Goal: Task Accomplishment & Management: Use online tool/utility

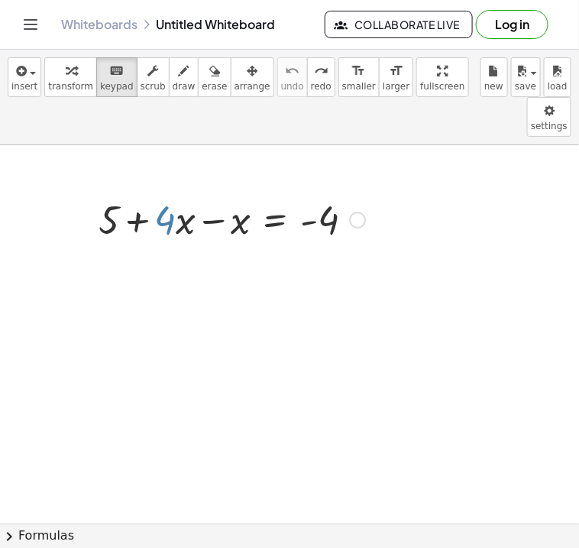
scroll to position [99, 0]
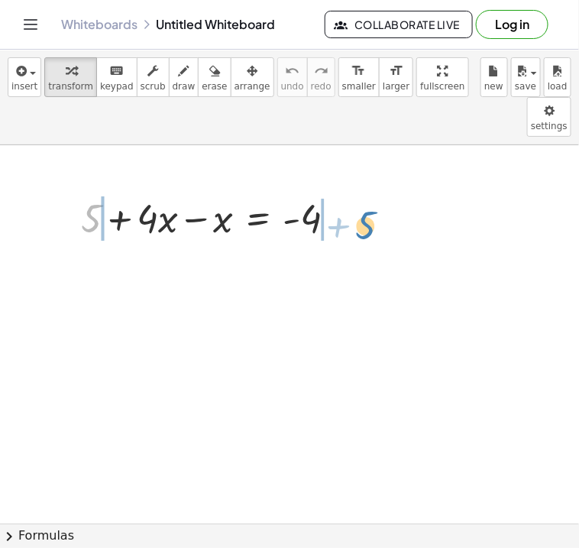
drag, startPoint x: 96, startPoint y: 180, endPoint x: 370, endPoint y: 186, distance: 274.2
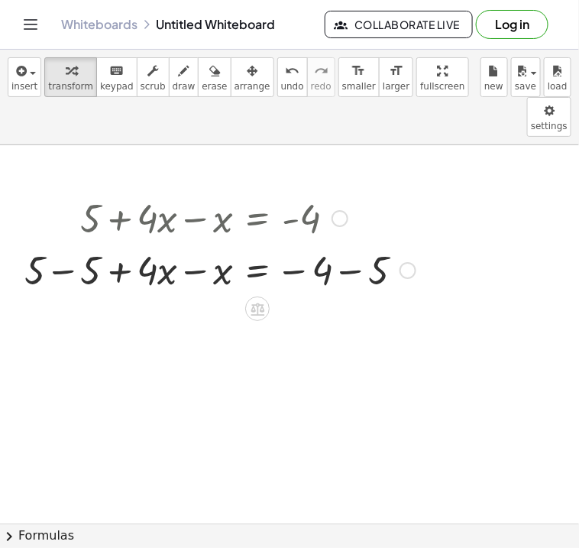
click at [59, 243] on div at bounding box center [220, 269] width 406 height 52
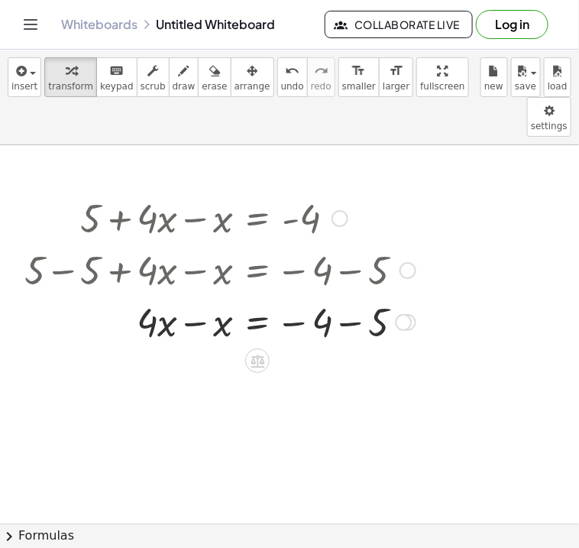
click at [354, 295] on div at bounding box center [220, 321] width 406 height 52
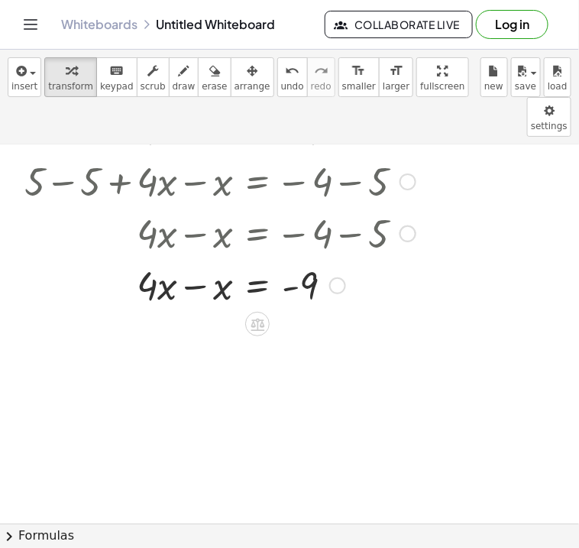
scroll to position [89, 0]
click at [285, 78] on icon "undo" at bounding box center [292, 71] width 15 height 18
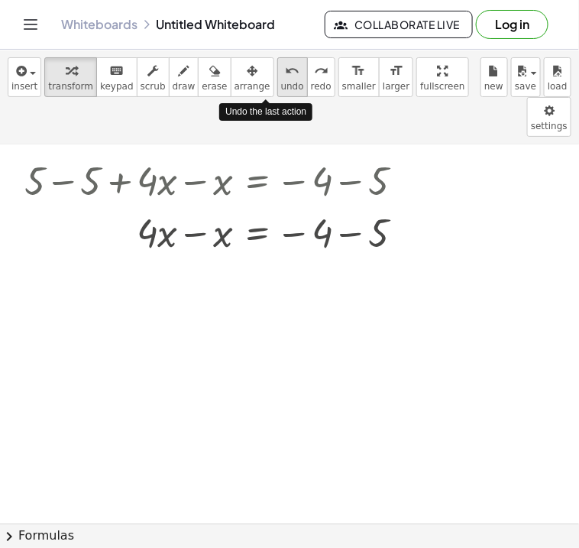
click at [285, 78] on icon "undo" at bounding box center [292, 71] width 15 height 18
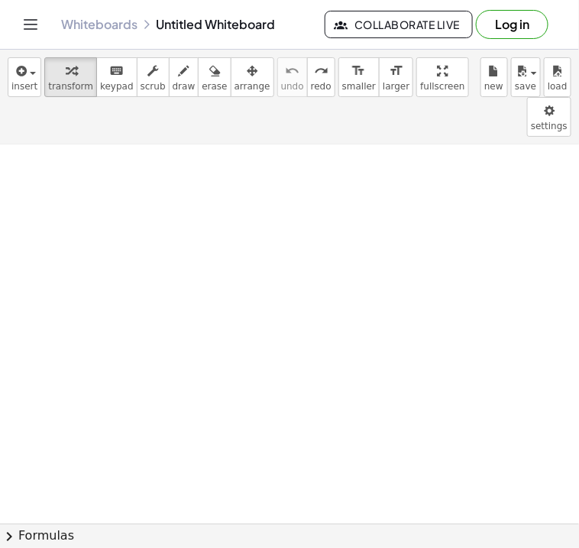
scroll to position [0, 0]
click at [197, 191] on div at bounding box center [214, 217] width 283 height 52
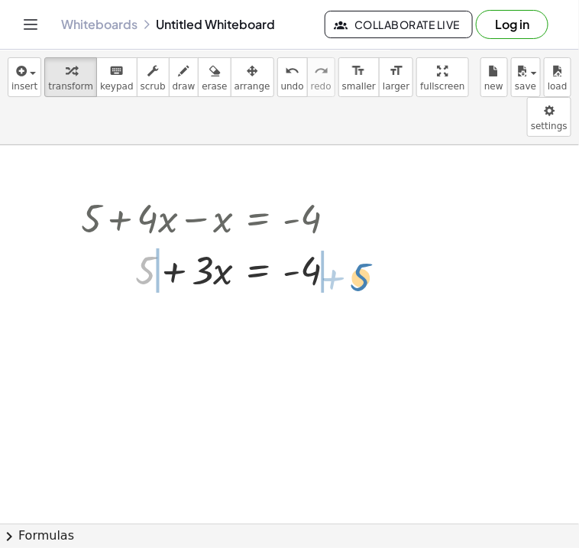
drag, startPoint x: 147, startPoint y: 231, endPoint x: 362, endPoint y: 238, distance: 214.7
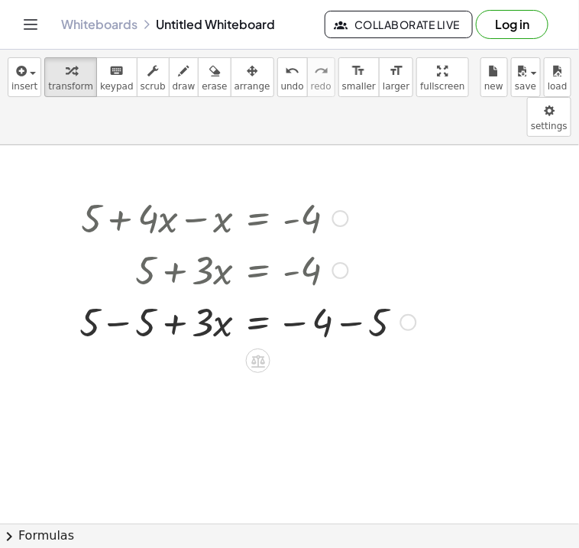
click at [343, 295] on div at bounding box center [248, 321] width 352 height 52
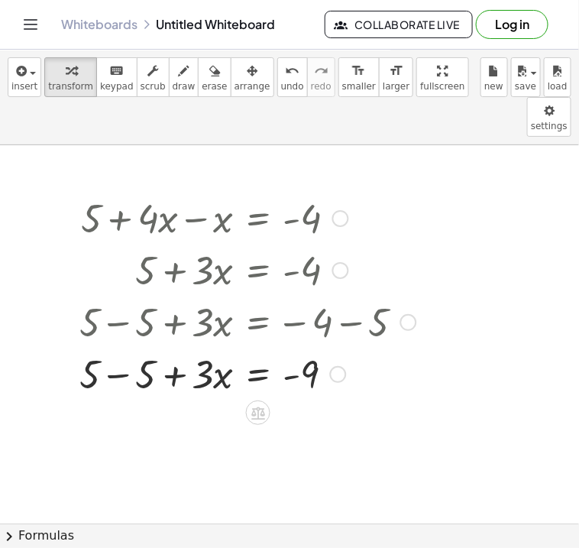
click at [121, 347] on div at bounding box center [248, 373] width 352 height 52
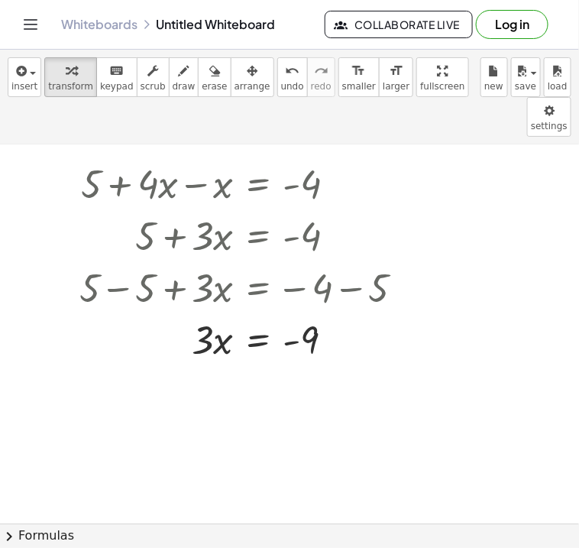
scroll to position [45, 0]
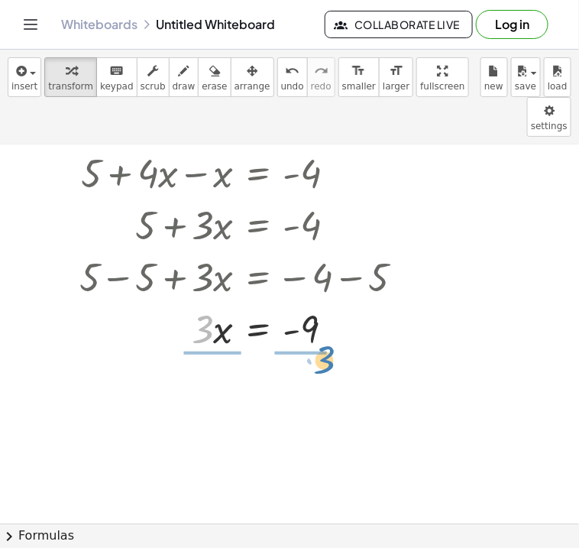
drag, startPoint x: 208, startPoint y: 295, endPoint x: 328, endPoint y: 326, distance: 123.9
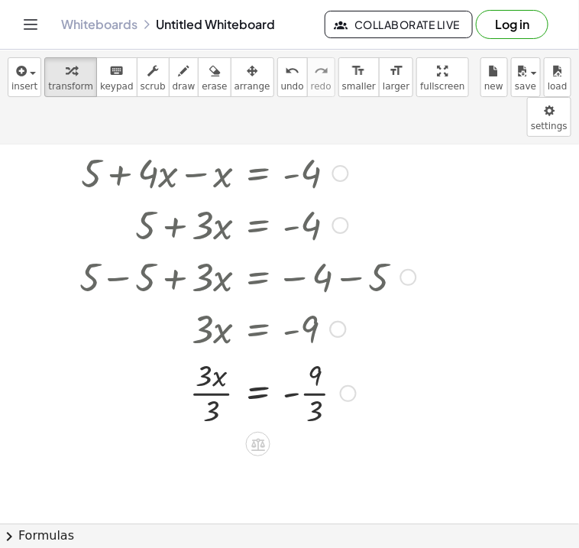
click at [207, 356] on div at bounding box center [248, 392] width 352 height 76
click at [303, 431] on div at bounding box center [248, 468] width 352 height 76
click at [522, 257] on div at bounding box center [289, 524] width 579 height 849
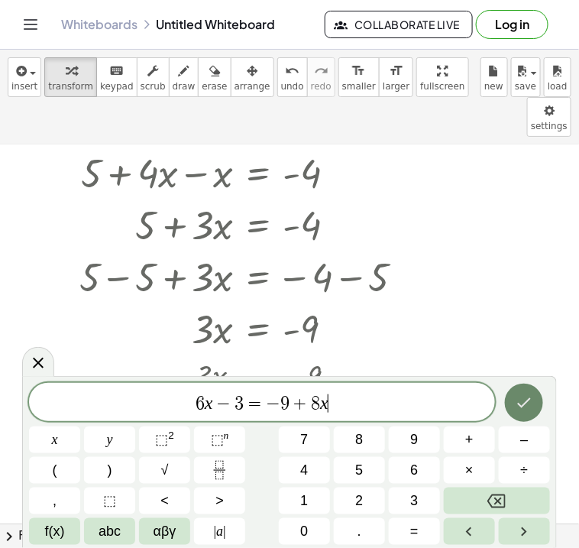
click at [516, 399] on icon "Done" at bounding box center [524, 402] width 18 height 18
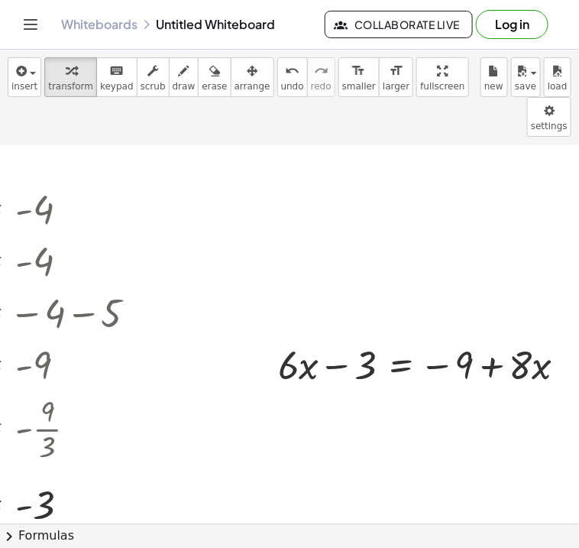
scroll to position [2, 282]
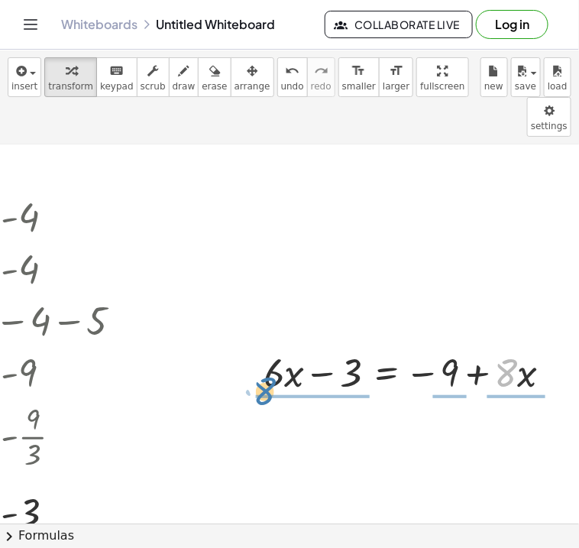
drag, startPoint x: 500, startPoint y: 337, endPoint x: 265, endPoint y: 355, distance: 235.9
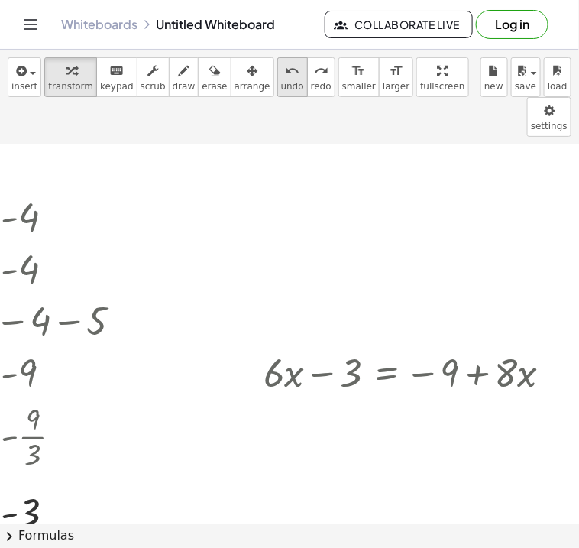
click at [281, 82] on span "undo" at bounding box center [292, 86] width 23 height 11
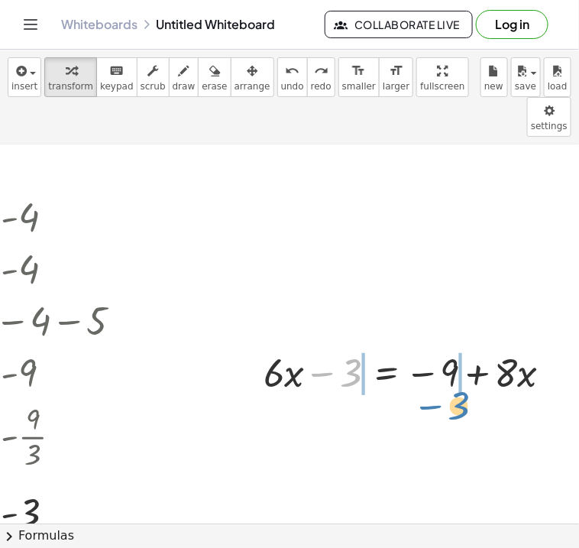
drag, startPoint x: 342, startPoint y: 335, endPoint x: 448, endPoint y: 368, distance: 110.4
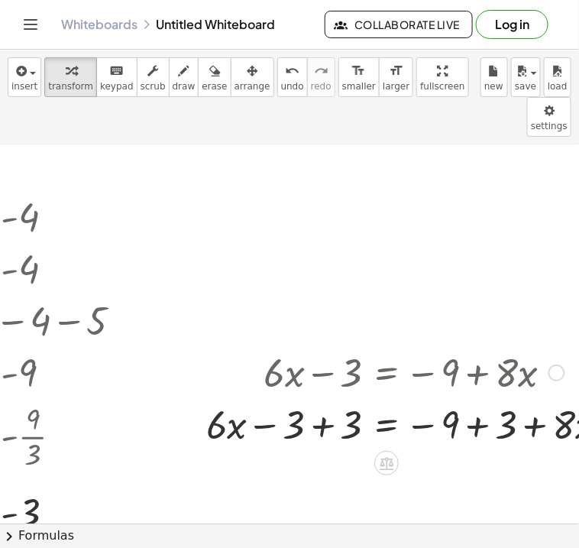
click at [325, 397] on div at bounding box center [414, 423] width 431 height 52
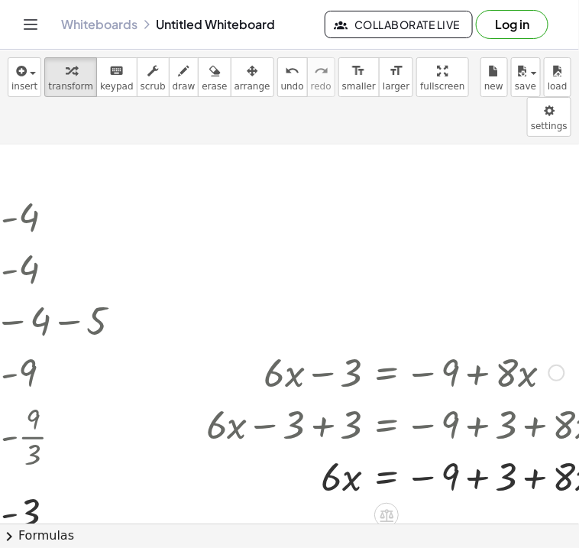
click at [477, 449] on div at bounding box center [414, 475] width 431 height 52
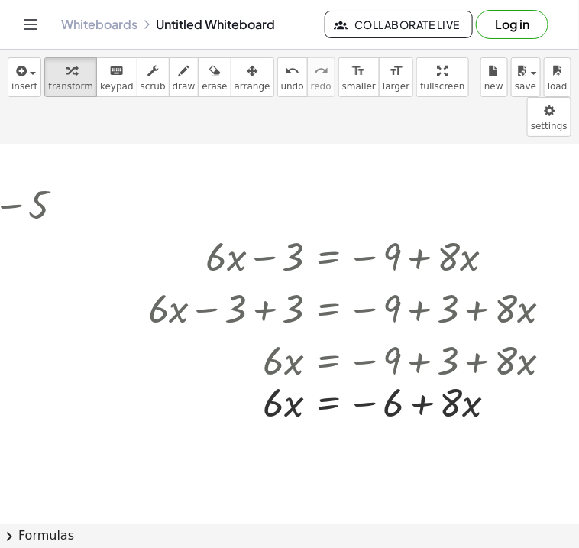
scroll to position [118, 340]
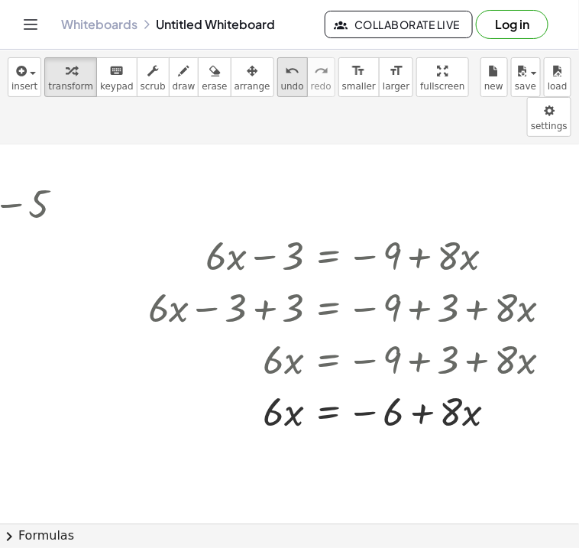
click at [285, 77] on icon "undo" at bounding box center [292, 71] width 15 height 18
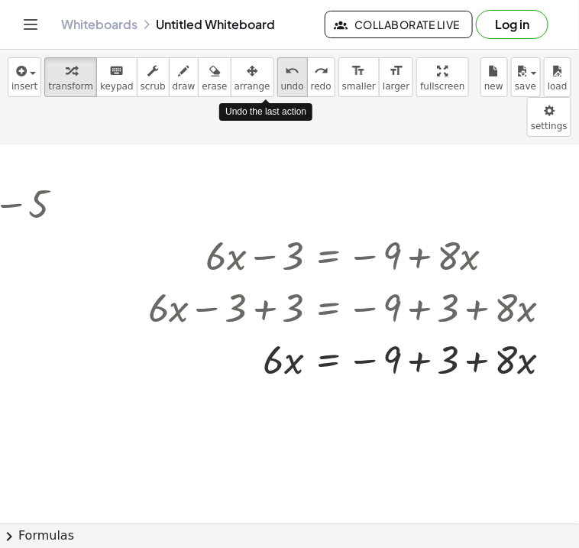
click at [285, 77] on icon "undo" at bounding box center [292, 71] width 15 height 18
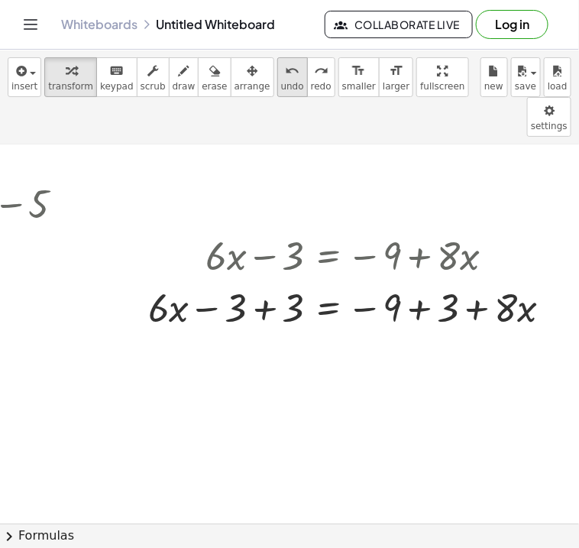
click at [285, 73] on icon "undo" at bounding box center [292, 71] width 15 height 18
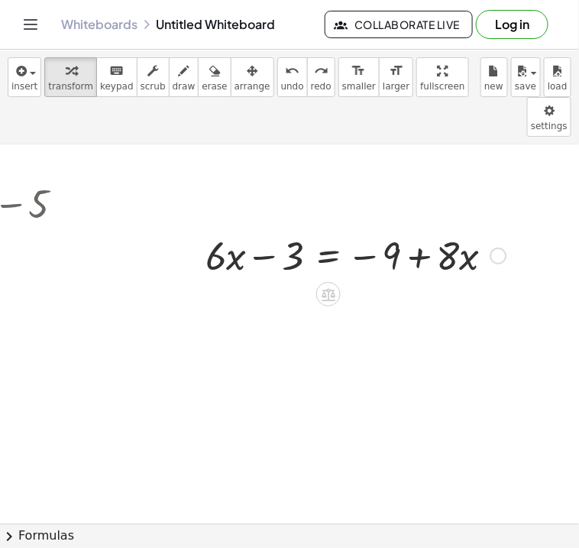
click at [328, 228] on div at bounding box center [356, 254] width 316 height 52
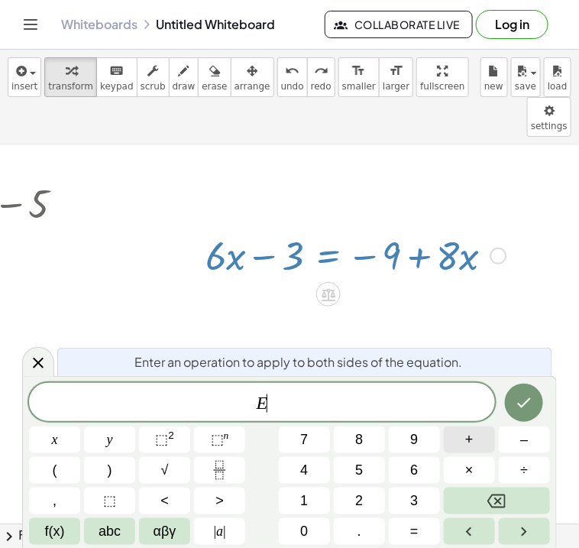
click at [468, 429] on span "+" at bounding box center [469, 439] width 8 height 21
click at [422, 443] on button "9" at bounding box center [414, 439] width 51 height 27
click at [518, 403] on icon "Done" at bounding box center [525, 403] width 14 height 10
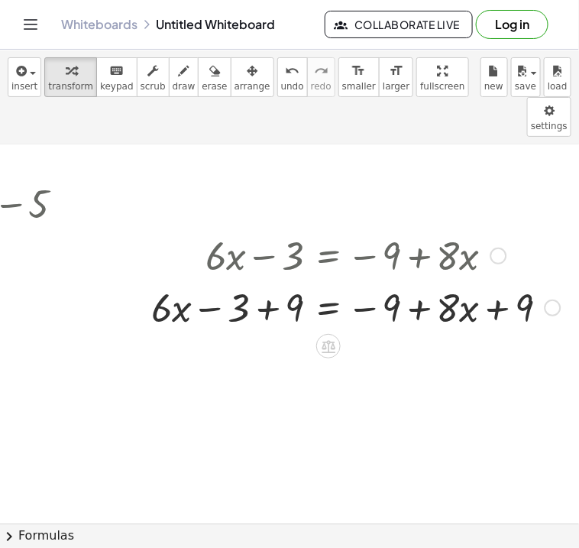
click at [273, 280] on div at bounding box center [356, 306] width 425 height 52
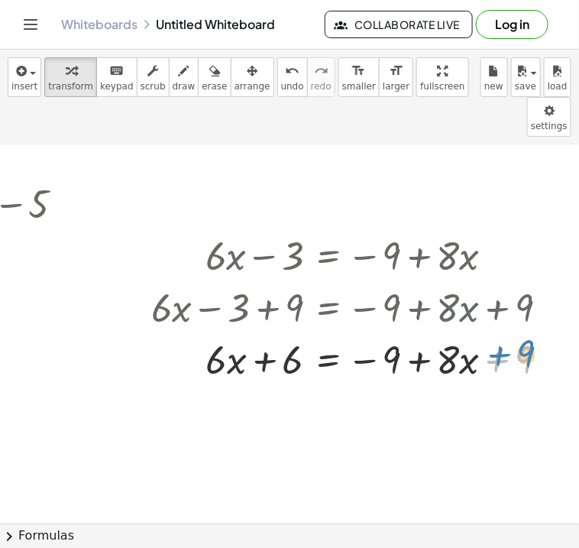
click at [519, 332] on div at bounding box center [356, 358] width 425 height 52
drag, startPoint x: 519, startPoint y: 315, endPoint x: 433, endPoint y: 312, distance: 86.3
click at [433, 332] on div at bounding box center [356, 358] width 425 height 52
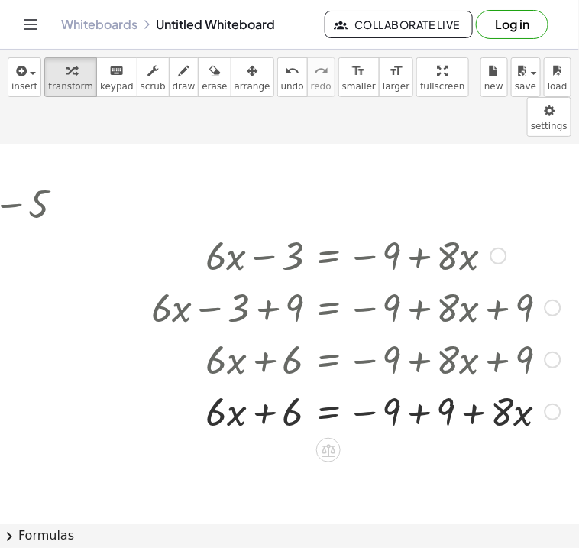
click at [428, 384] on div at bounding box center [356, 410] width 425 height 52
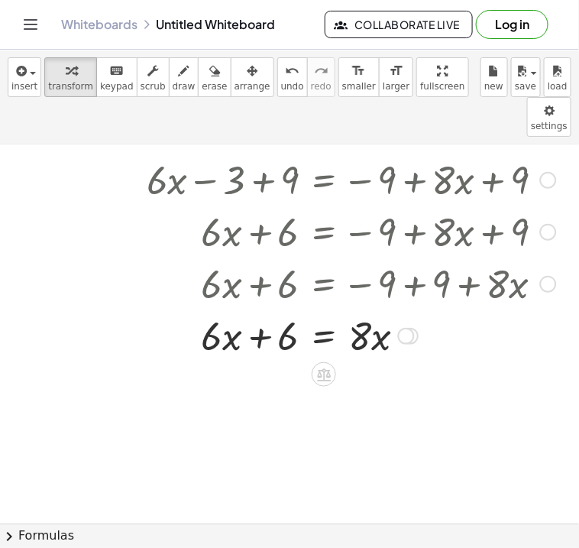
scroll to position [259, 344]
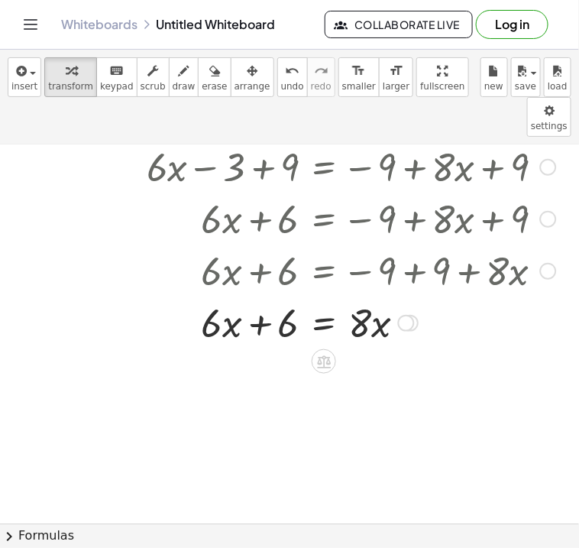
click at [329, 296] on div at bounding box center [351, 322] width 425 height 52
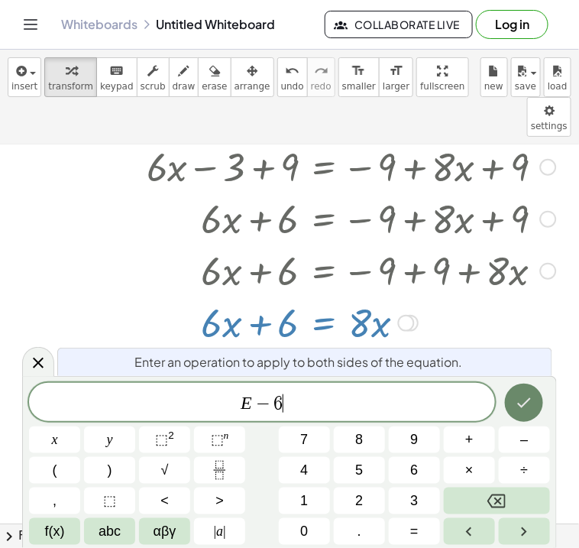
click at [517, 392] on button "Done" at bounding box center [524, 402] width 38 height 38
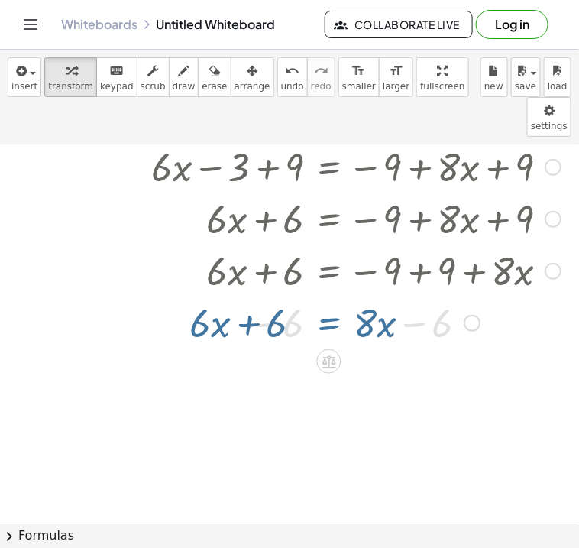
scroll to position [259, 340]
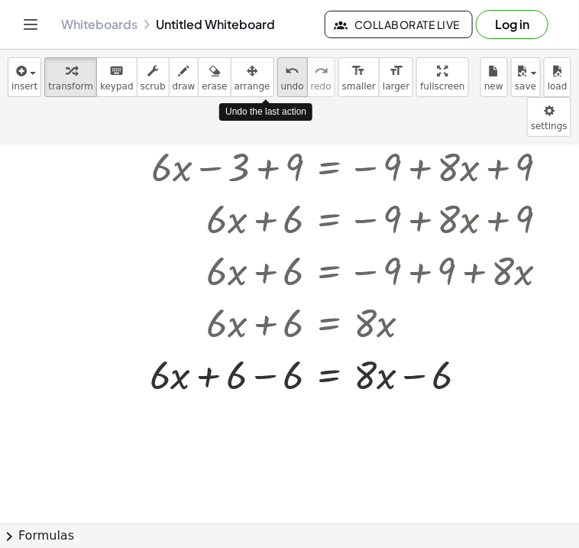
click at [285, 75] on icon "undo" at bounding box center [292, 71] width 15 height 18
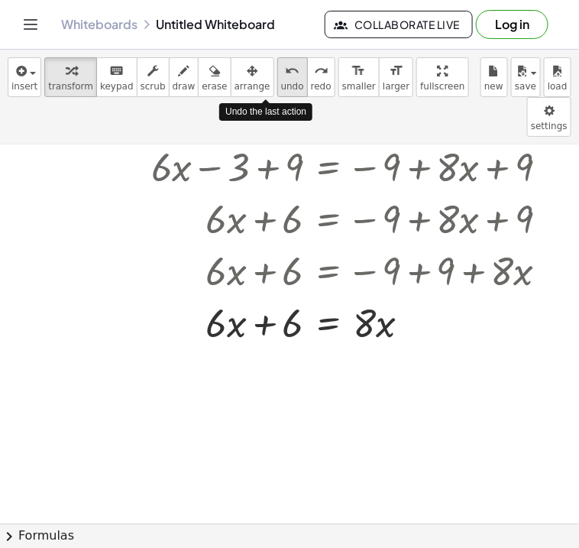
click at [285, 75] on icon "undo" at bounding box center [292, 71] width 15 height 18
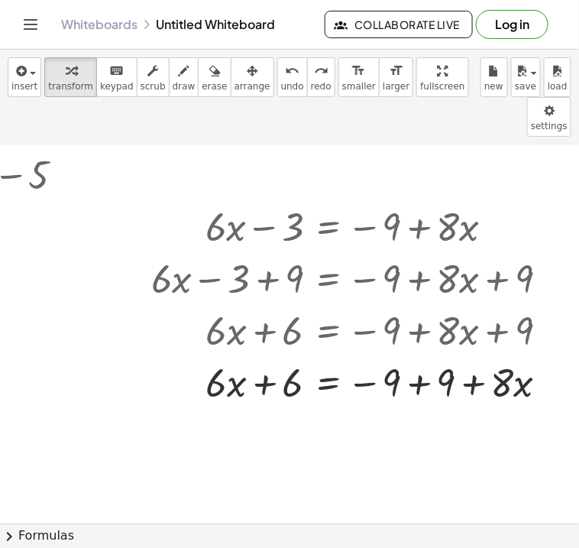
scroll to position [150, 336]
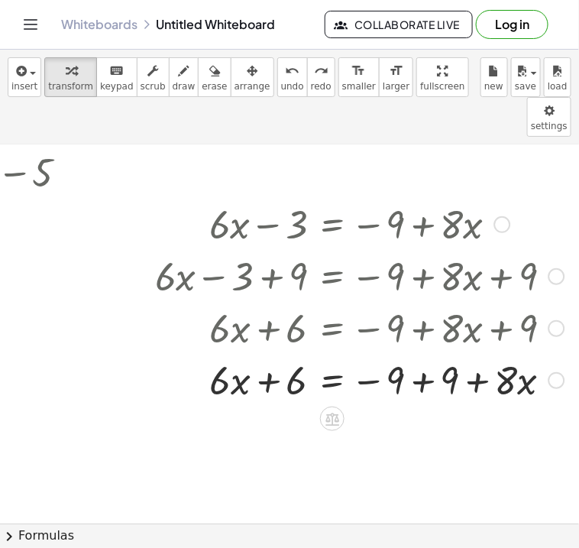
click at [432, 353] on div at bounding box center [359, 379] width 425 height 52
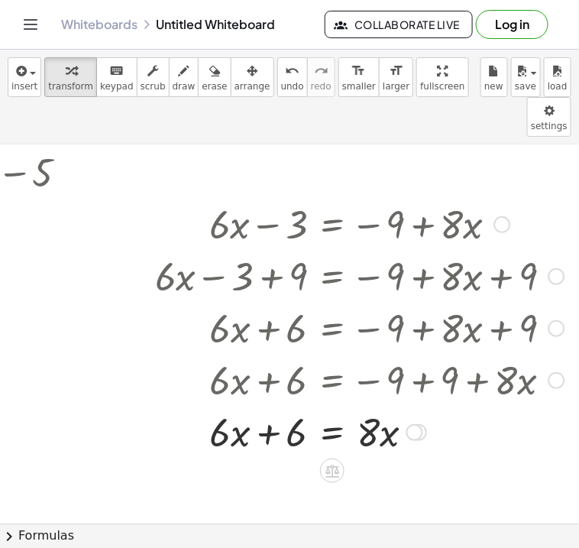
click at [321, 405] on div at bounding box center [359, 431] width 425 height 52
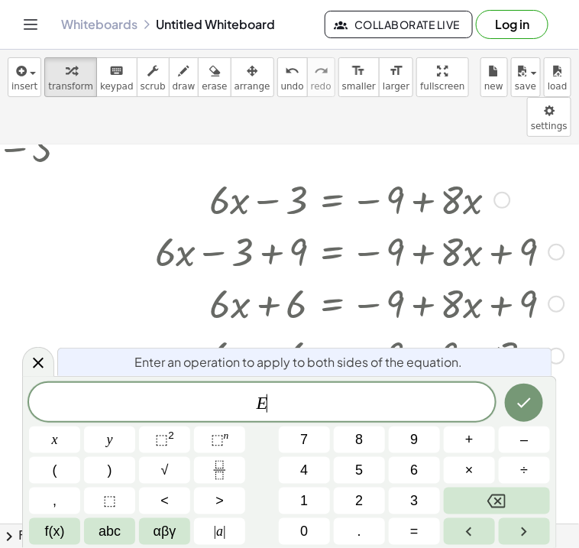
scroll to position [189, 336]
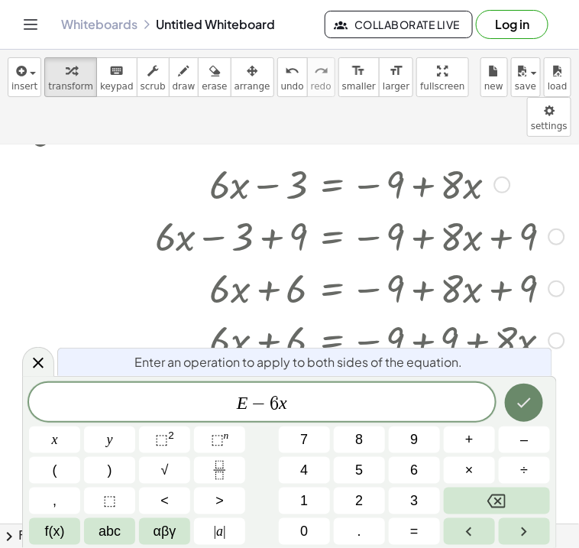
click at [525, 399] on icon "Done" at bounding box center [524, 402] width 18 height 18
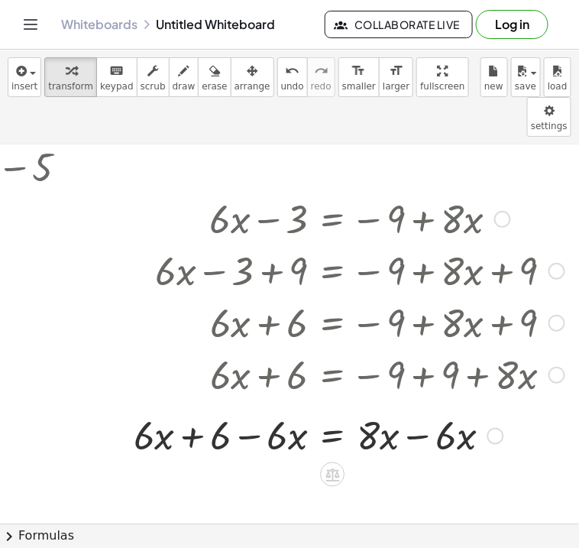
scroll to position [150, 336]
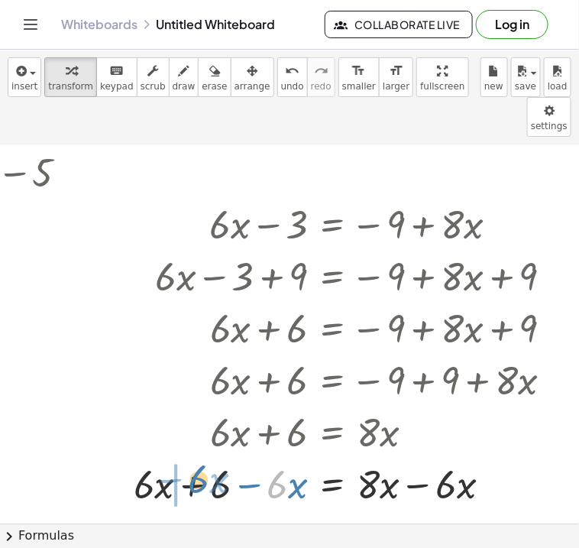
drag, startPoint x: 275, startPoint y: 446, endPoint x: 196, endPoint y: 441, distance: 78.8
click at [196, 457] on div at bounding box center [349, 483] width 446 height 52
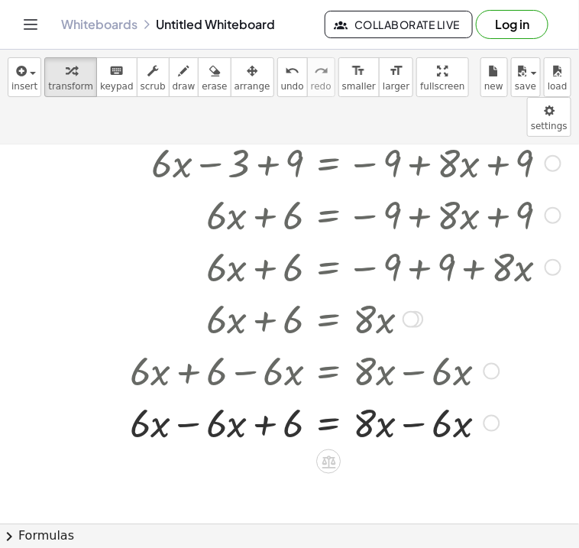
scroll to position [266, 340]
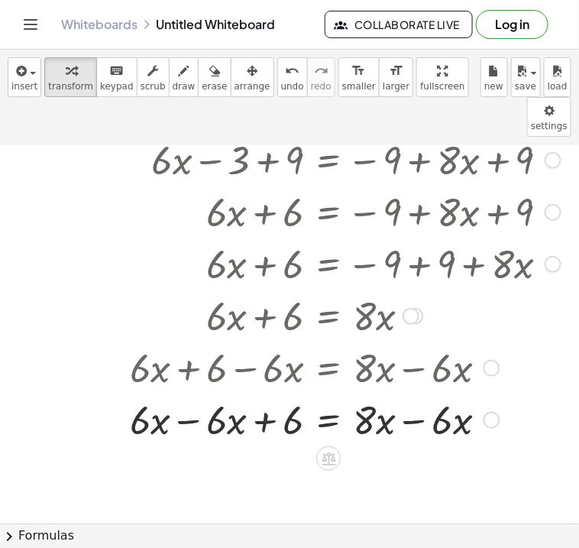
click at [192, 393] on div at bounding box center [345, 419] width 446 height 52
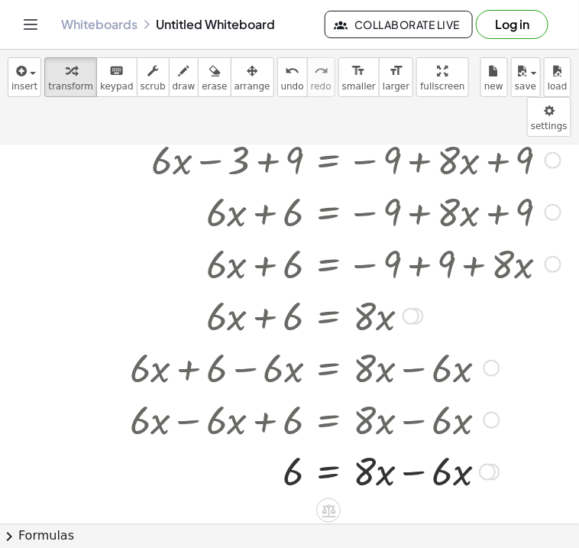
click at [415, 444] on div at bounding box center [345, 470] width 446 height 52
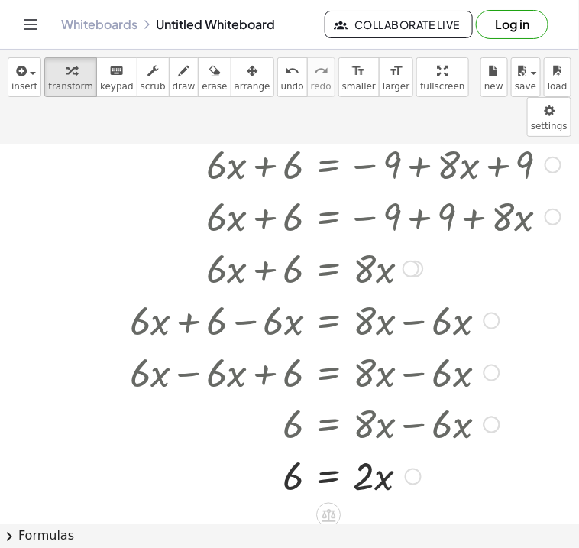
scroll to position [317, 340]
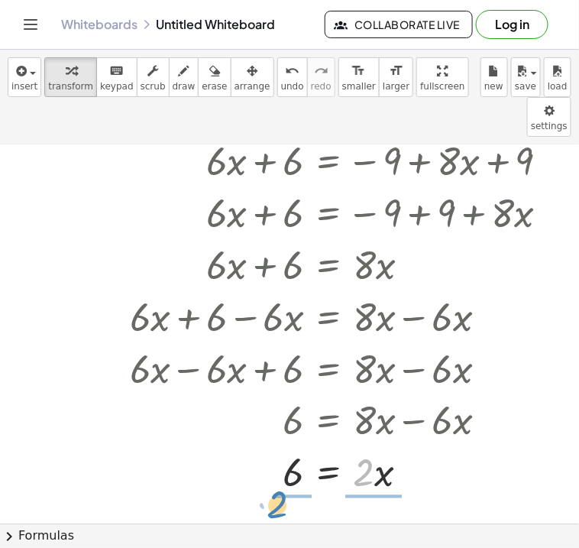
drag, startPoint x: 363, startPoint y: 441, endPoint x: 283, endPoint y: 485, distance: 91.6
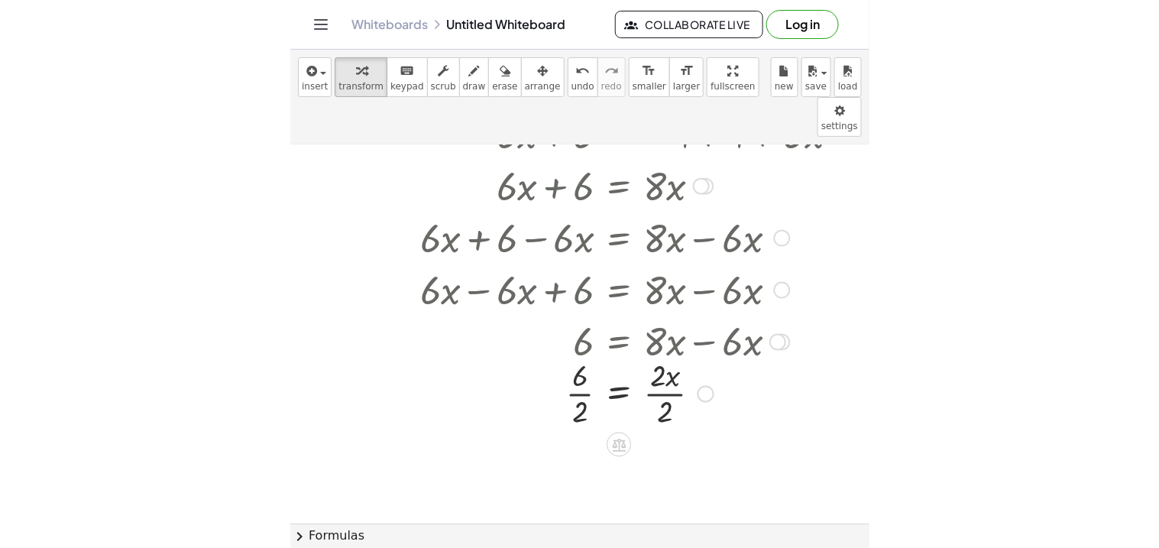
scroll to position [397, 340]
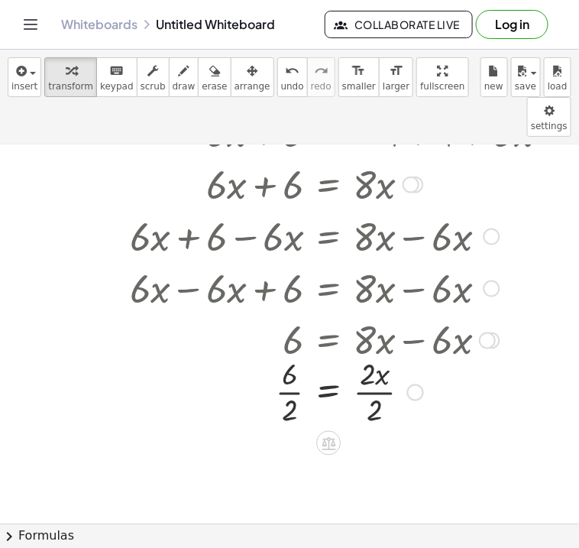
click at [287, 353] on div at bounding box center [345, 391] width 446 height 76
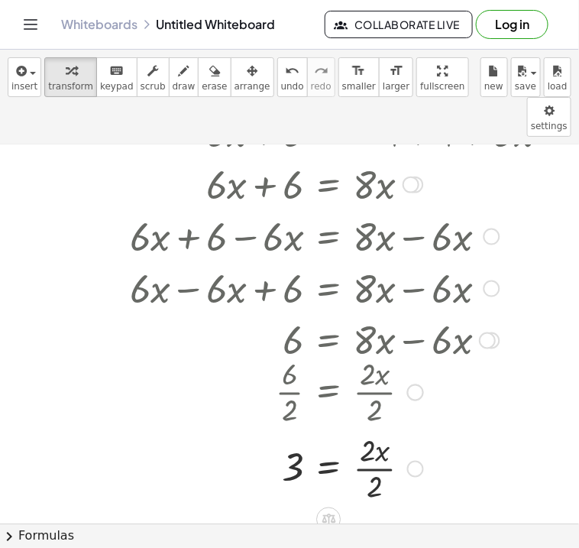
click at [376, 432] on div at bounding box center [345, 467] width 446 height 76
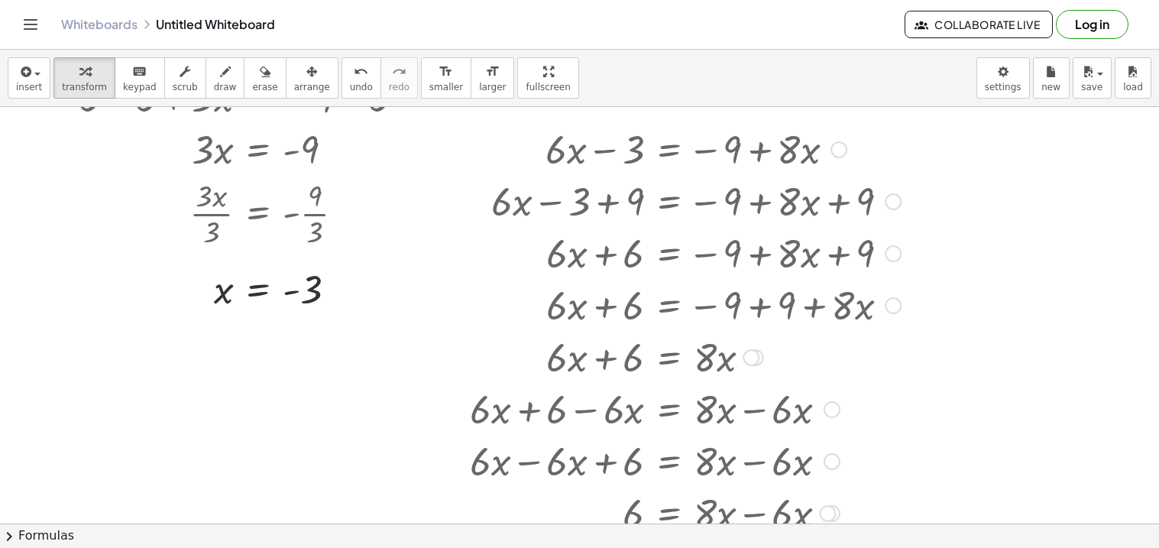
scroll to position [187, 0]
click at [578, 244] on div at bounding box center [685, 251] width 446 height 52
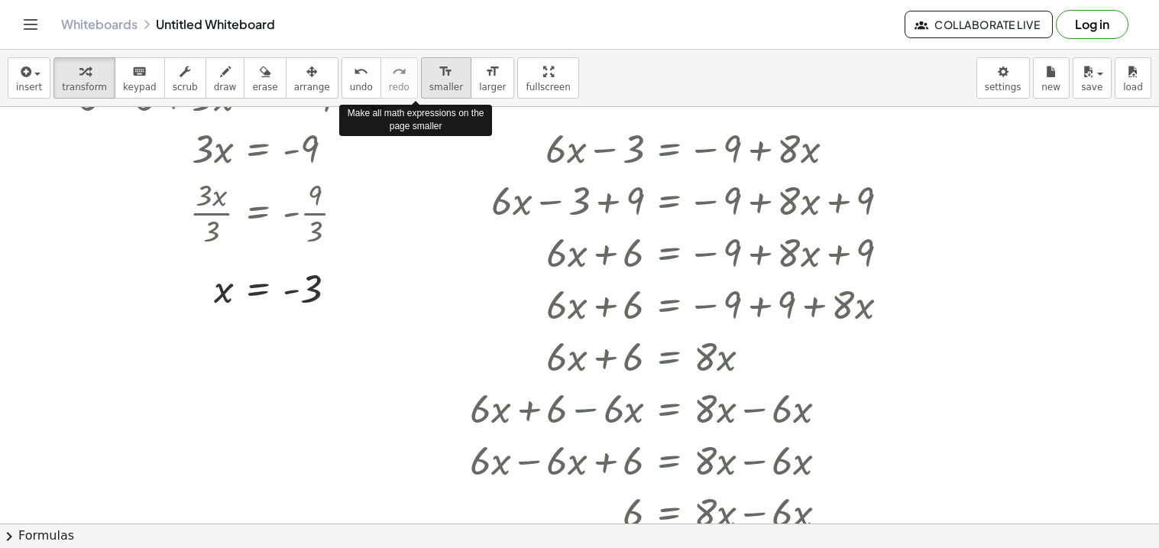
click at [438, 66] on icon "format_size" at bounding box center [445, 72] width 15 height 18
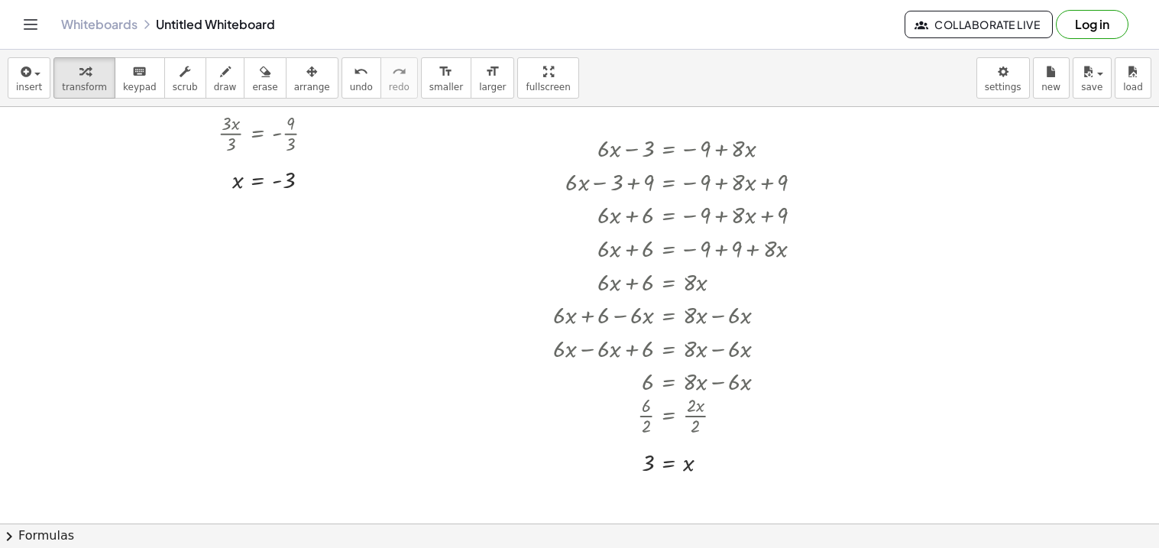
click at [578, 338] on div at bounding box center [579, 336] width 1159 height 832
click at [521, 420] on div at bounding box center [579, 336] width 1159 height 832
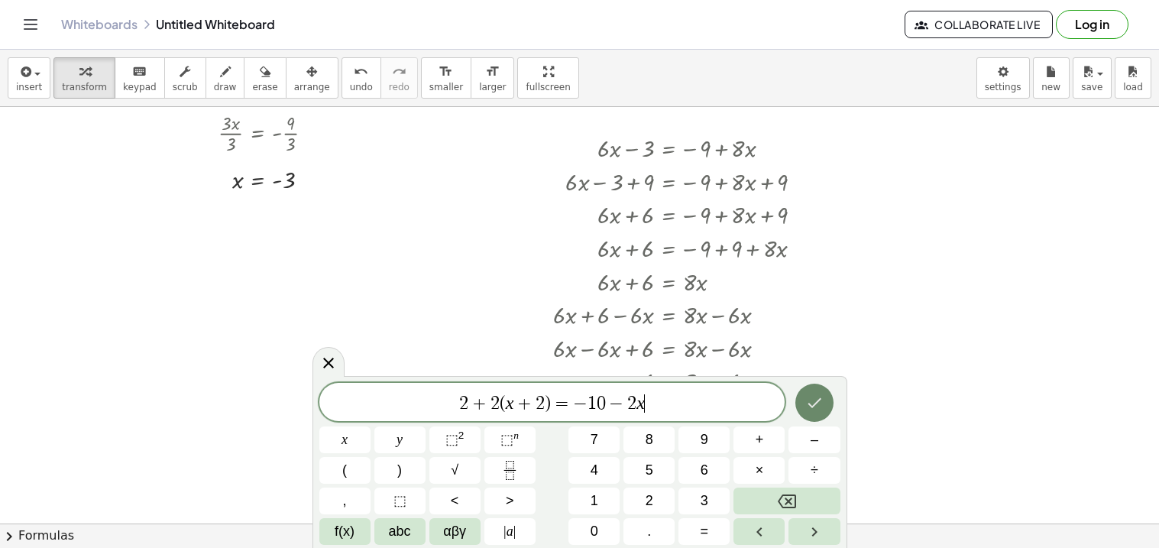
click at [578, 407] on button "Done" at bounding box center [814, 402] width 38 height 38
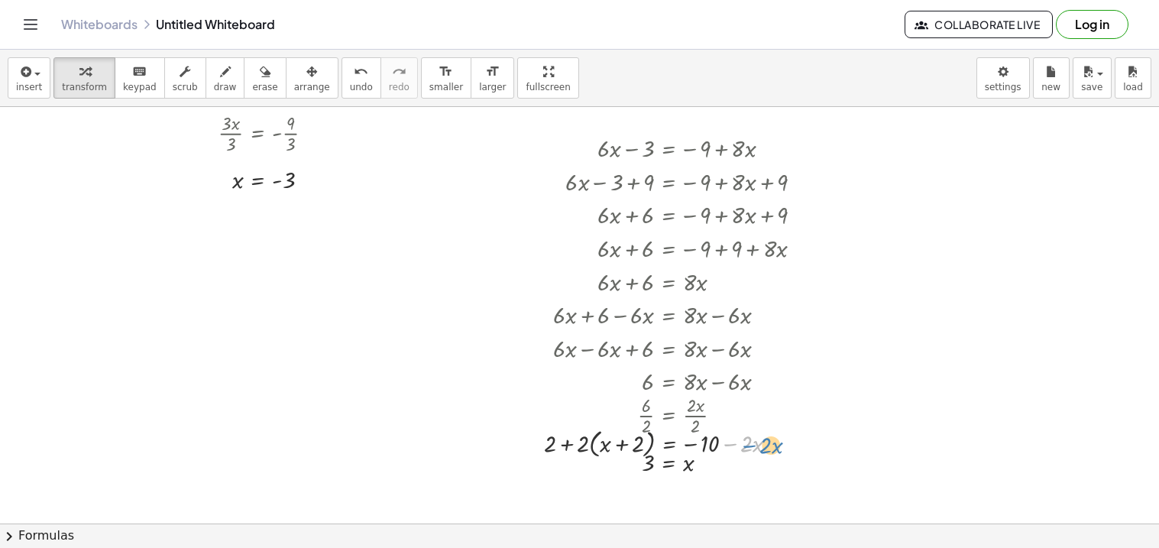
drag, startPoint x: 727, startPoint y: 448, endPoint x: 735, endPoint y: 449, distance: 8.4
click at [578, 449] on div at bounding box center [667, 442] width 262 height 37
drag, startPoint x: 674, startPoint y: 470, endPoint x: 520, endPoint y: 449, distance: 155.7
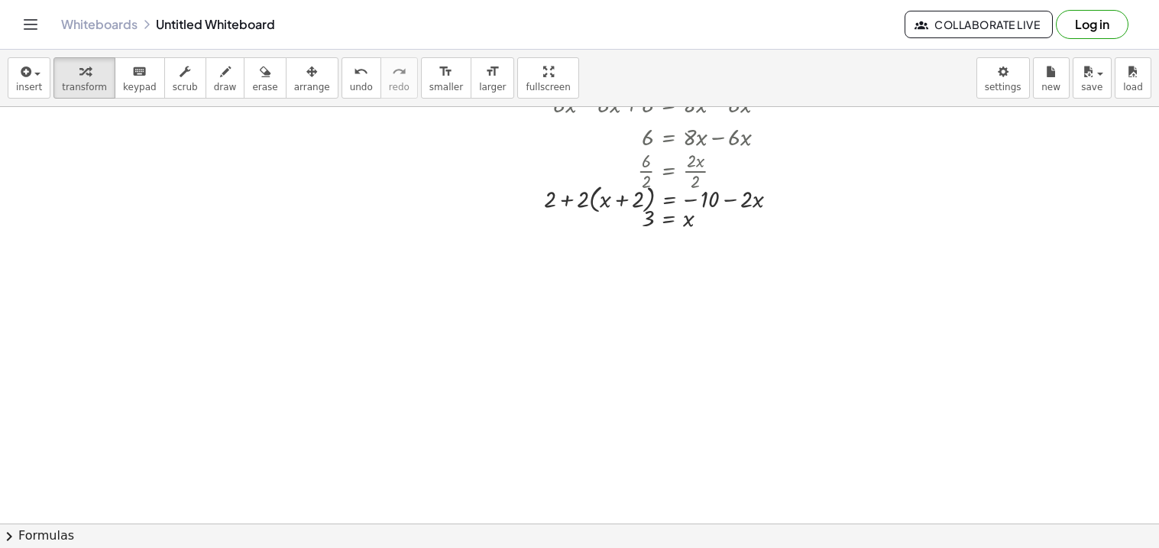
scroll to position [442, 0]
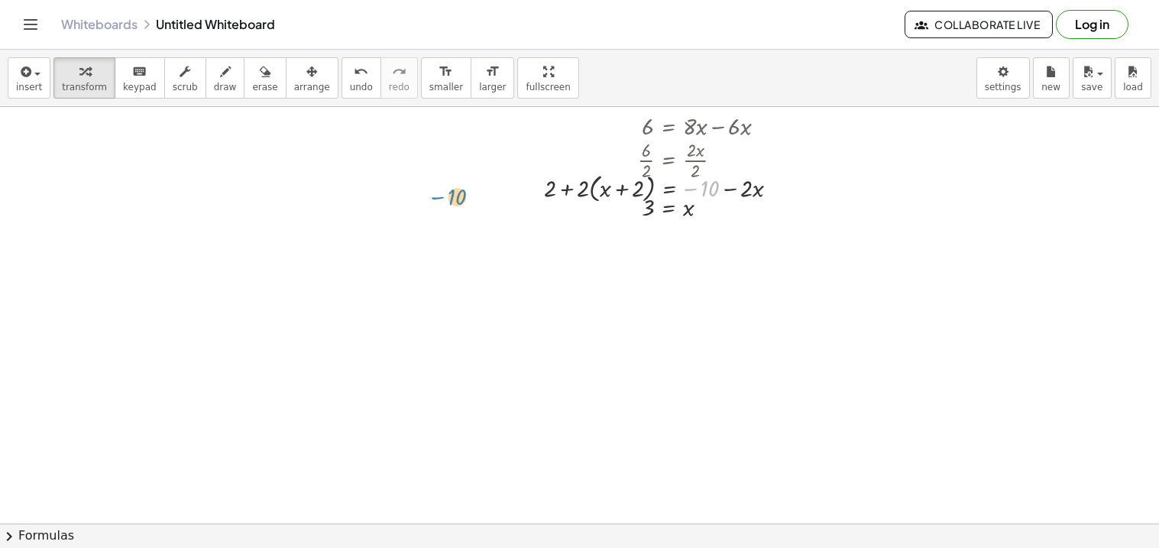
drag, startPoint x: 687, startPoint y: 186, endPoint x: 434, endPoint y: 194, distance: 253.7
click at [434, 194] on div "+ 5 + · 4 · x − x = - 4 + 5 + · 3 · x = - 4 + 5 − 5 + · 3 · x = − 4 − 5 + 5 − 5…" at bounding box center [579, 289] width 1159 height 1249
click at [341, 79] on button "undo undo" at bounding box center [361, 77] width 40 height 41
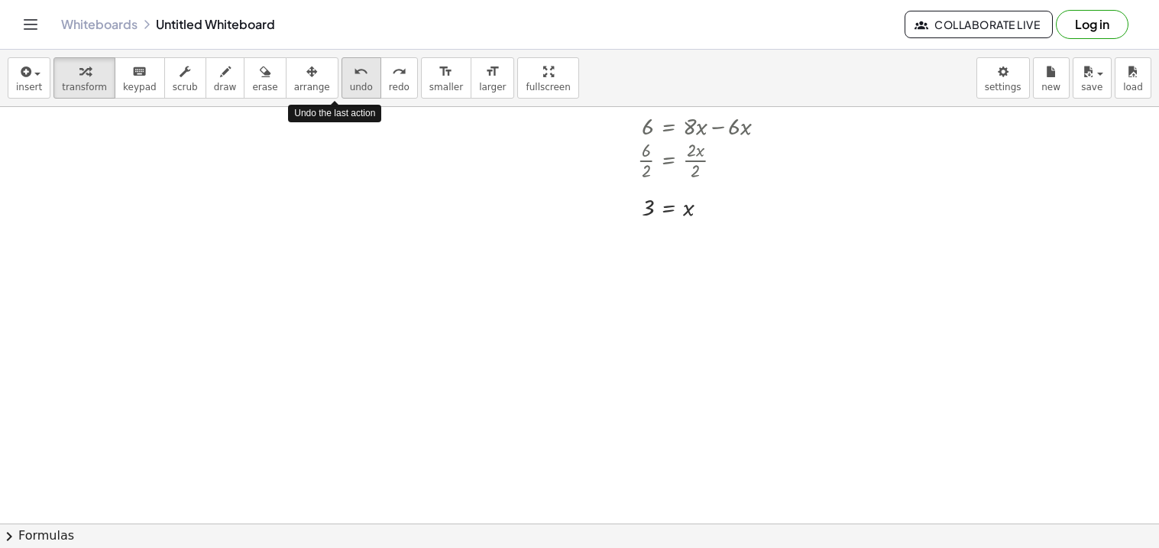
click at [341, 79] on button "undo undo" at bounding box center [361, 77] width 40 height 41
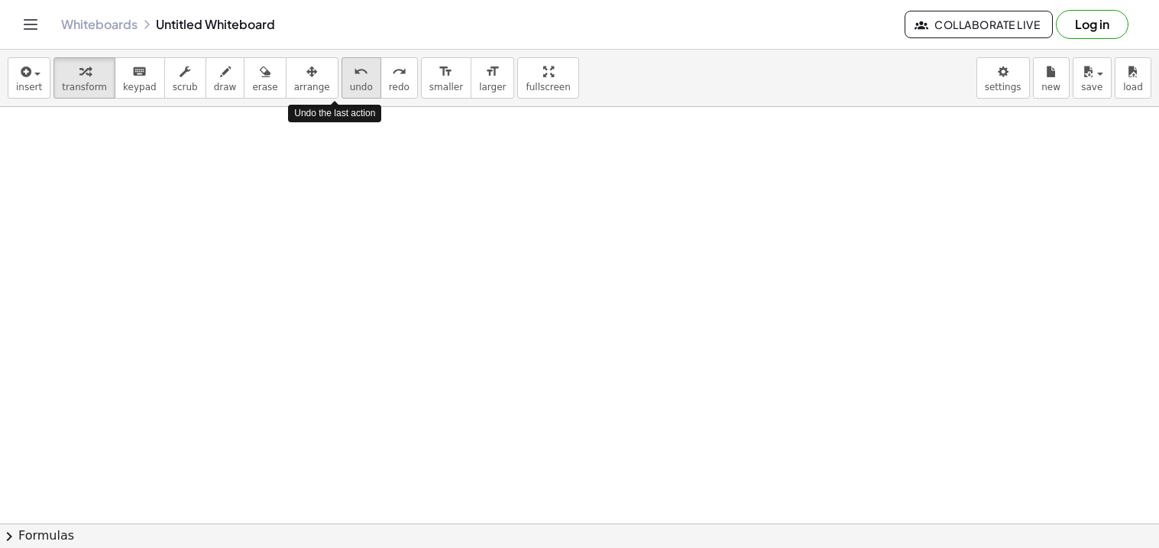
click at [341, 79] on button "undo undo" at bounding box center [361, 77] width 40 height 41
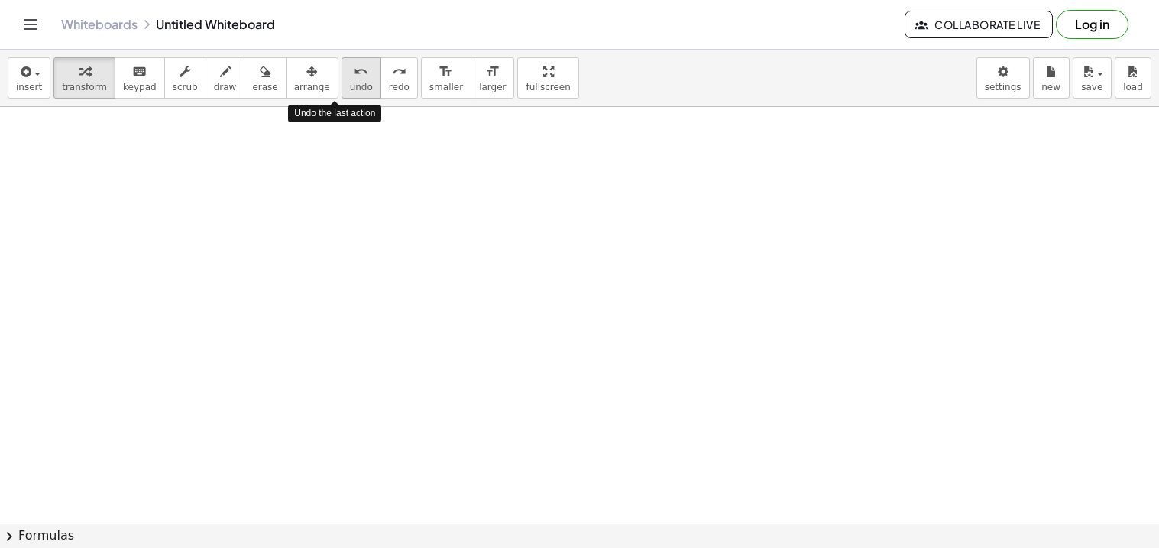
click at [341, 79] on button "undo undo" at bounding box center [361, 77] width 40 height 41
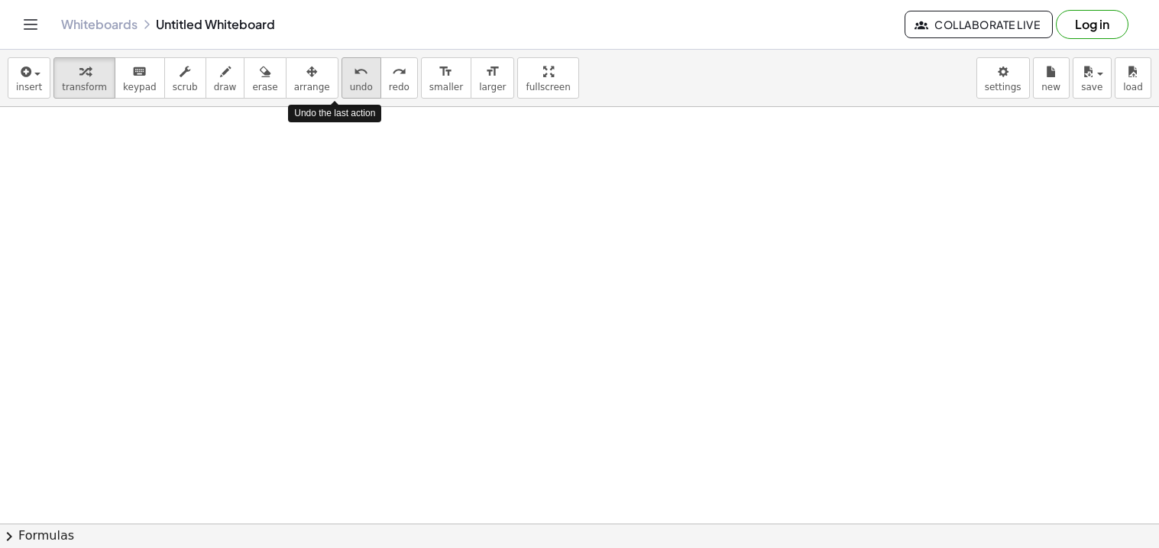
click at [341, 79] on button "undo undo" at bounding box center [361, 77] width 40 height 41
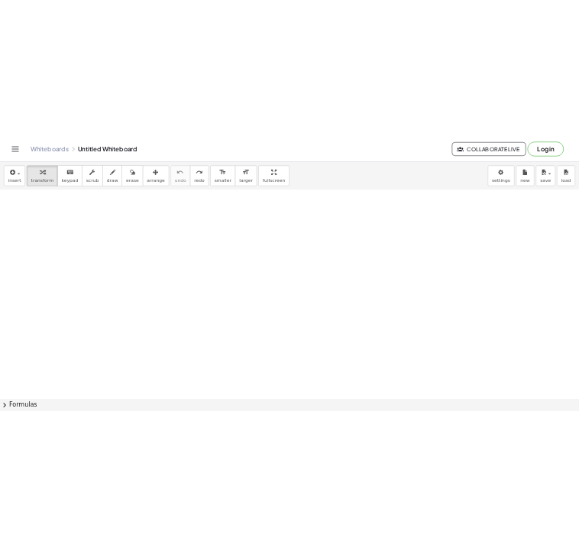
scroll to position [0, 0]
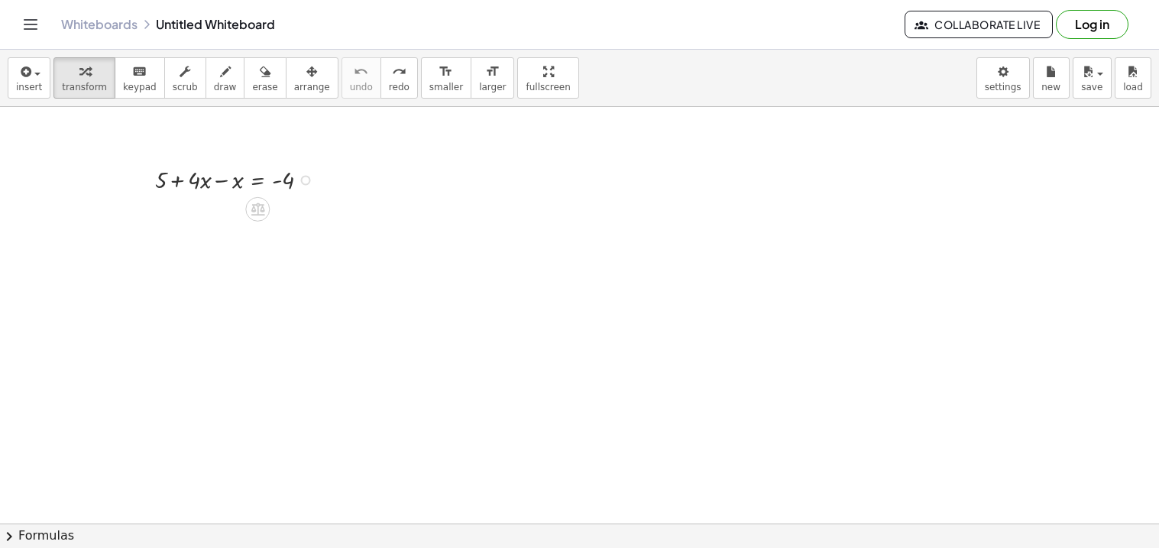
click at [283, 181] on div at bounding box center [237, 179] width 181 height 34
click at [472, 248] on div at bounding box center [579, 523] width 1159 height 832
click at [578, 310] on div at bounding box center [579, 523] width 1159 height 832
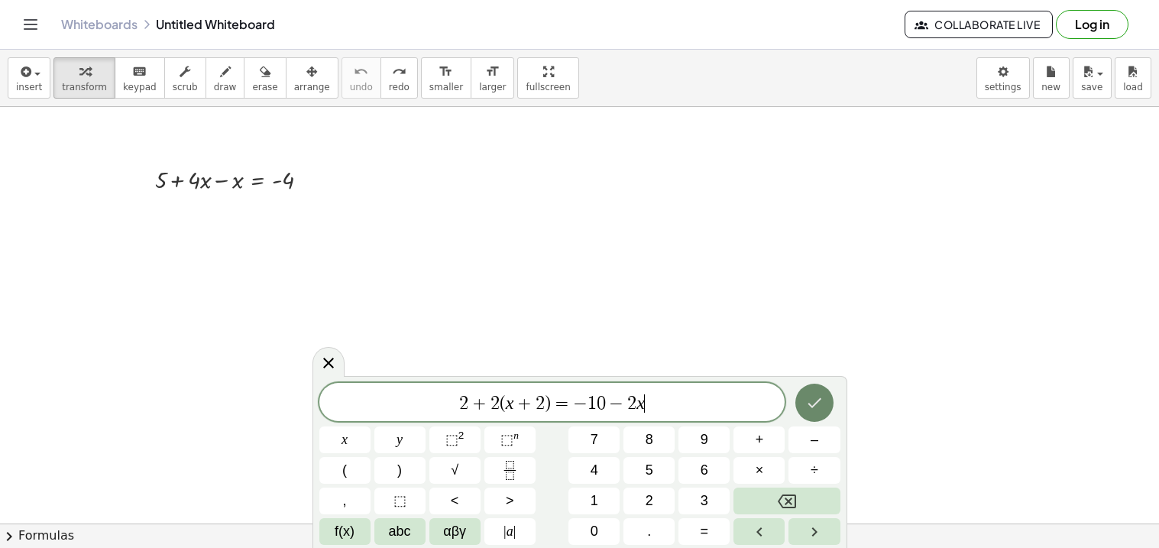
click at [578, 411] on icon "Done" at bounding box center [814, 402] width 18 height 18
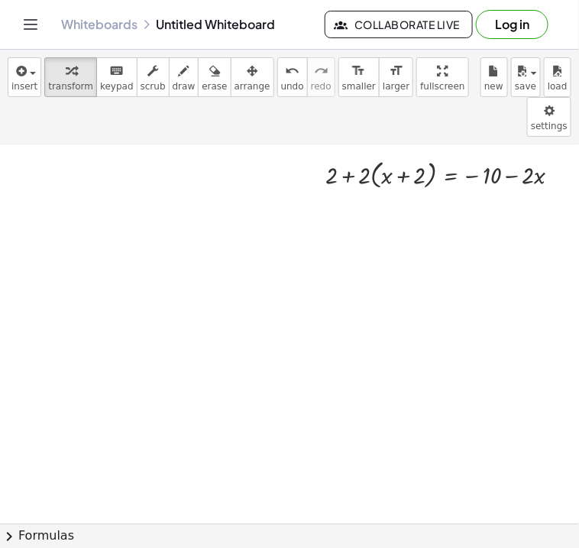
scroll to position [194, 384]
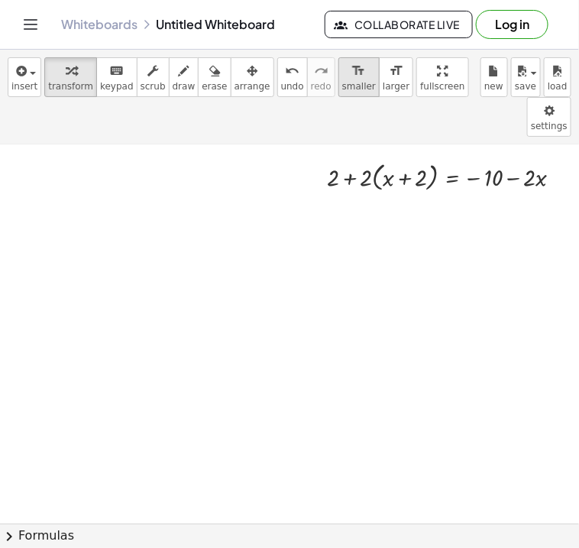
click at [342, 86] on span "smaller" at bounding box center [359, 86] width 34 height 11
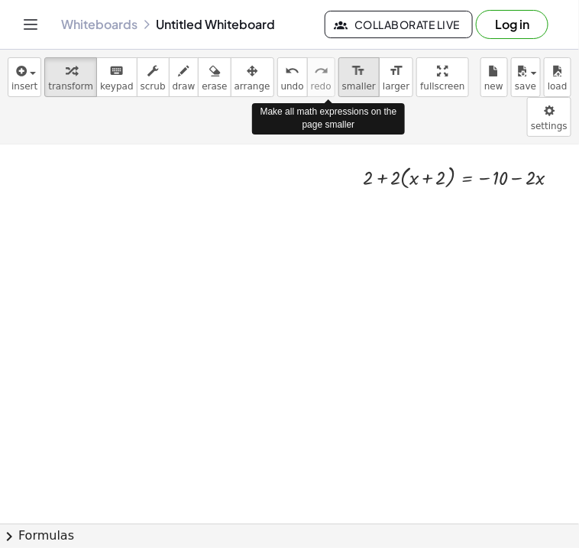
click at [342, 86] on span "smaller" at bounding box center [359, 86] width 34 height 11
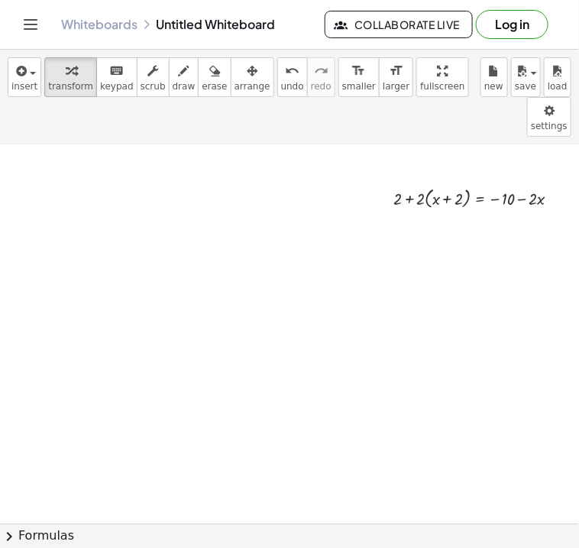
scroll to position [171, 357]
drag, startPoint x: 419, startPoint y: 162, endPoint x: 434, endPoint y: 165, distance: 14.8
click at [434, 185] on div at bounding box center [482, 198] width 193 height 27
click at [461, 212] on div at bounding box center [482, 224] width 193 height 25
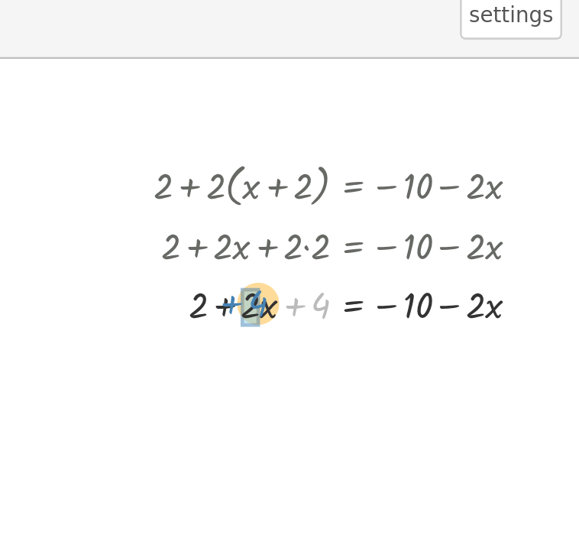
drag, startPoint x: 462, startPoint y: 210, endPoint x: 435, endPoint y: 209, distance: 27.5
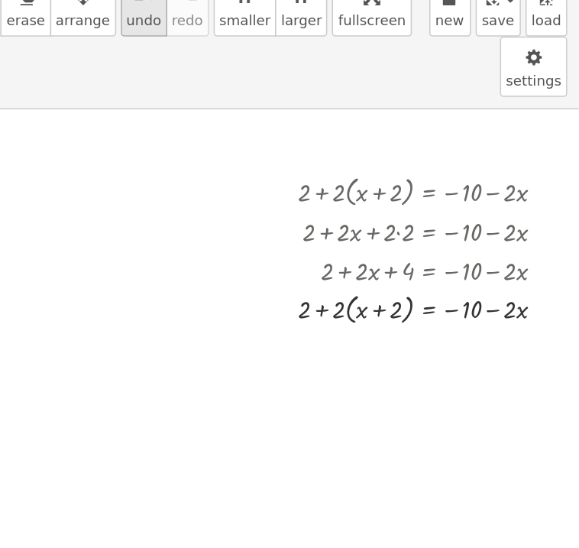
click at [281, 86] on span "undo" at bounding box center [292, 86] width 23 height 11
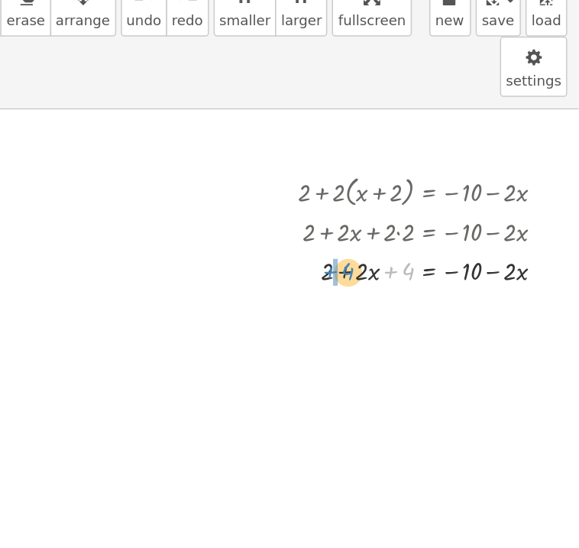
drag, startPoint x: 468, startPoint y: 215, endPoint x: 428, endPoint y: 215, distance: 39.7
click at [428, 238] on div at bounding box center [490, 250] width 182 height 25
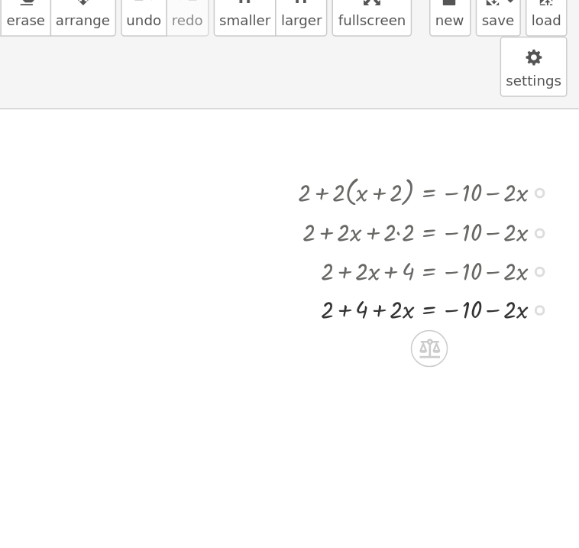
click at [426, 263] on div at bounding box center [482, 275] width 193 height 25
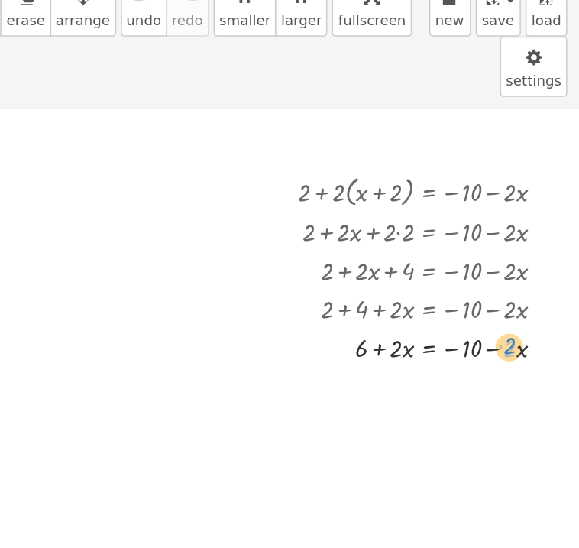
click at [535, 289] on div at bounding box center [482, 301] width 193 height 25
click at [482, 322] on icon at bounding box center [481, 328] width 14 height 13
click at [482, 289] on div at bounding box center [482, 301] width 193 height 25
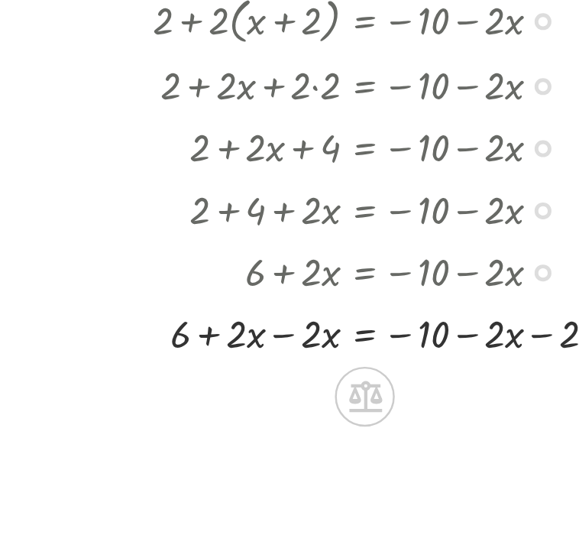
scroll to position [165, 387]
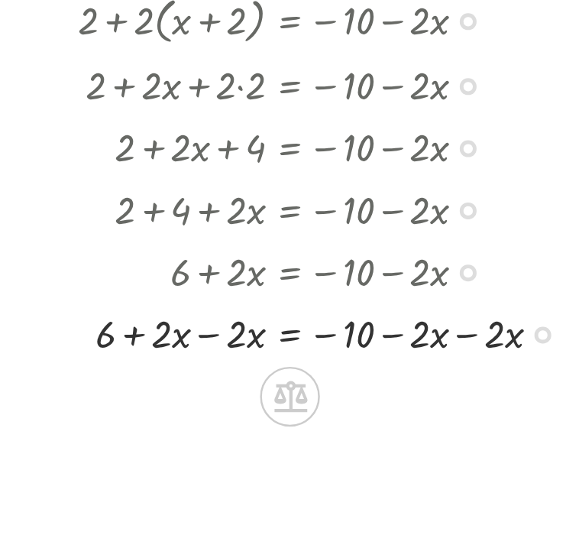
click at [417, 320] on div at bounding box center [468, 332] width 224 height 25
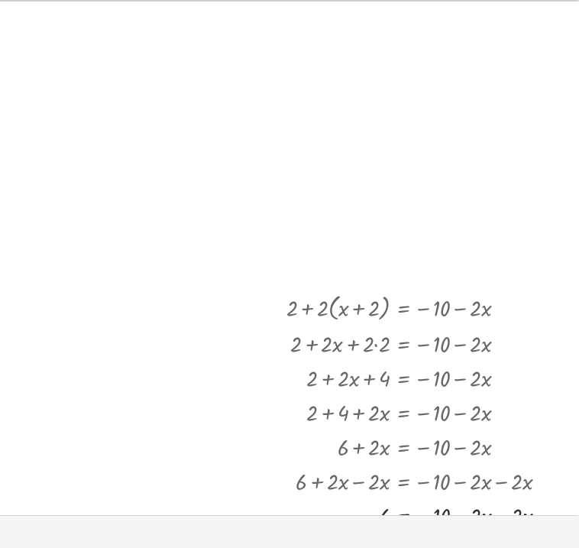
scroll to position [0, 0]
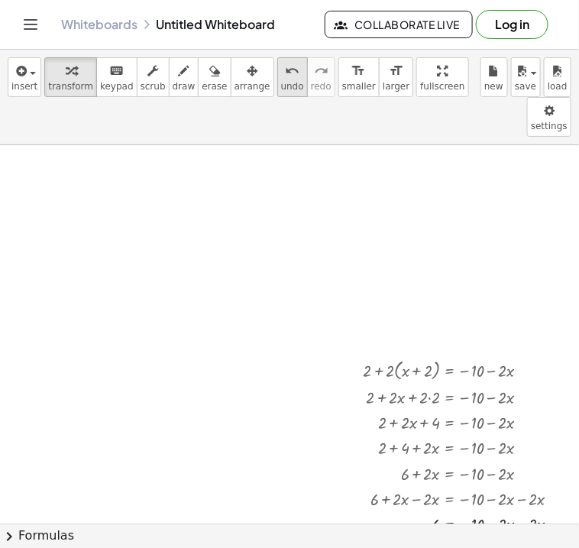
click at [281, 81] on span "undo" at bounding box center [292, 86] width 23 height 11
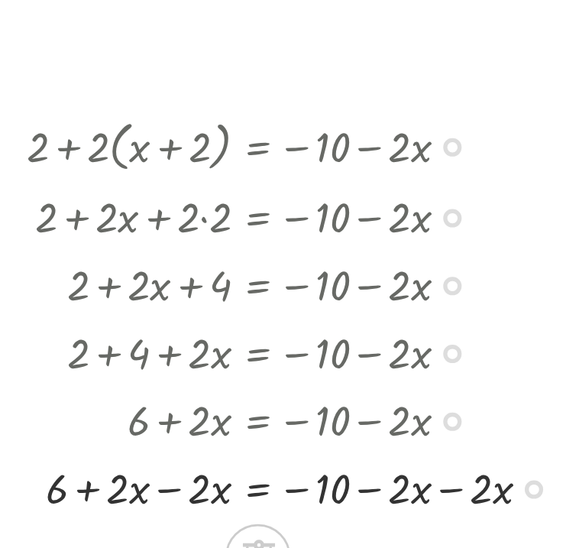
click at [522, 438] on div at bounding box center [448, 450] width 263 height 25
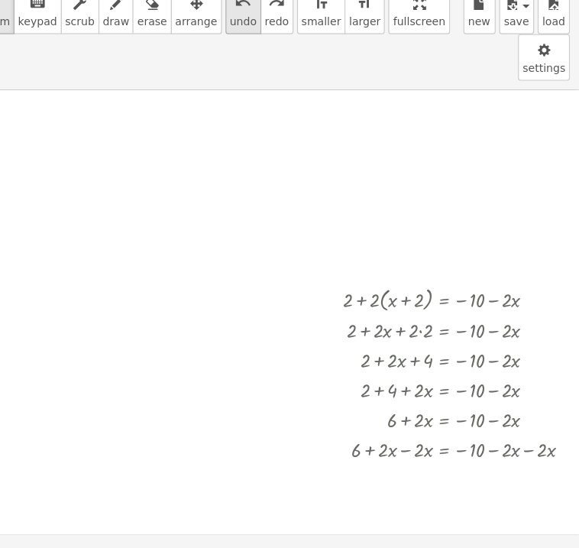
click at [277, 79] on button "undo undo" at bounding box center [292, 77] width 31 height 40
click at [281, 82] on span "undo" at bounding box center [292, 86] width 23 height 11
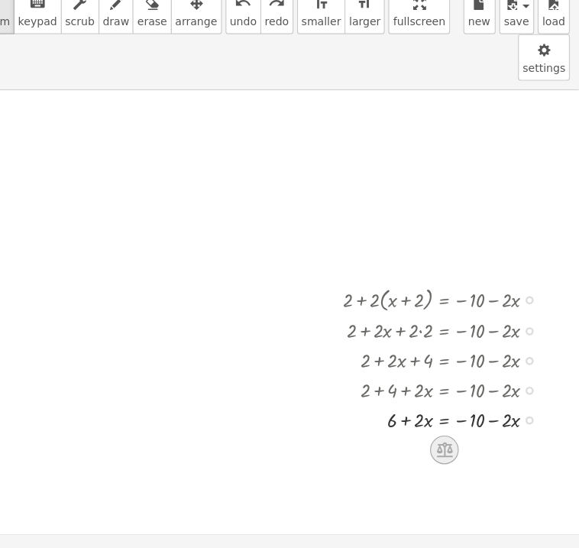
click at [465, 444] on icon at bounding box center [464, 452] width 16 height 16
click at [460, 412] on div at bounding box center [466, 424] width 193 height 25
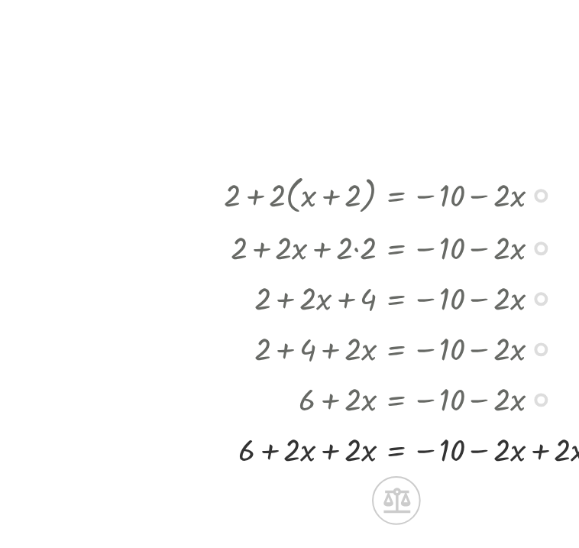
click at [524, 438] on div at bounding box center [468, 450] width 224 height 25
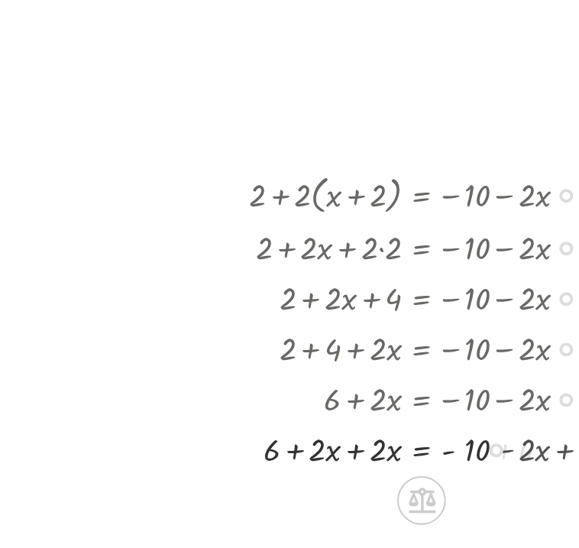
scroll to position [47, 373]
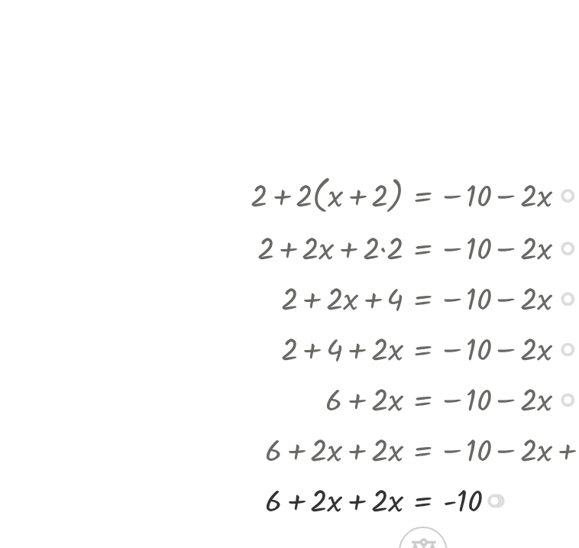
click at [429, 463] on div at bounding box center [482, 475] width 224 height 25
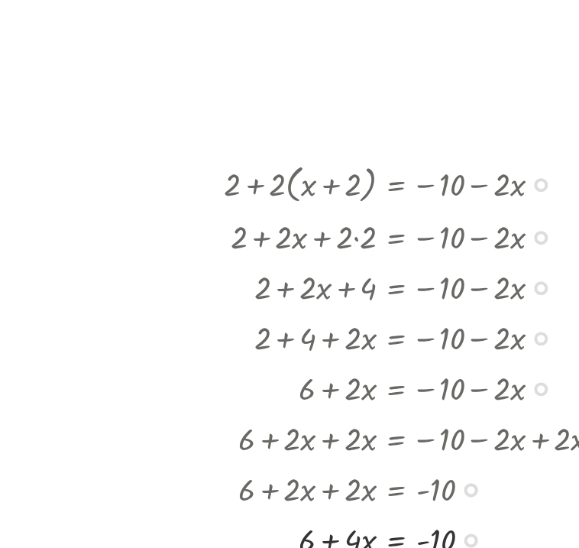
scroll to position [57, 387]
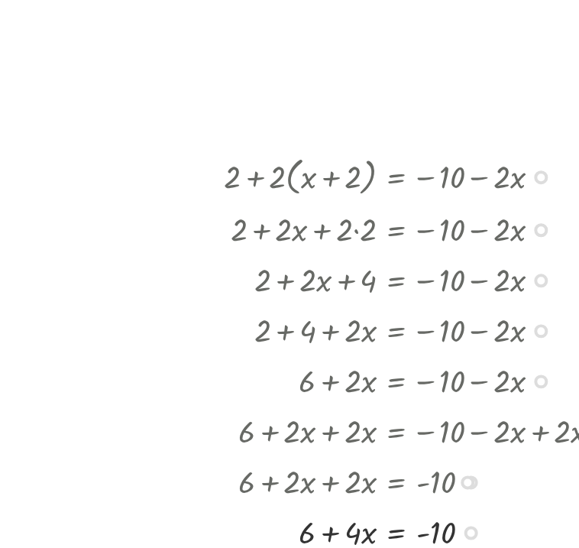
click at [448, 480] on div at bounding box center [468, 492] width 224 height 25
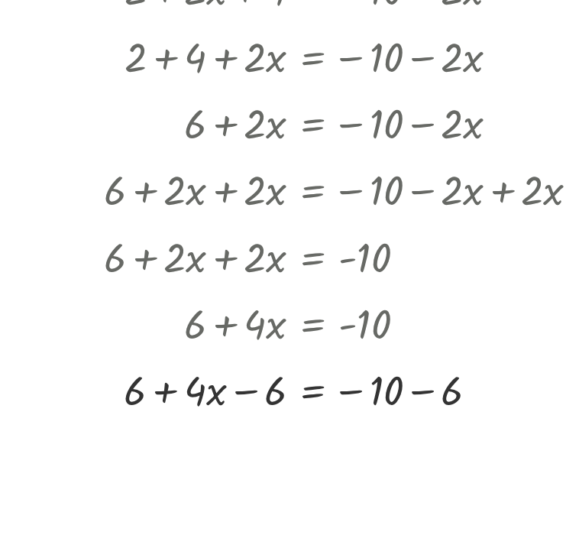
scroll to position [208, 357]
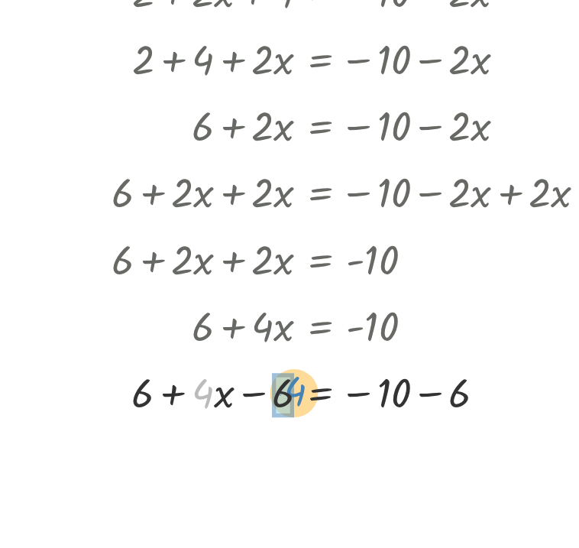
drag, startPoint x: 438, startPoint y: 329, endPoint x: 474, endPoint y: 328, distance: 35.1
click at [474, 354] on div at bounding box center [498, 366] width 224 height 25
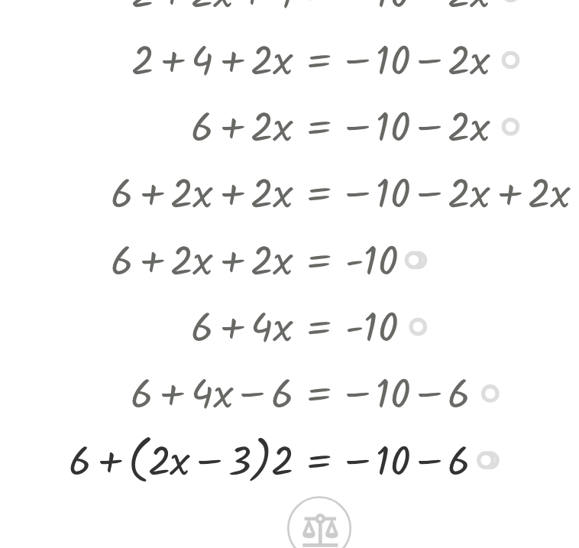
scroll to position [0, 0]
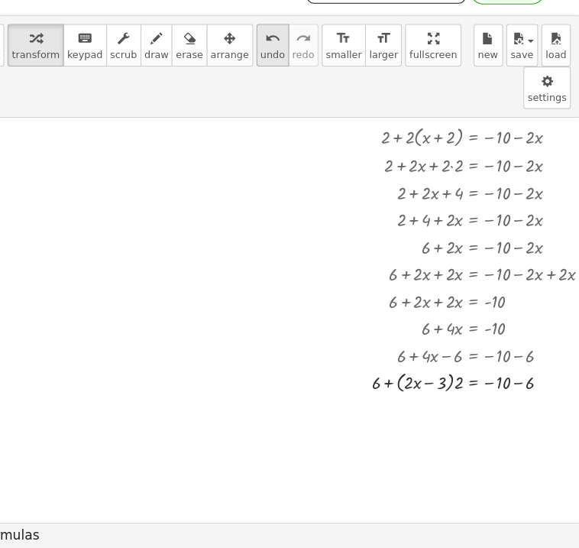
click at [285, 74] on icon "undo" at bounding box center [292, 71] width 15 height 18
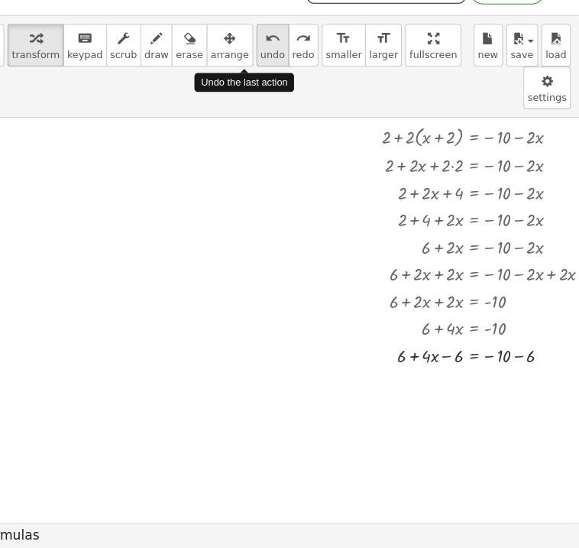
click at [285, 75] on icon "undo" at bounding box center [292, 71] width 15 height 18
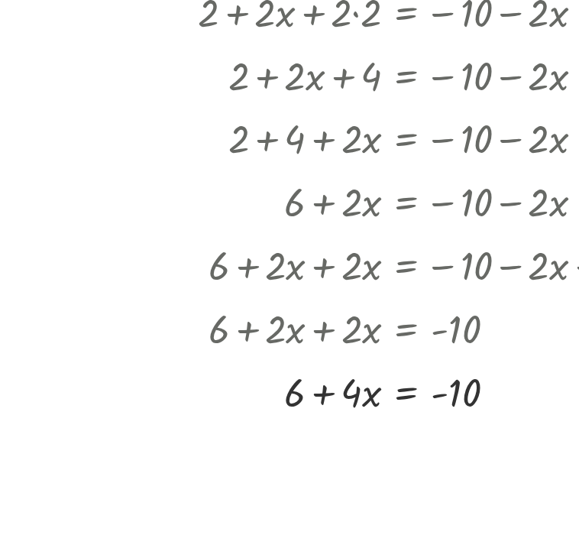
scroll to position [185, 331]
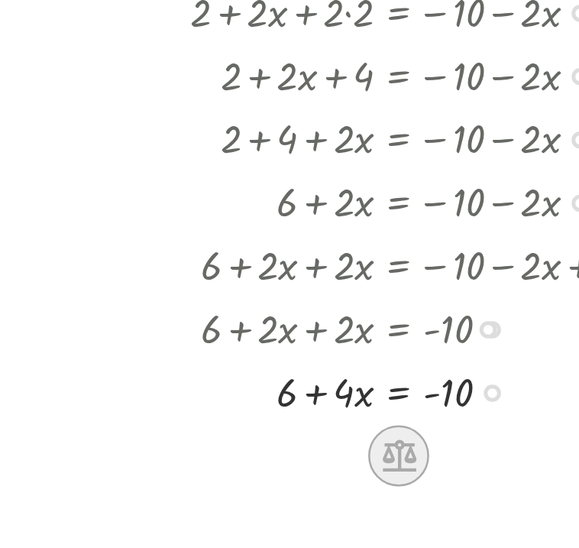
click at [512, 384] on icon at bounding box center [506, 390] width 14 height 13
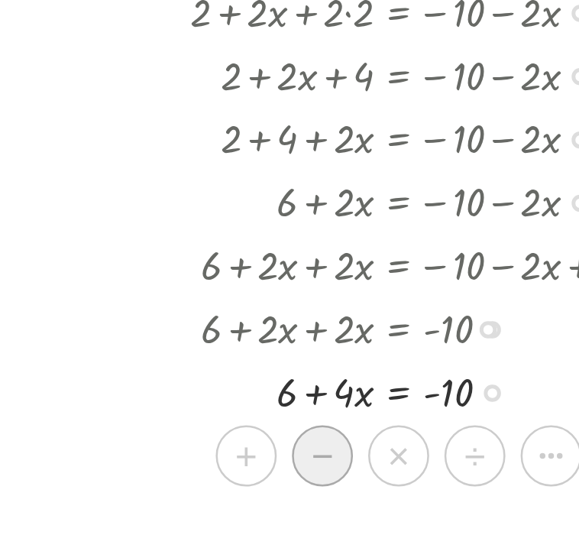
click at [485, 378] on div "−" at bounding box center [476, 390] width 24 height 24
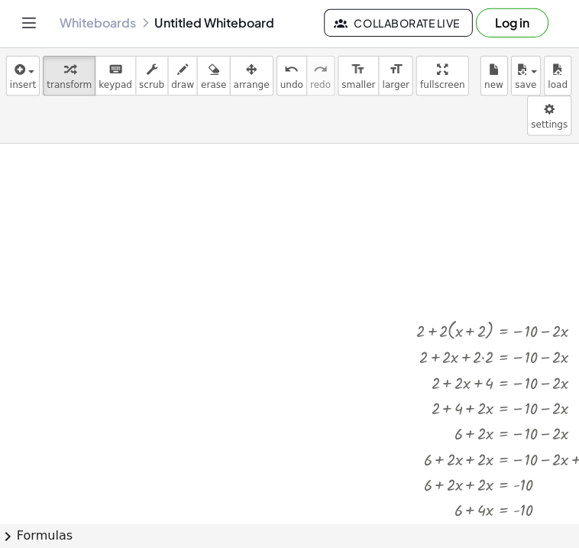
scroll to position [0, 0]
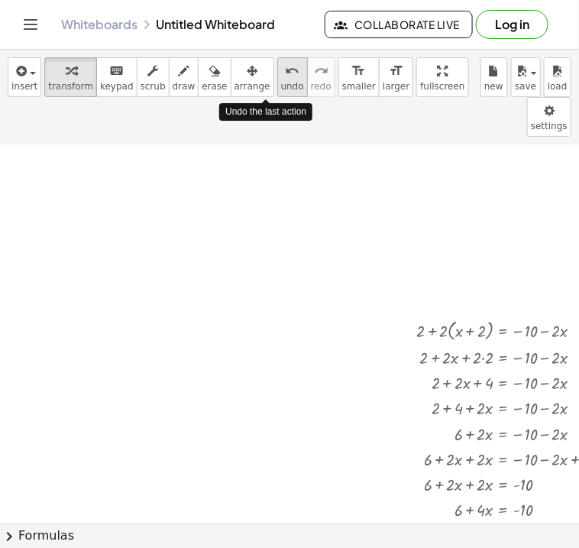
click at [285, 78] on icon "undo" at bounding box center [292, 71] width 15 height 18
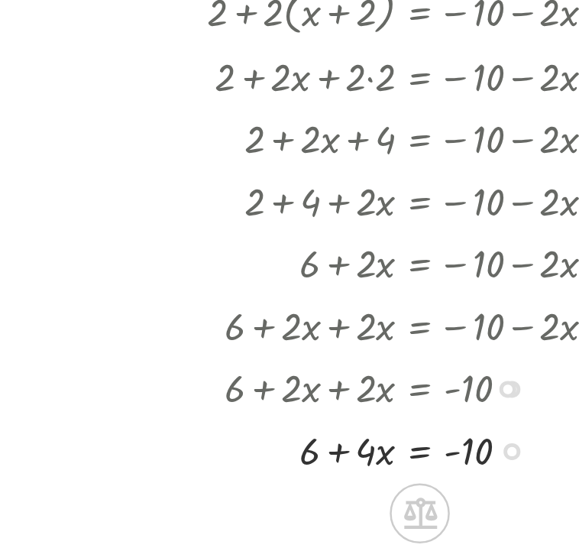
scroll to position [180, 387]
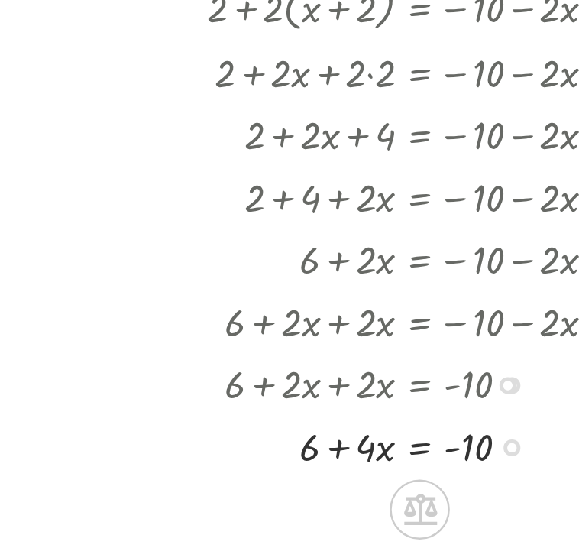
click at [470, 356] on div at bounding box center [466, 368] width 160 height 25
click at [447, 356] on div at bounding box center [466, 368] width 160 height 25
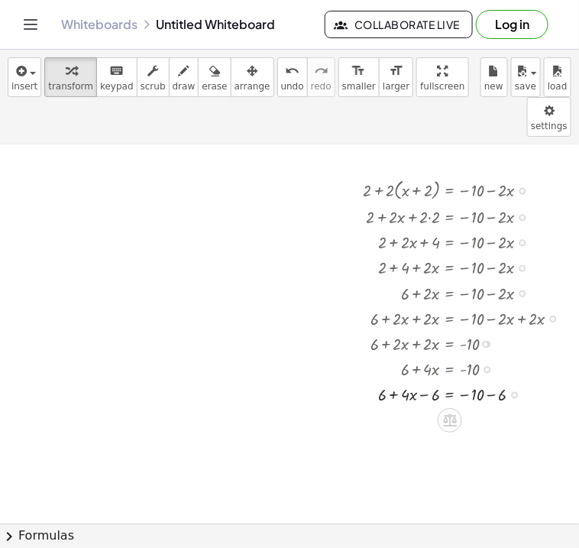
scroll to position [0, 0]
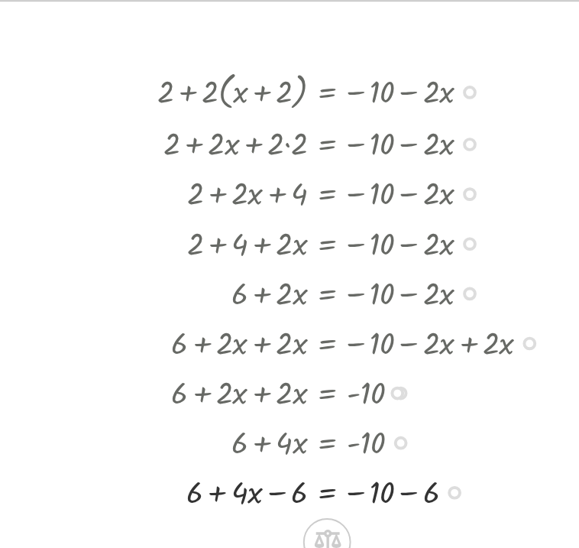
click at [491, 381] on div at bounding box center [468, 393] width 224 height 25
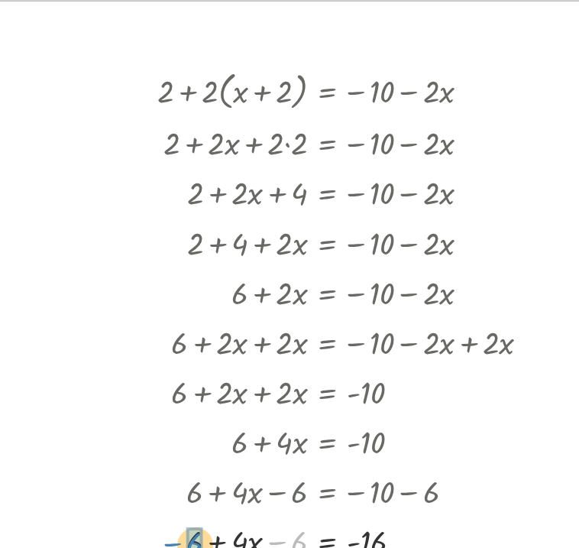
drag, startPoint x: 431, startPoint y: 381, endPoint x: 377, endPoint y: 382, distance: 53.5
drag, startPoint x: 432, startPoint y: 383, endPoint x: 473, endPoint y: 405, distance: 46.1
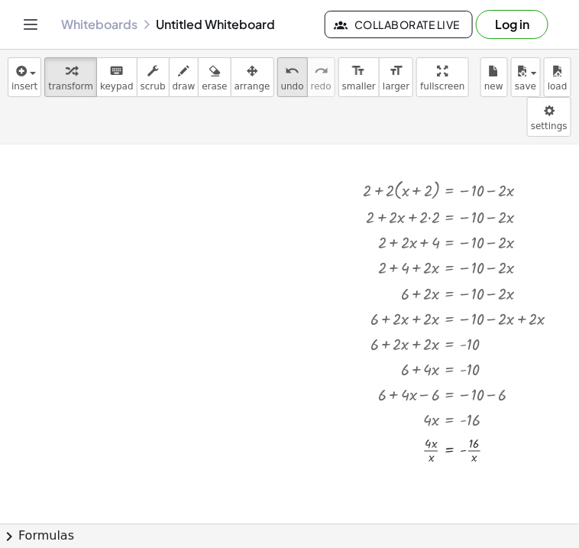
click at [285, 72] on icon "undo" at bounding box center [292, 71] width 15 height 18
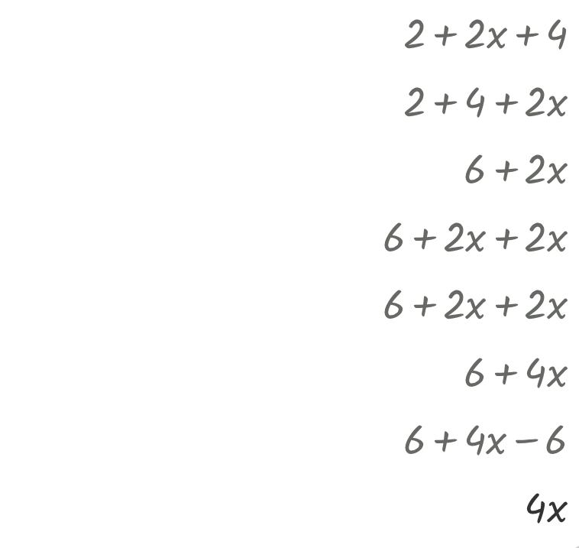
scroll to position [265, 415]
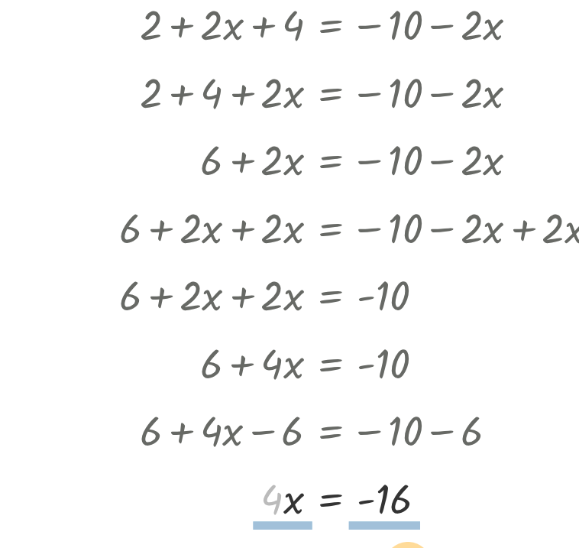
drag, startPoint x: 400, startPoint y: 296, endPoint x: 451, endPoint y: 320, distance: 56.7
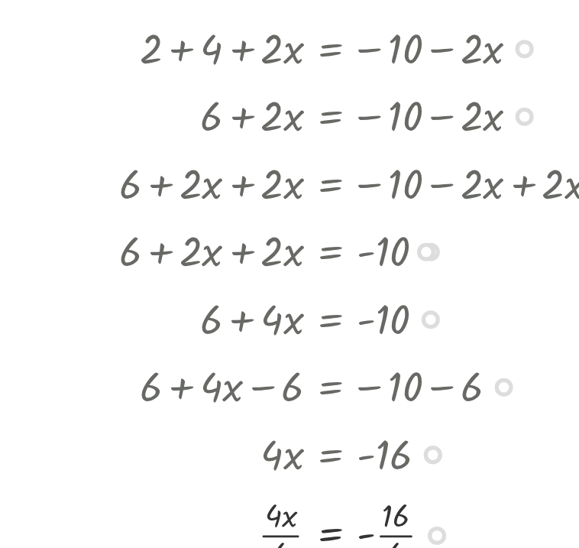
scroll to position [283, 415]
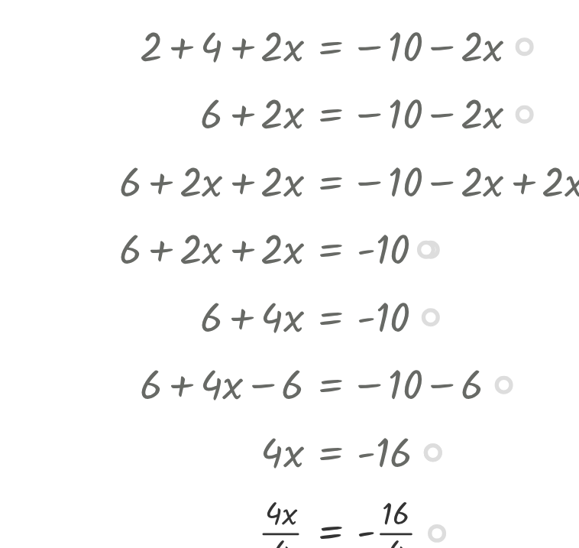
click at [402, 329] on div at bounding box center [440, 346] width 224 height 35
click at [446, 364] on div at bounding box center [440, 381] width 224 height 35
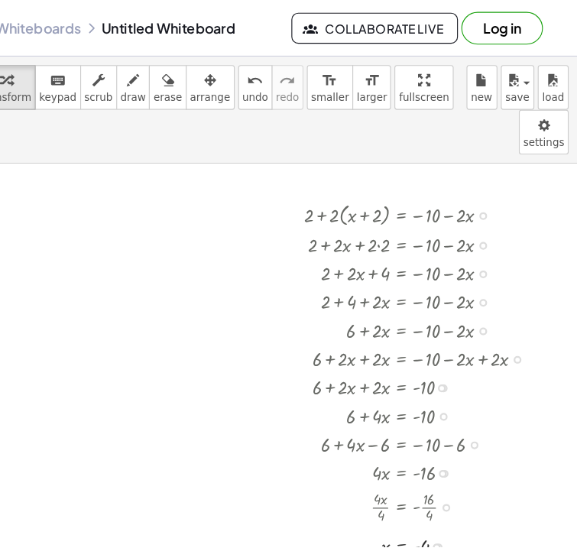
scroll to position [177, 415]
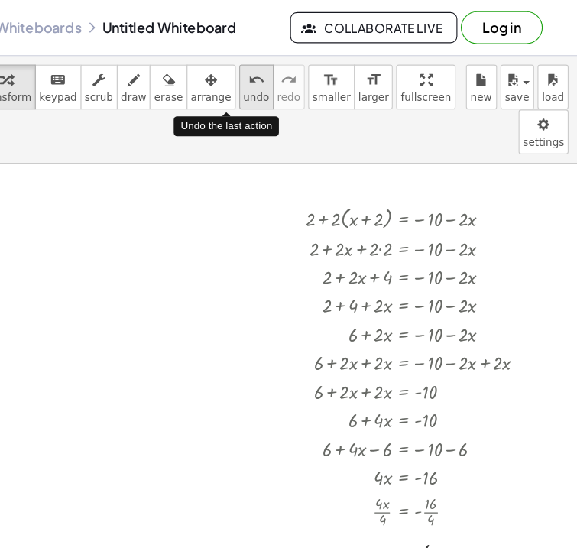
click at [285, 78] on icon "undo" at bounding box center [292, 71] width 15 height 18
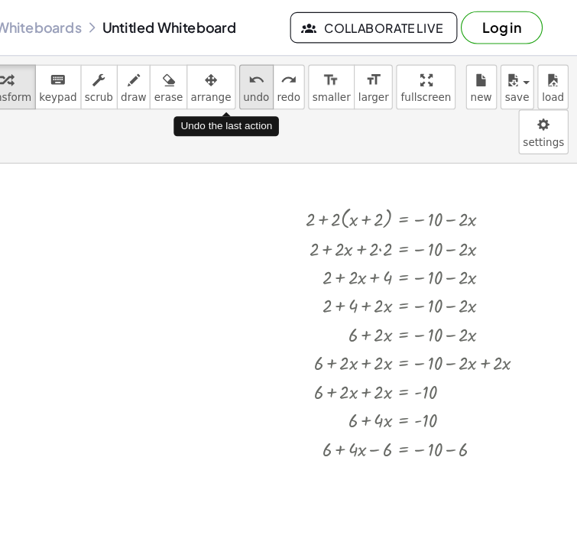
click at [285, 78] on icon "undo" at bounding box center [292, 71] width 15 height 18
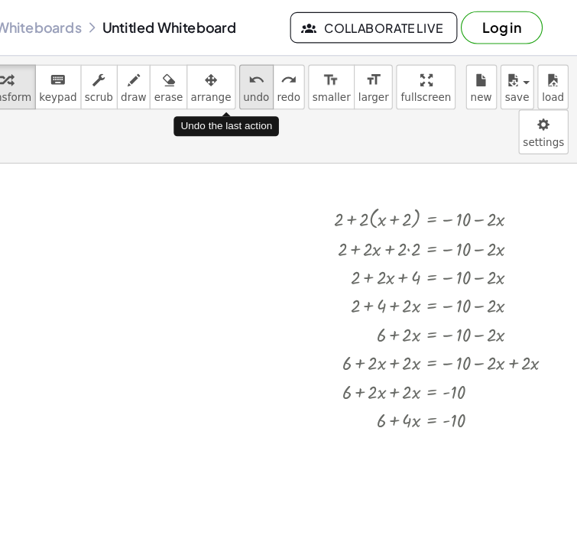
click at [285, 78] on icon "undo" at bounding box center [292, 71] width 15 height 18
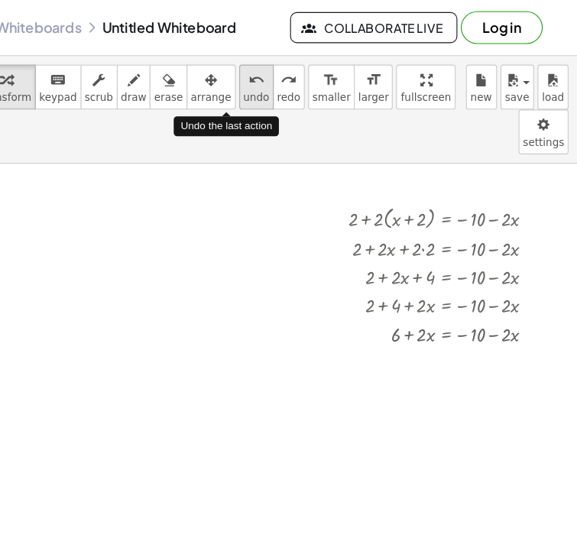
click at [285, 78] on icon "undo" at bounding box center [292, 71] width 15 height 18
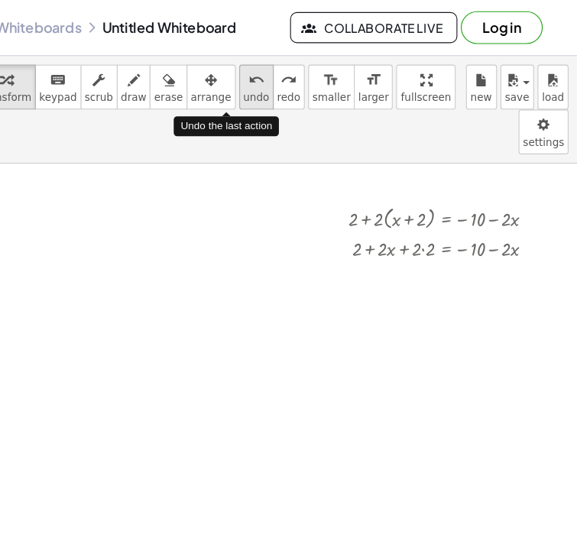
click at [285, 78] on icon "undo" at bounding box center [292, 71] width 15 height 18
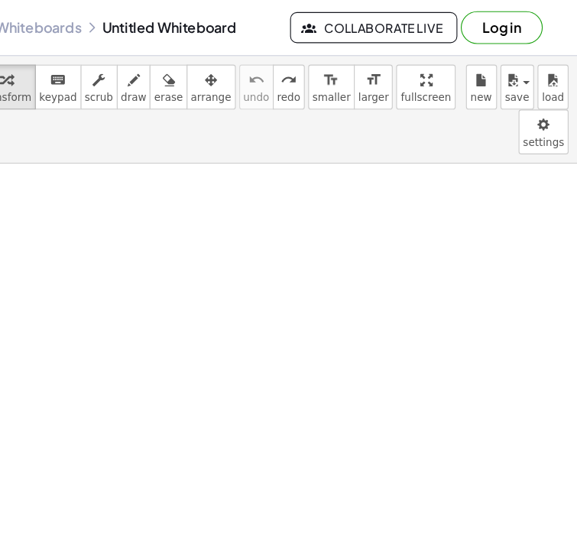
click at [412, 176] on div at bounding box center [99, 384] width 953 height 832
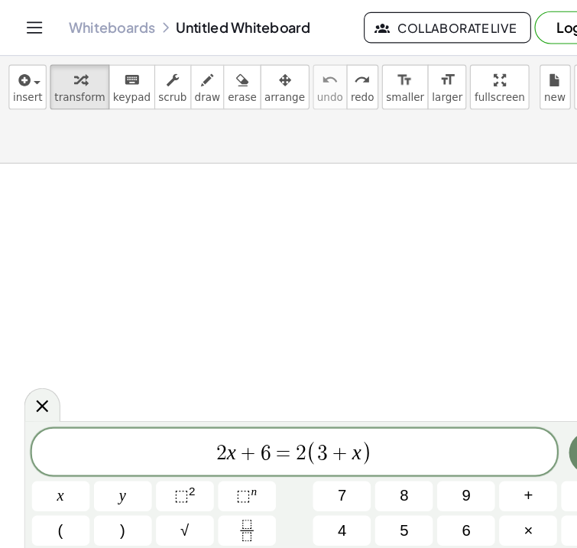
click at [506, 402] on button "Done" at bounding box center [523, 401] width 38 height 38
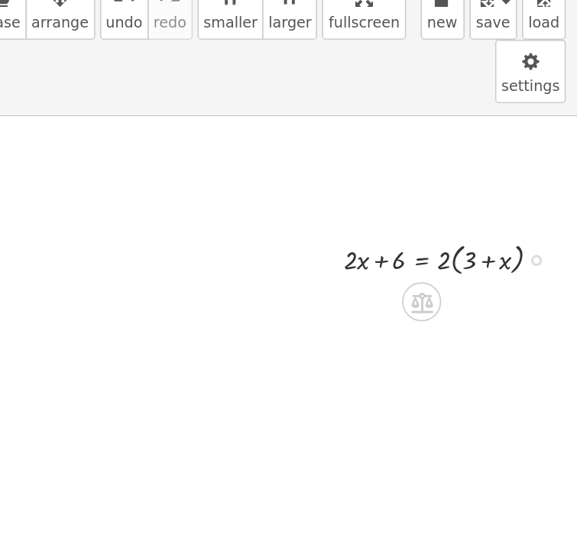
scroll to position [0, 0]
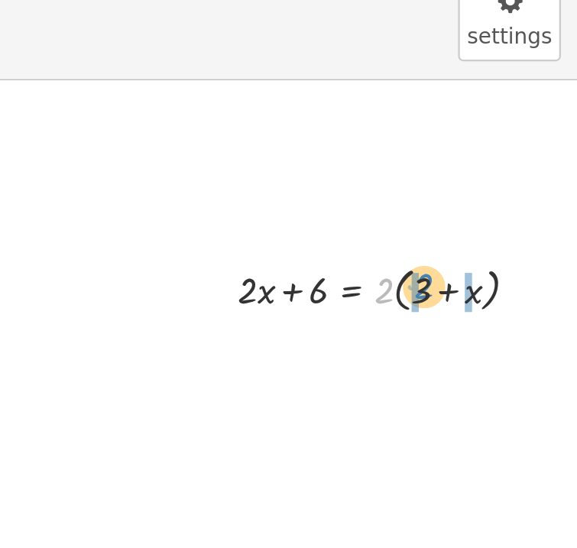
drag, startPoint x: 489, startPoint y: 196, endPoint x: 506, endPoint y: 192, distance: 17.1
click at [506, 220] on div at bounding box center [499, 233] width 155 height 27
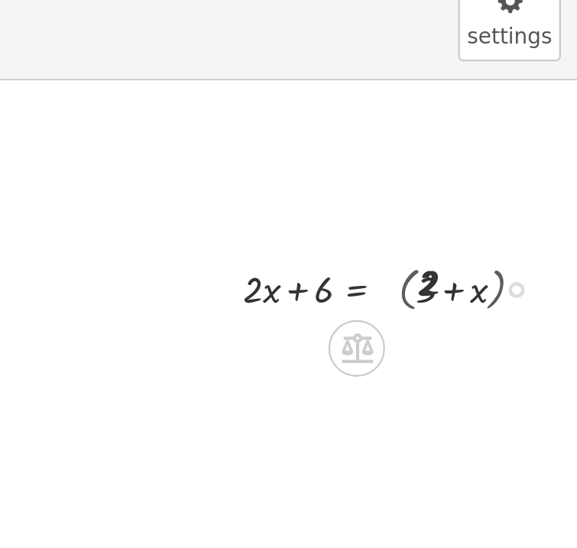
scroll to position [177, 379]
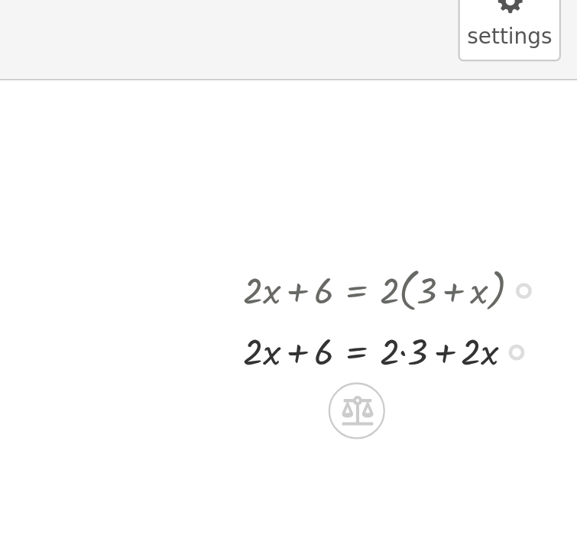
click at [502, 247] on div at bounding box center [502, 259] width 155 height 25
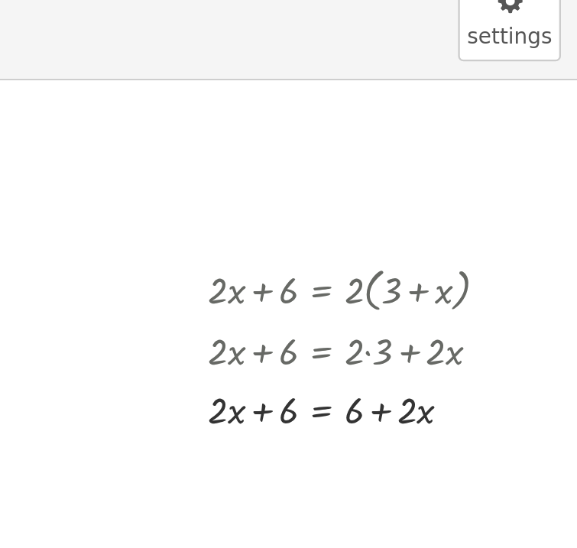
scroll to position [178, 394]
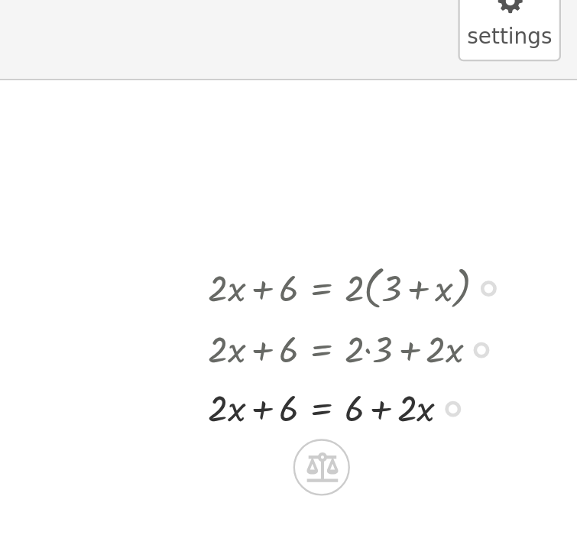
click at [464, 273] on div at bounding box center [486, 285] width 155 height 25
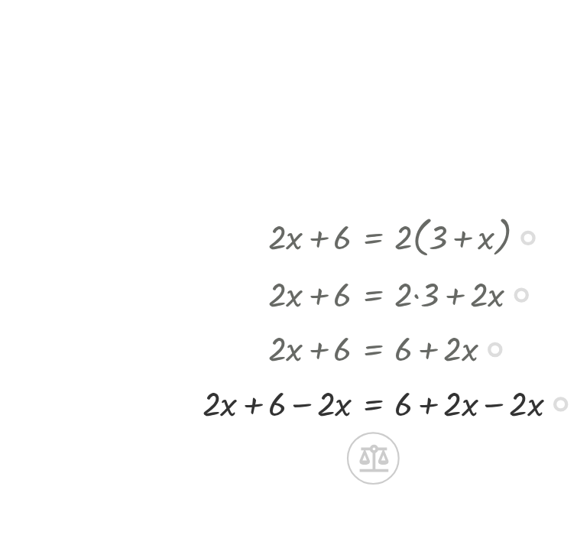
scroll to position [0, 0]
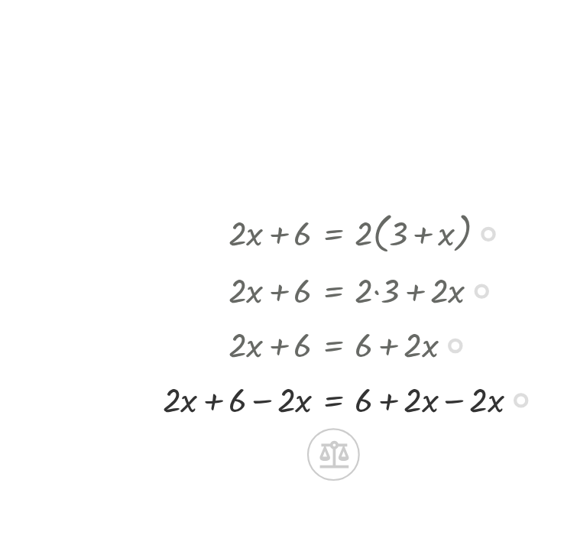
click at [516, 324] on div at bounding box center [477, 336] width 201 height 25
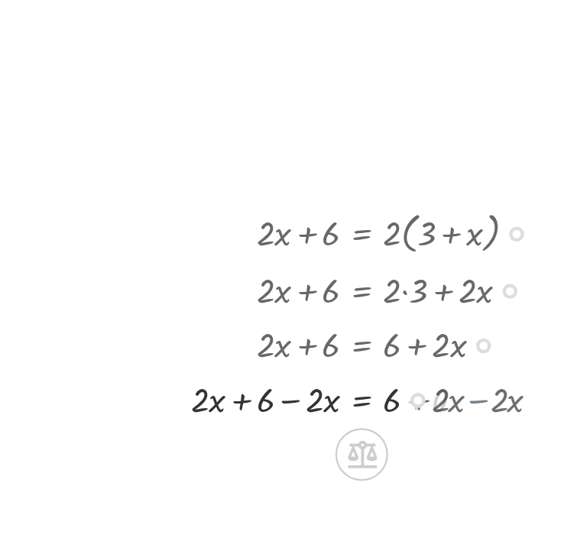
scroll to position [152, 383]
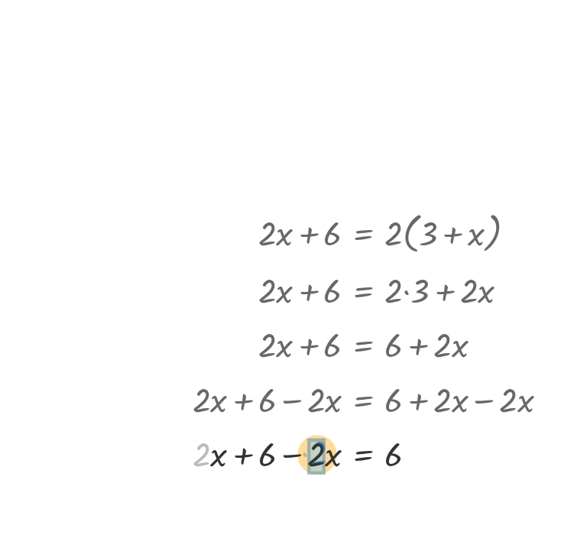
drag, startPoint x: 401, startPoint y: 325, endPoint x: 455, endPoint y: 324, distance: 54.2
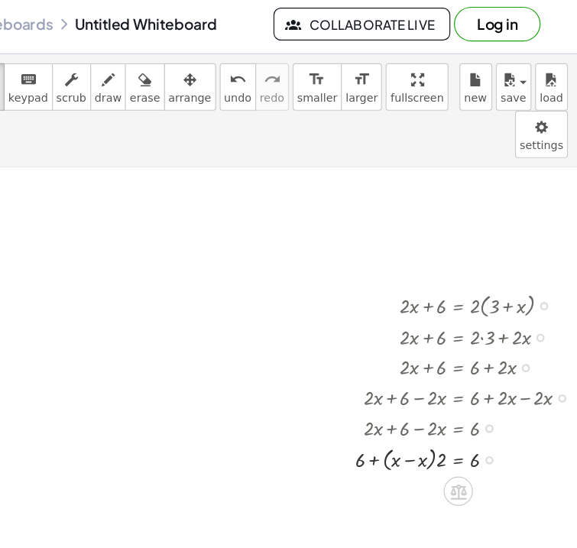
scroll to position [0, 0]
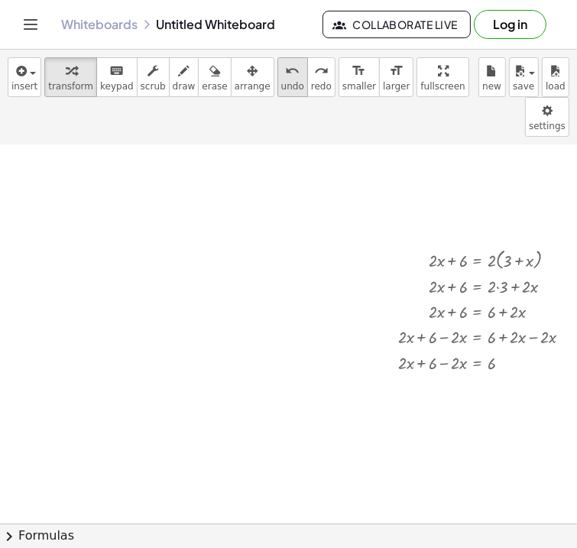
click at [285, 75] on icon "undo" at bounding box center [292, 71] width 15 height 18
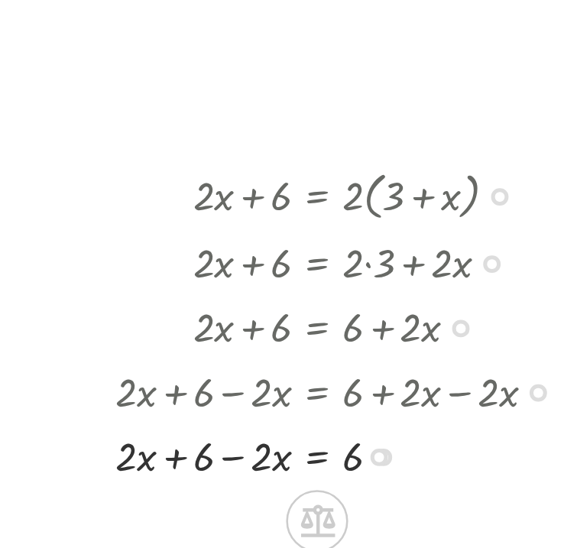
scroll to position [154, 386]
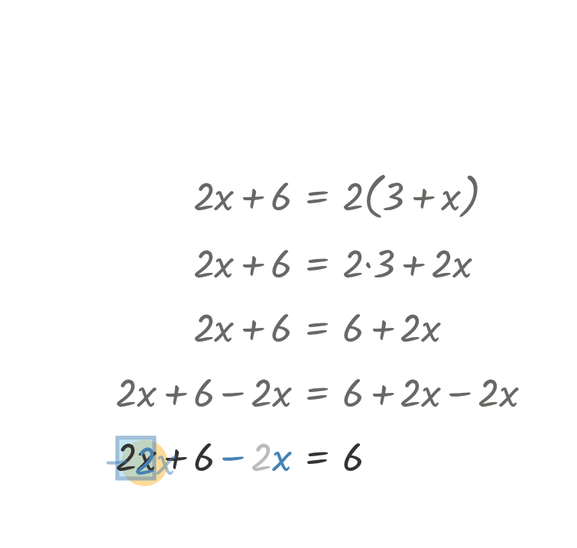
drag, startPoint x: 453, startPoint y: 321, endPoint x: 407, endPoint y: 322, distance: 45.8
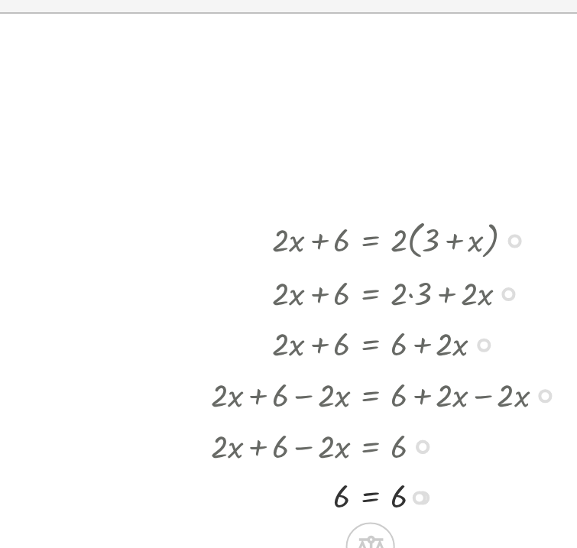
scroll to position [0, 0]
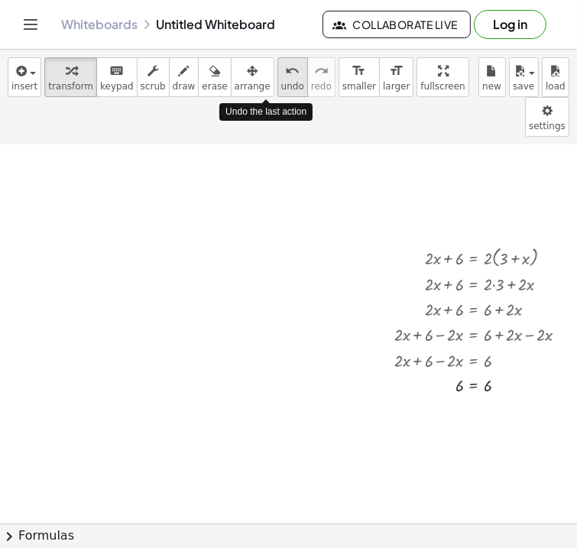
click at [281, 86] on span "undo" at bounding box center [292, 86] width 23 height 11
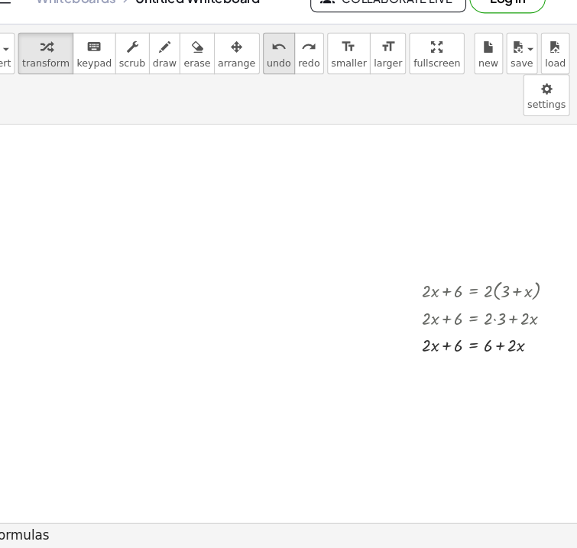
click at [285, 74] on icon "undo" at bounding box center [292, 71] width 15 height 18
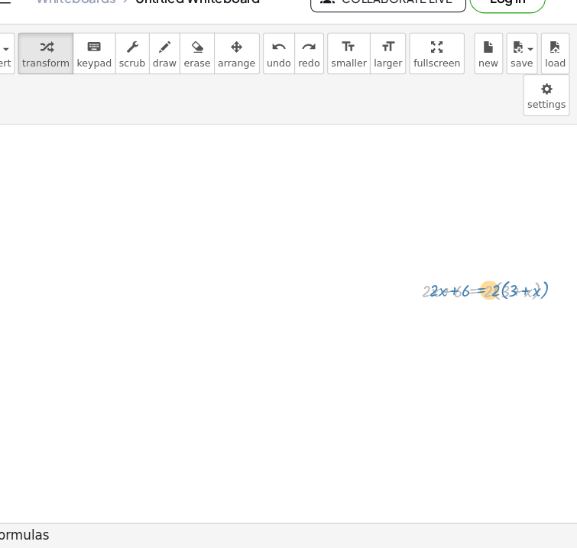
click at [490, 288] on div at bounding box center [498, 301] width 155 height 27
drag, startPoint x: 492, startPoint y: 265, endPoint x: 508, endPoint y: 262, distance: 16.3
click at [508, 288] on div at bounding box center [498, 301] width 155 height 27
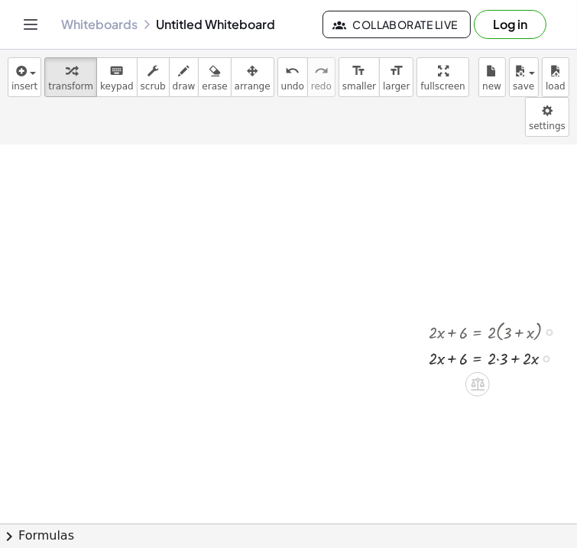
click at [495, 344] on div at bounding box center [498, 356] width 155 height 25
click at [497, 344] on div at bounding box center [498, 356] width 155 height 25
drag, startPoint x: 490, startPoint y: 346, endPoint x: 542, endPoint y: 349, distance: 52.0
click at [542, 370] on div at bounding box center [498, 382] width 155 height 25
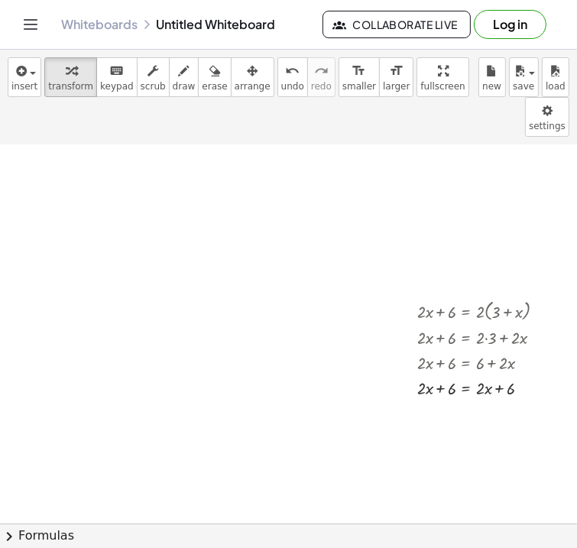
scroll to position [102, 394]
click at [466, 373] on div at bounding box center [486, 385] width 155 height 25
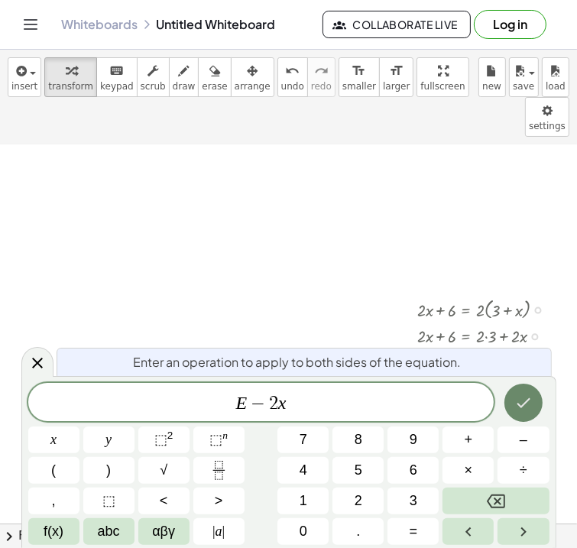
click at [528, 407] on icon "Done" at bounding box center [523, 402] width 18 height 18
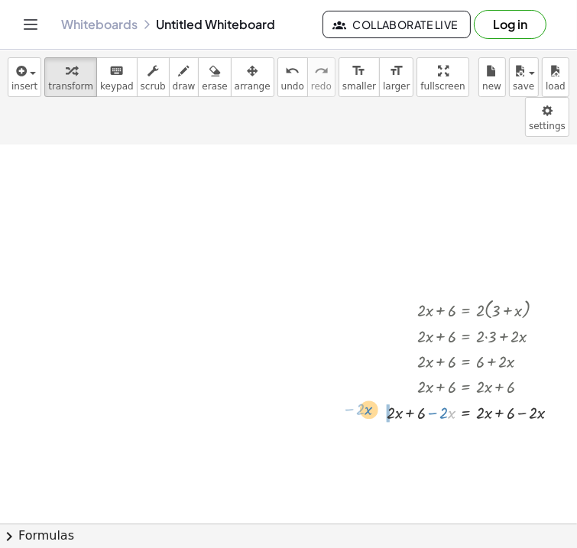
drag, startPoint x: 449, startPoint y: 374, endPoint x: 366, endPoint y: 370, distance: 83.3
click at [366, 370] on div "+ · 2 · x + 6 = · 2 · ( + 3 + x ) + · 2 · x + 6 = + · 2 · 3 + · 2 · x + · 2 · x…" at bounding box center [463, 359] width 199 height 137
click at [366, 370] on div at bounding box center [360, 372] width 23 height 162
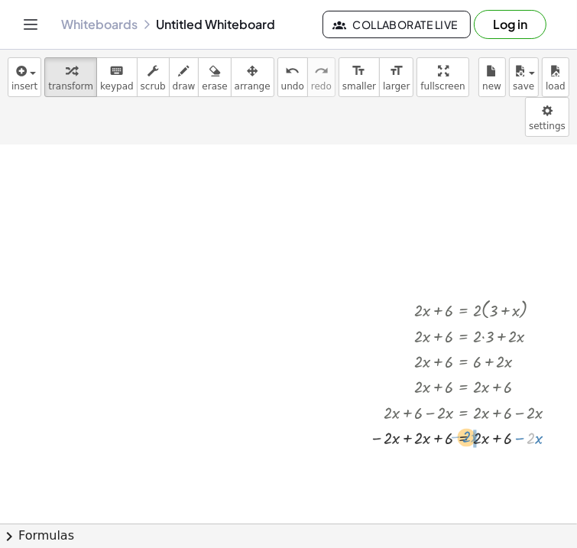
drag, startPoint x: 534, startPoint y: 401, endPoint x: 467, endPoint y: 403, distance: 66.5
click at [467, 424] on div at bounding box center [469, 436] width 215 height 25
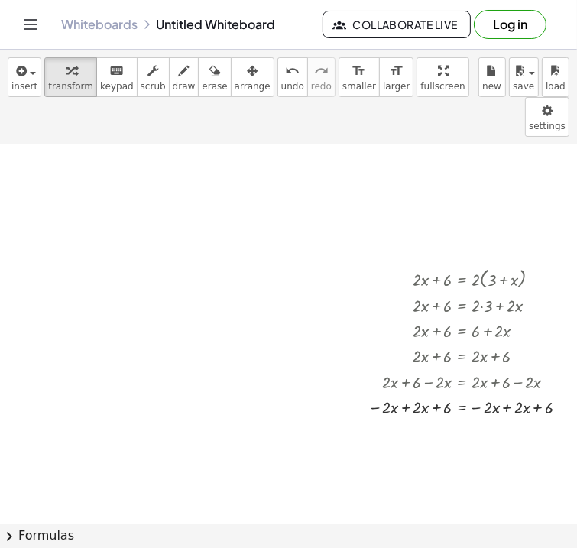
scroll to position [139, 406]
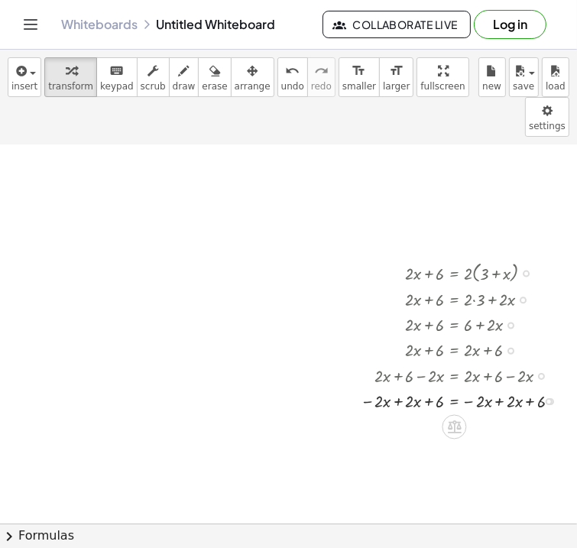
click at [398, 387] on div at bounding box center [465, 399] width 225 height 25
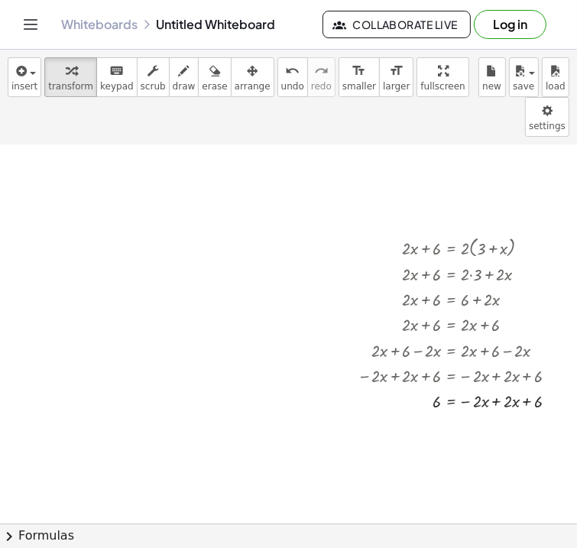
scroll to position [173, 409]
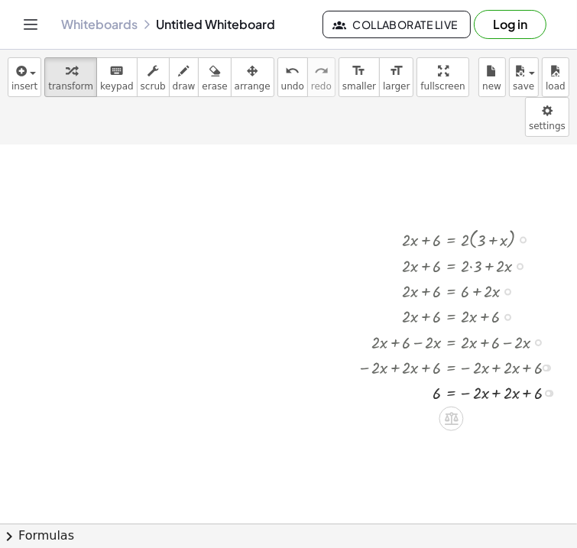
click at [499, 379] on div at bounding box center [463, 391] width 227 height 25
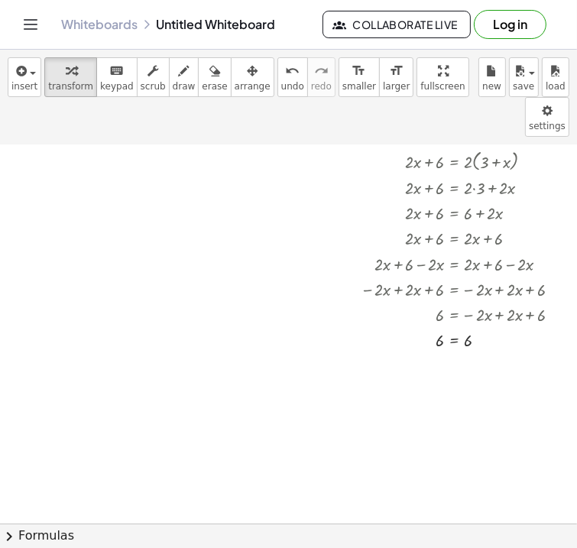
scroll to position [251, 409]
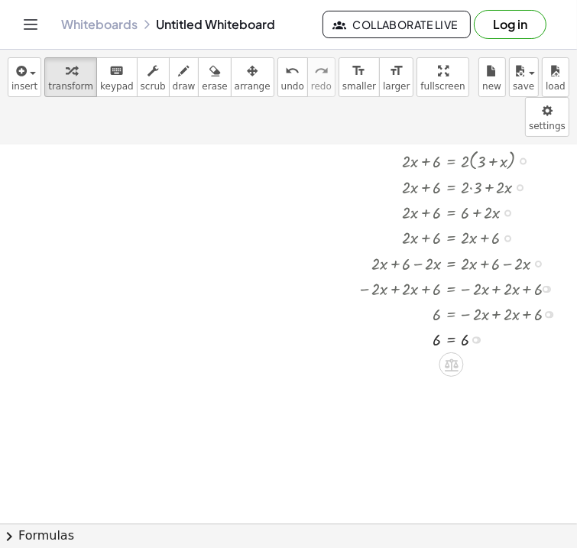
click at [451, 326] on div at bounding box center [463, 338] width 227 height 24
click at [477, 351] on div at bounding box center [463, 363] width 227 height 25
click at [426, 376] on div at bounding box center [463, 388] width 227 height 25
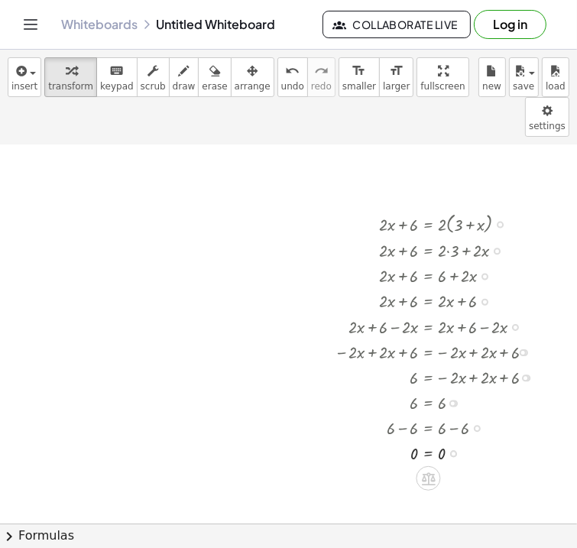
scroll to position [182, 431]
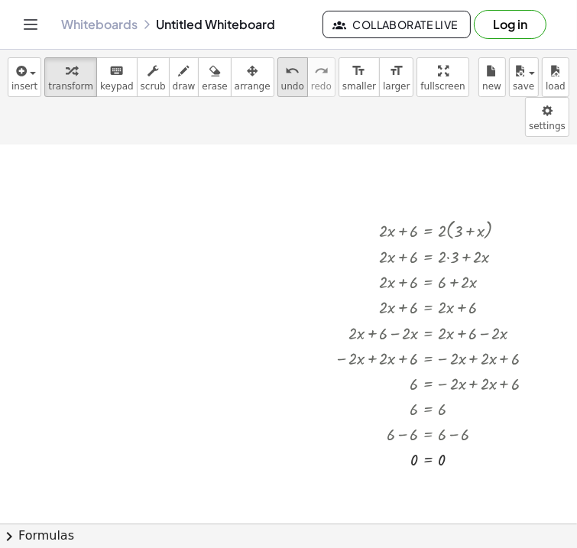
click at [285, 73] on icon "undo" at bounding box center [292, 71] width 15 height 18
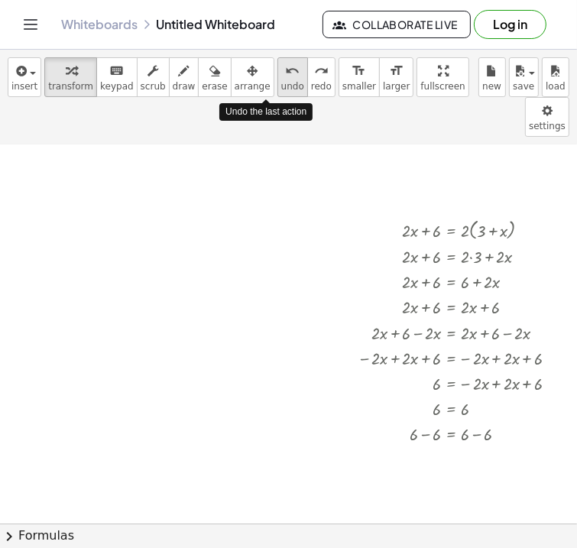
click at [285, 73] on icon "undo" at bounding box center [292, 71] width 15 height 18
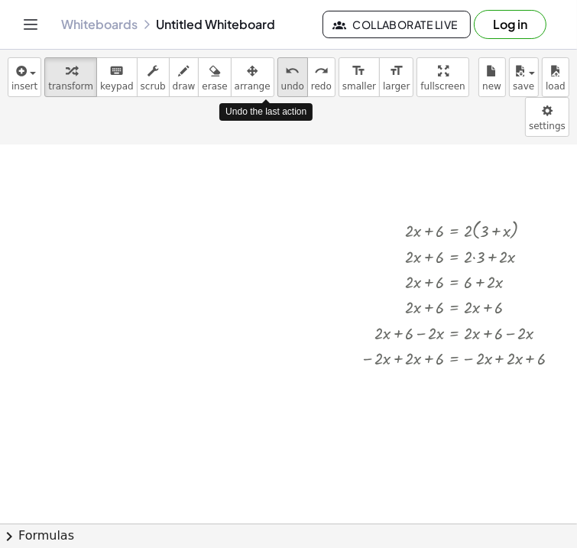
click at [285, 73] on icon "undo" at bounding box center [292, 71] width 15 height 18
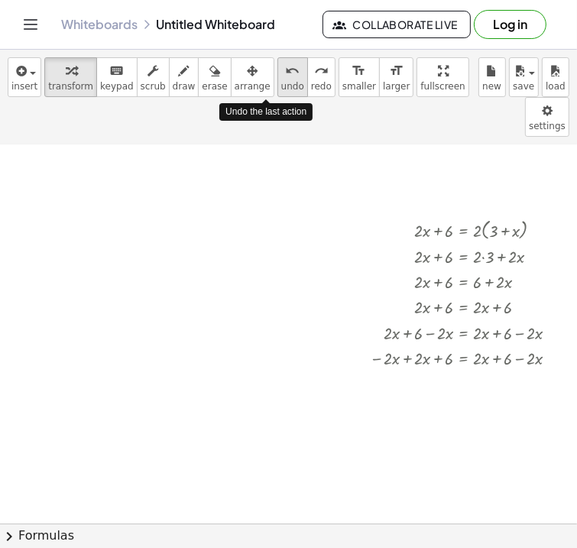
click at [285, 73] on icon "undo" at bounding box center [292, 71] width 15 height 18
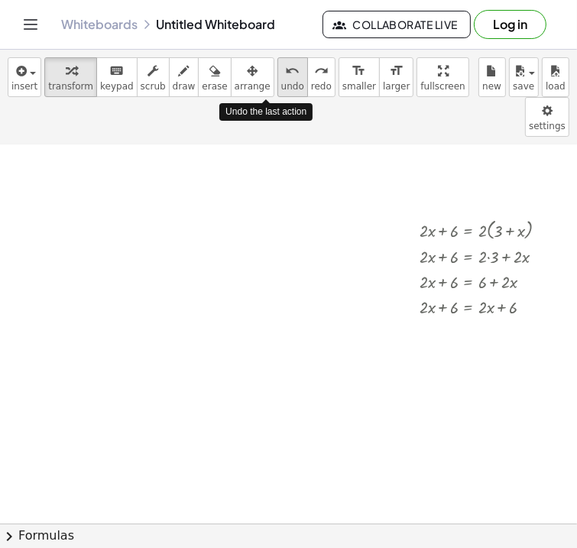
click at [285, 73] on icon "undo" at bounding box center [292, 71] width 15 height 18
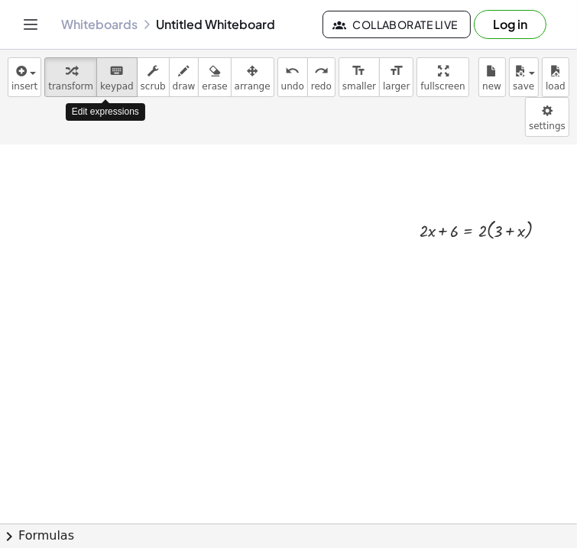
click at [100, 81] on span "keypad" at bounding box center [117, 86] width 34 height 11
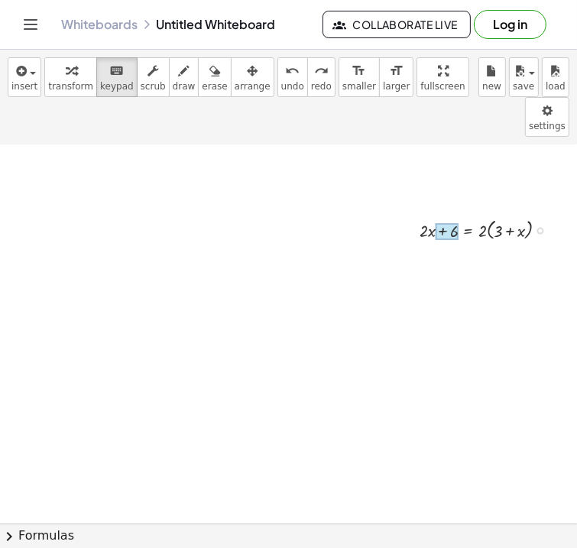
click at [447, 223] on div at bounding box center [446, 231] width 23 height 17
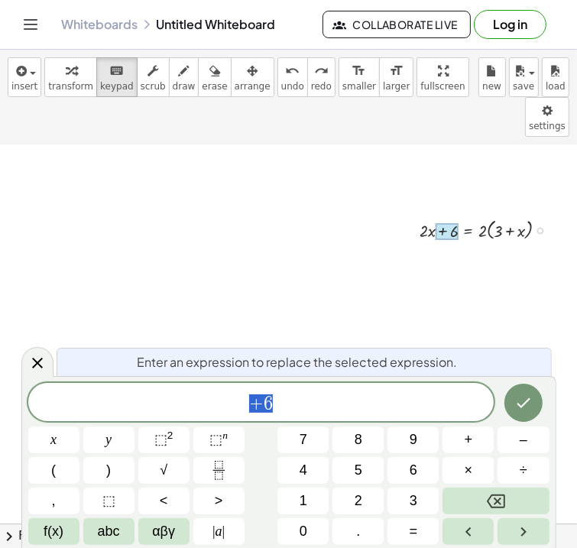
click at [327, 412] on span "+ 6" at bounding box center [261, 403] width 466 height 21
click at [403, 493] on button "3" at bounding box center [412, 500] width 51 height 27
click at [532, 396] on button "Done" at bounding box center [523, 402] width 38 height 38
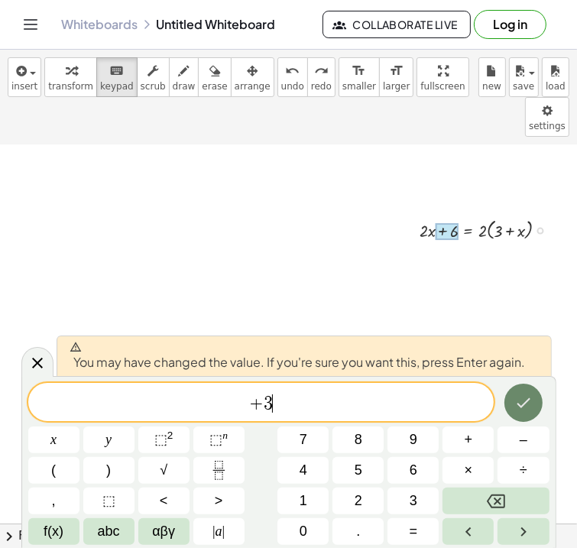
click at [531, 398] on icon "Done" at bounding box center [523, 402] width 18 height 18
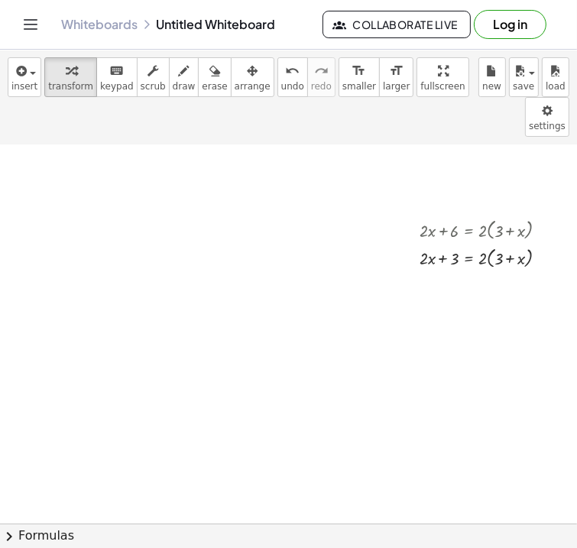
drag, startPoint x: 500, startPoint y: 189, endPoint x: 301, endPoint y: 190, distance: 199.3
click at [301, 190] on div "+ 5 + · 4 · x − x = - 4 + · 2 · x + 6 = · 2 · ( + 3 + x ) + · 2 · x = · 2 · ( +…" at bounding box center [92, 379] width 969 height 832
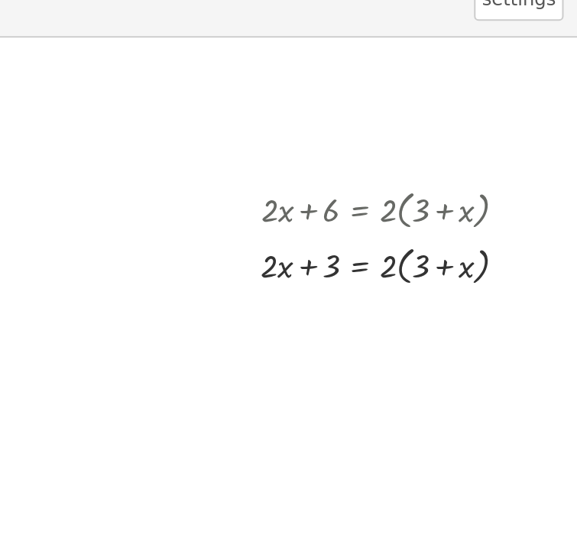
scroll to position [0, 0]
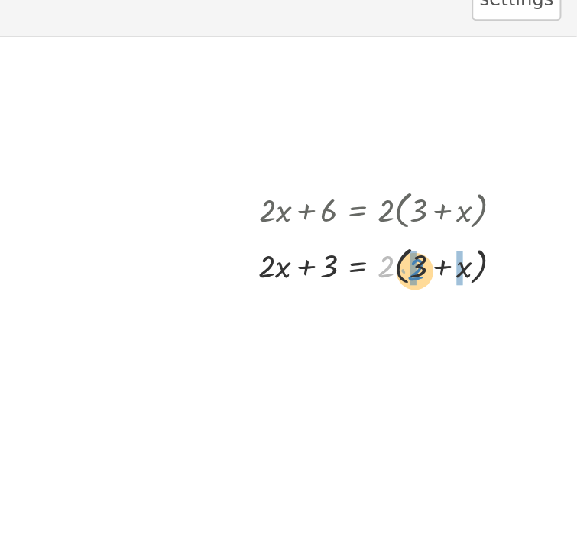
drag, startPoint x: 485, startPoint y: 218, endPoint x: 499, endPoint y: 220, distance: 14.6
click at [499, 243] on div at bounding box center [489, 256] width 155 height 27
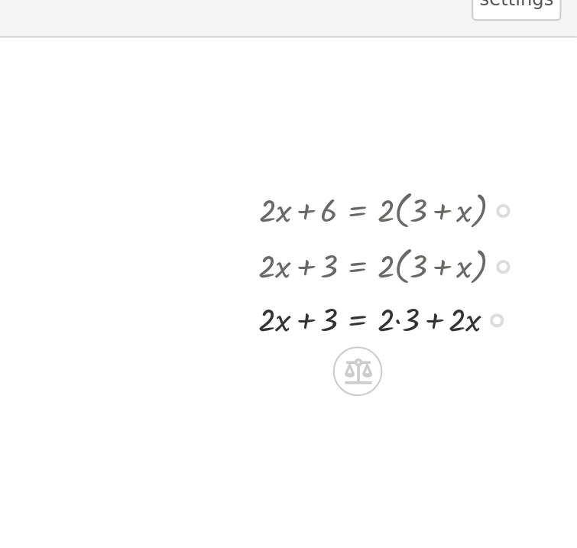
click at [488, 271] on div at bounding box center [489, 283] width 155 height 25
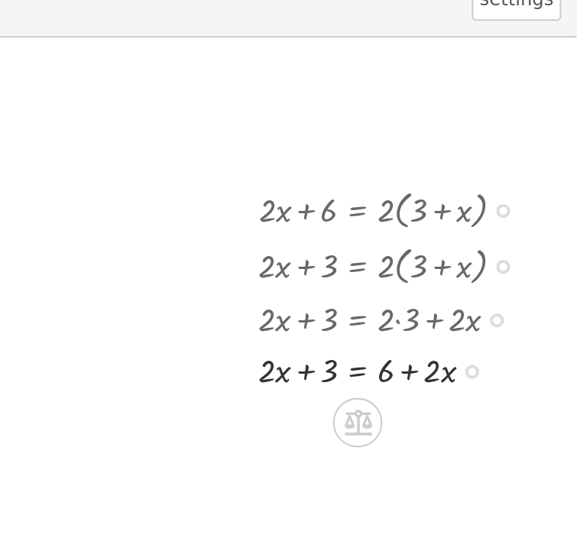
click at [467, 296] on div at bounding box center [489, 308] width 155 height 25
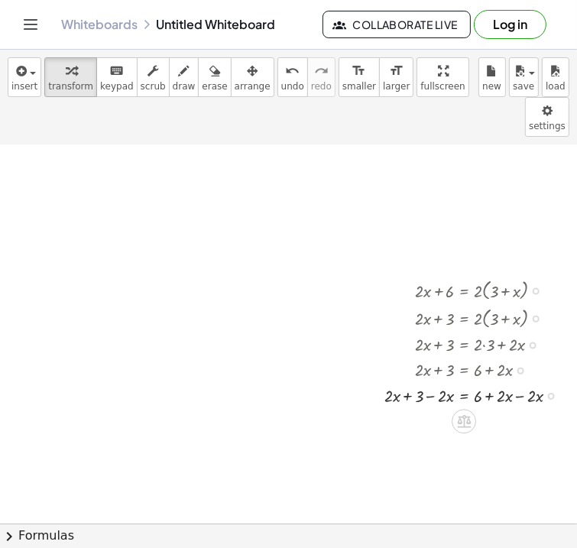
scroll to position [120, 396]
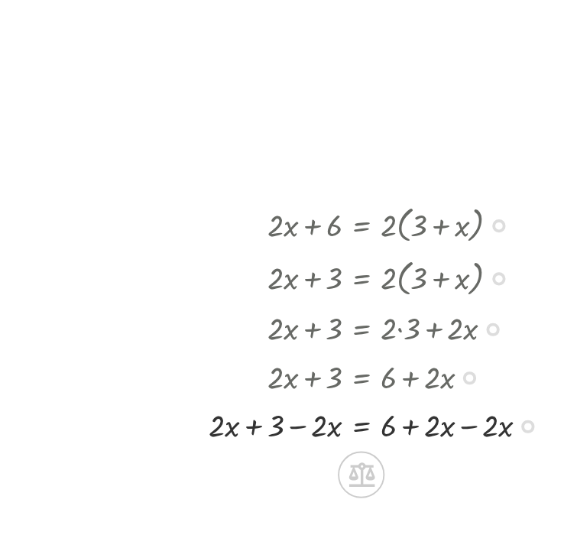
click at [519, 383] on div at bounding box center [477, 395] width 201 height 25
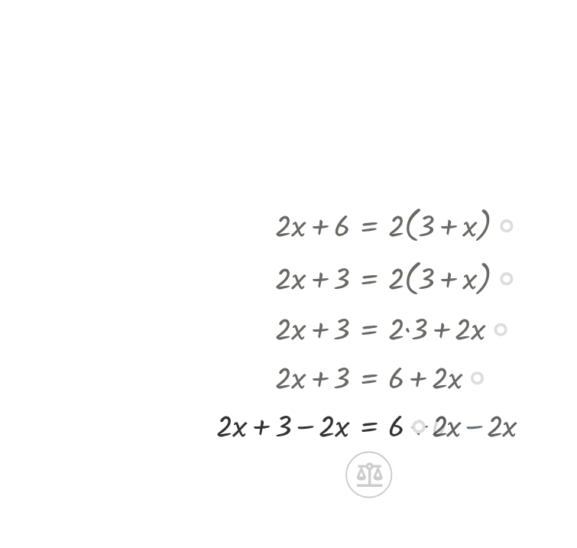
scroll to position [120, 392]
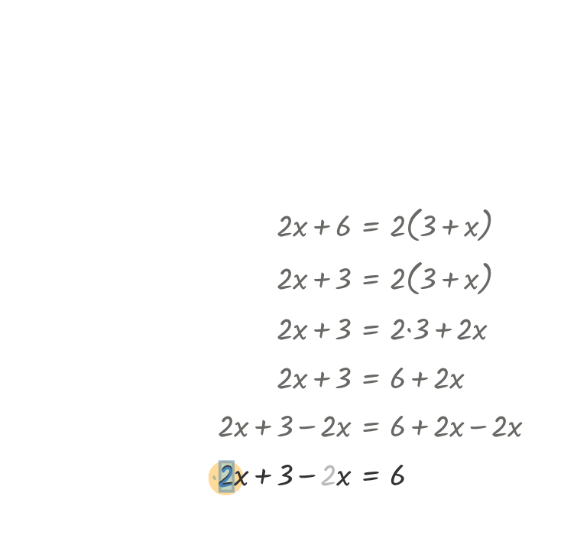
drag, startPoint x: 448, startPoint y: 384, endPoint x: 395, endPoint y: 385, distance: 52.7
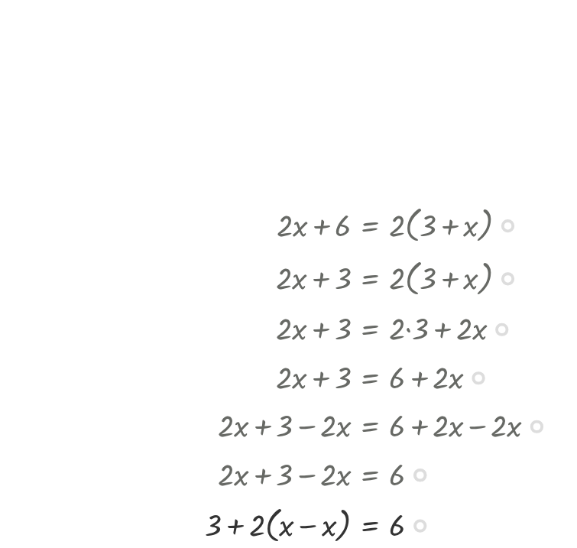
scroll to position [0, 0]
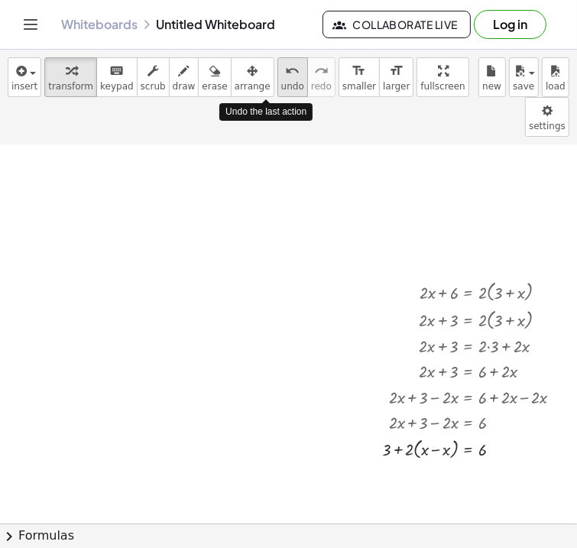
click at [277, 92] on button "undo undo" at bounding box center [292, 77] width 31 height 40
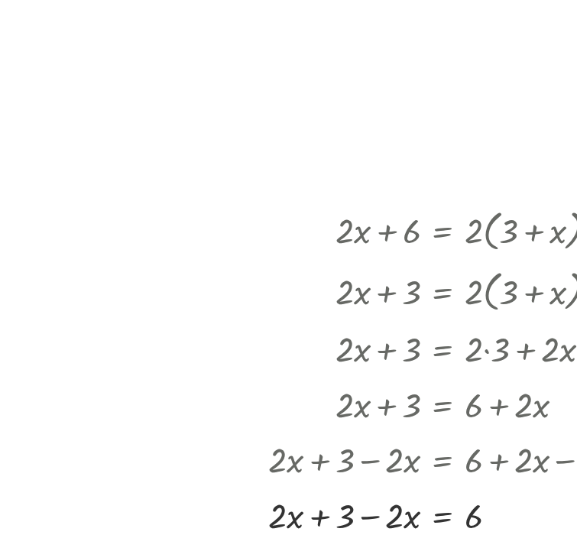
scroll to position [71, 396]
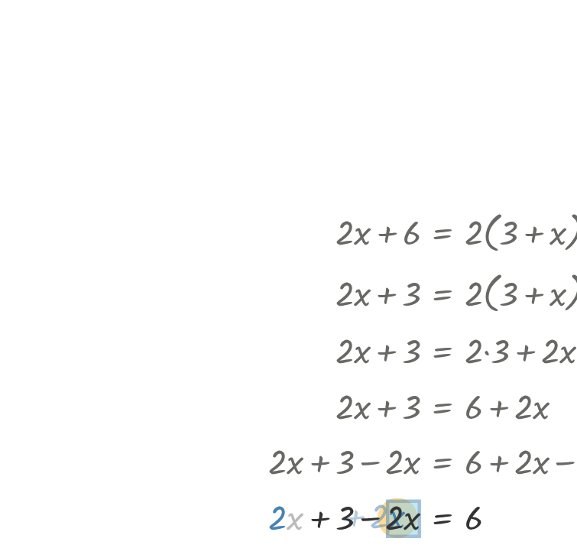
drag, startPoint x: 393, startPoint y: 433, endPoint x: 439, endPoint y: 432, distance: 46.6
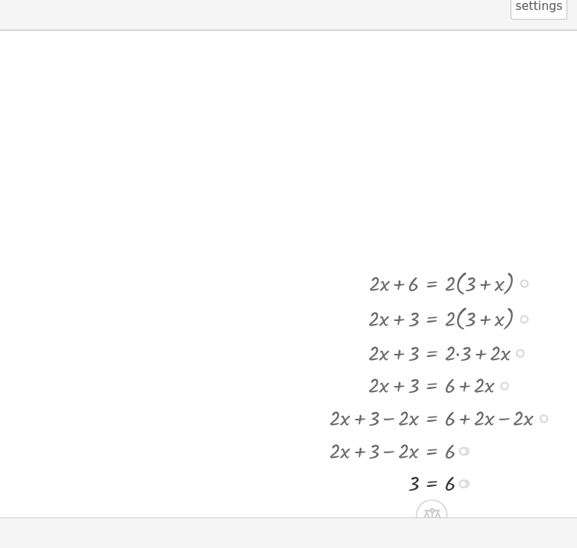
scroll to position [0, 0]
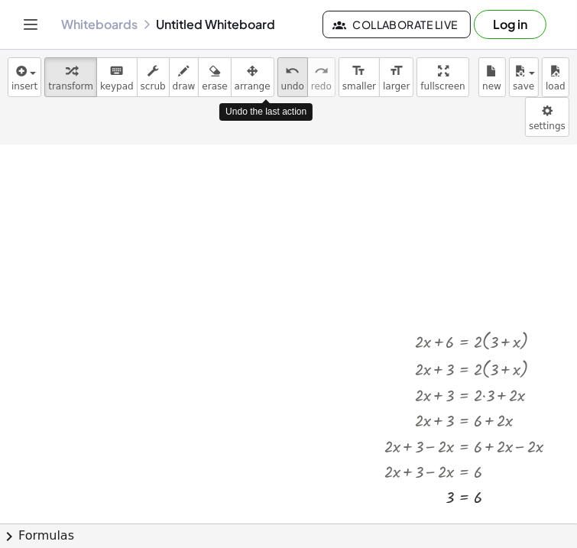
click at [281, 73] on div "undo" at bounding box center [292, 70] width 23 height 18
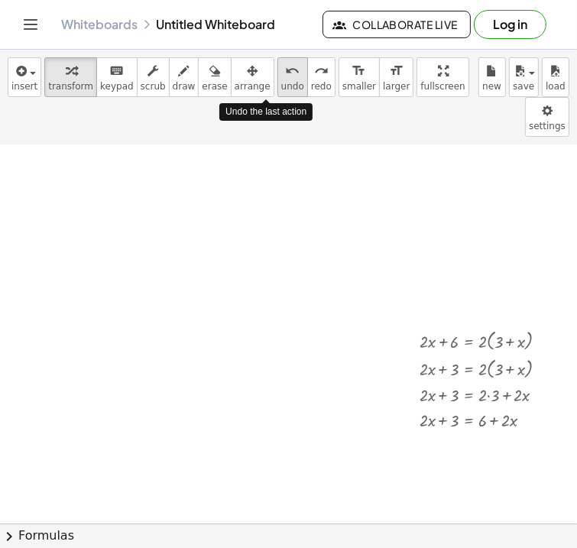
click at [281, 73] on div "undo" at bounding box center [292, 70] width 23 height 18
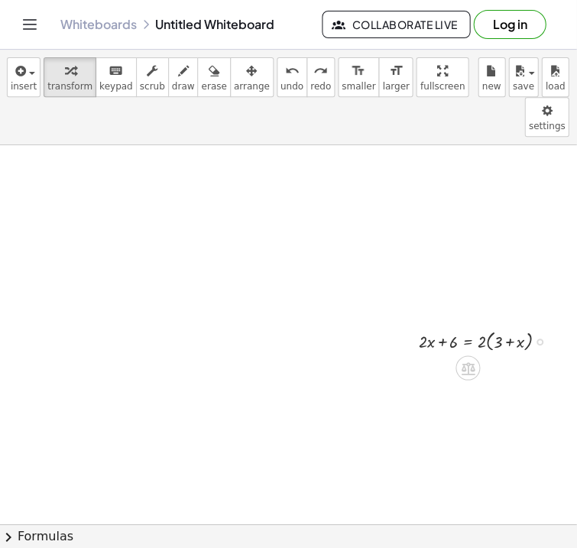
scroll to position [0, 0]
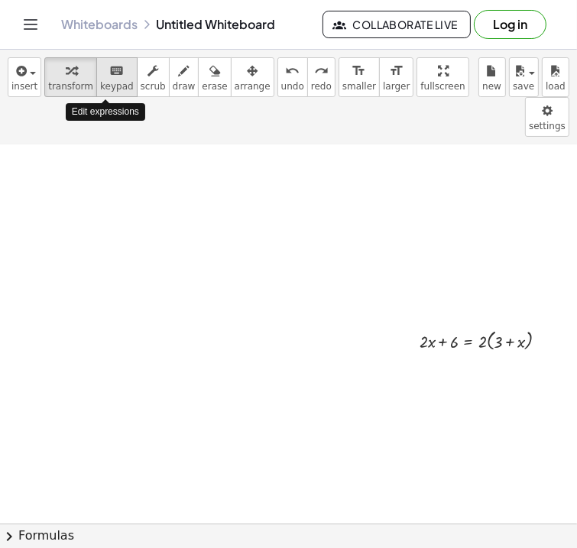
click at [100, 81] on span "keypad" at bounding box center [117, 86] width 34 height 11
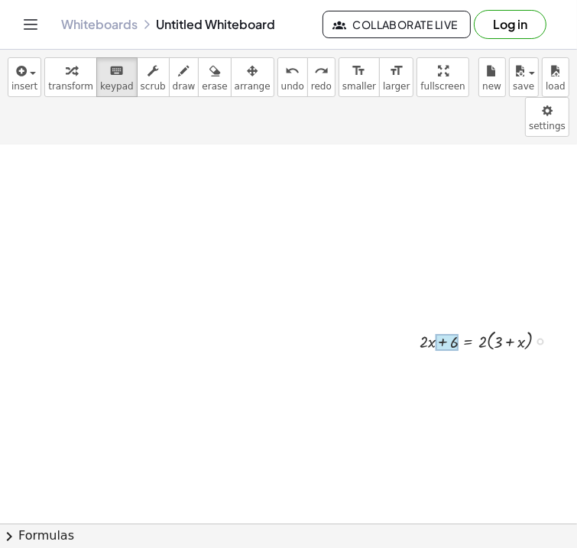
click at [454, 334] on div at bounding box center [446, 342] width 23 height 17
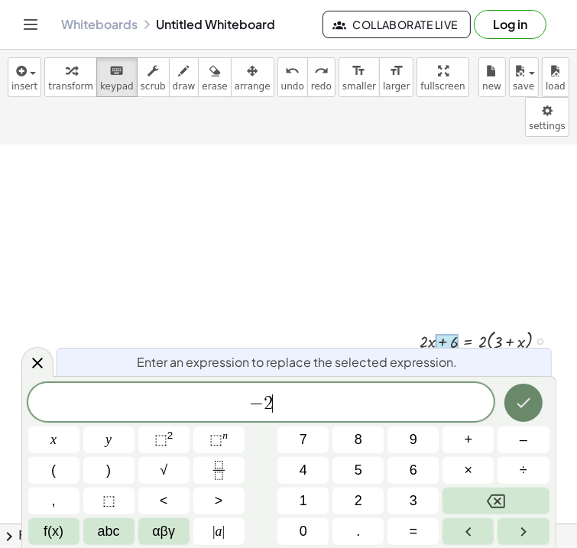
click at [521, 392] on button "Done" at bounding box center [523, 402] width 38 height 38
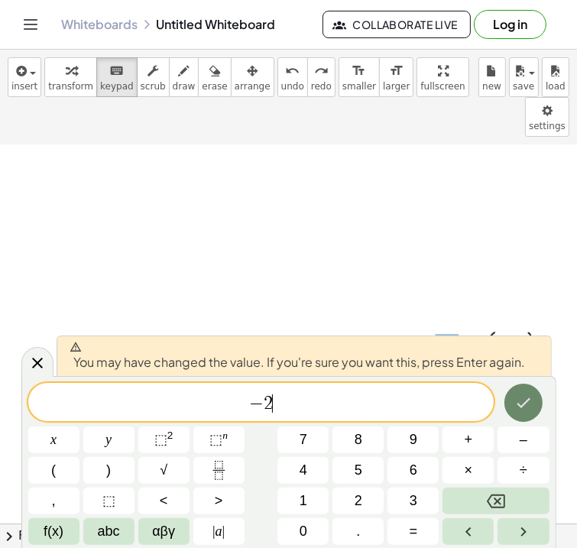
click at [521, 392] on button "Done" at bounding box center [523, 402] width 38 height 38
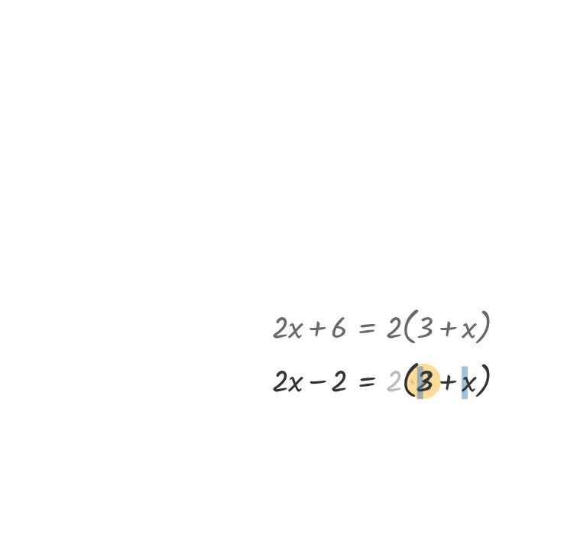
drag, startPoint x: 481, startPoint y: 330, endPoint x: 497, endPoint y: 331, distance: 16.1
click at [497, 354] on div at bounding box center [489, 367] width 155 height 27
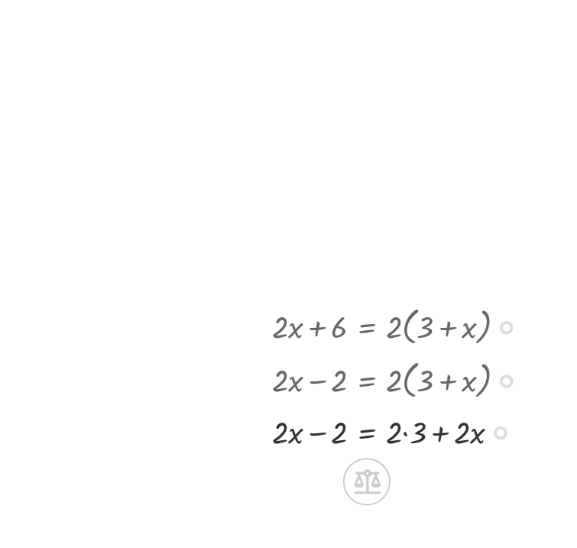
click at [486, 382] on div at bounding box center [489, 394] width 155 height 25
click at [487, 382] on div at bounding box center [489, 394] width 155 height 25
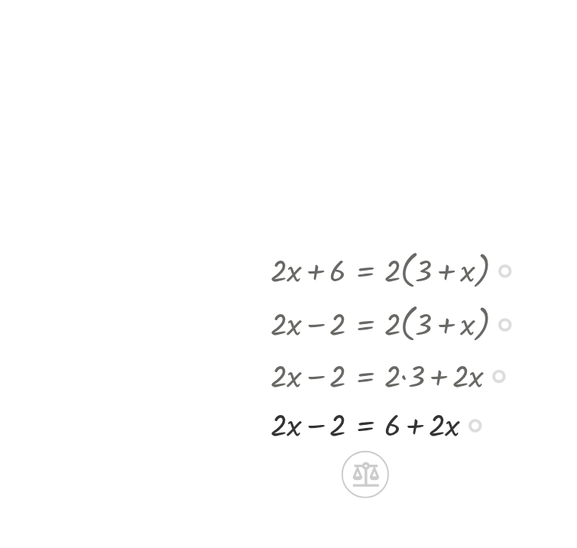
scroll to position [102, 394]
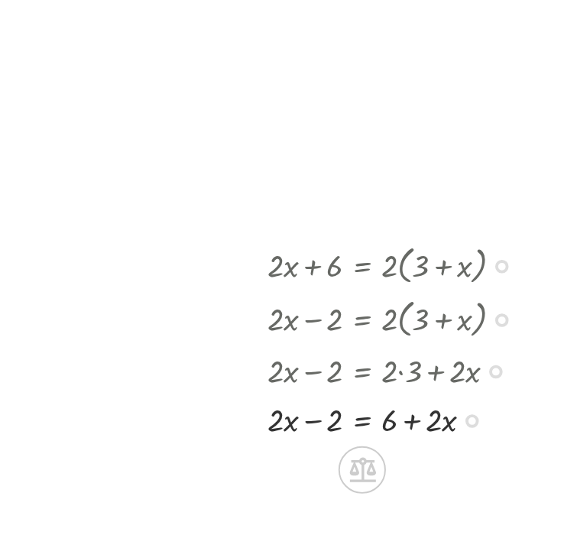
click at [465, 376] on div at bounding box center [486, 388] width 155 height 25
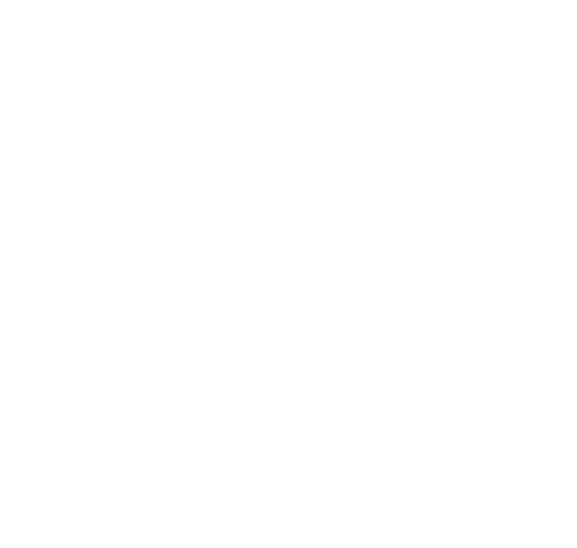
scroll to position [102, 396]
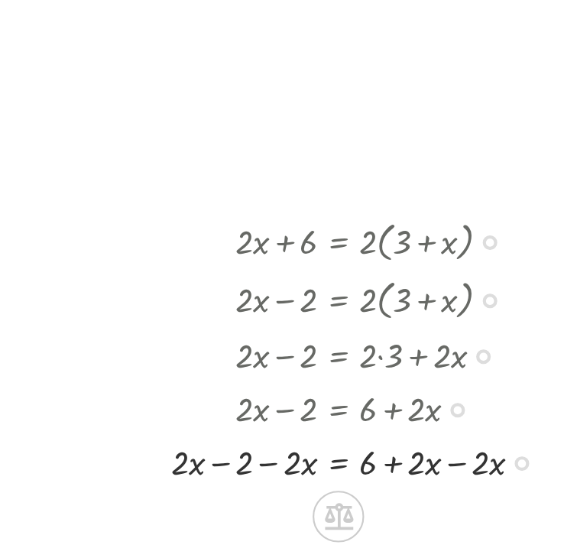
click at [519, 401] on div at bounding box center [477, 413] width 201 height 25
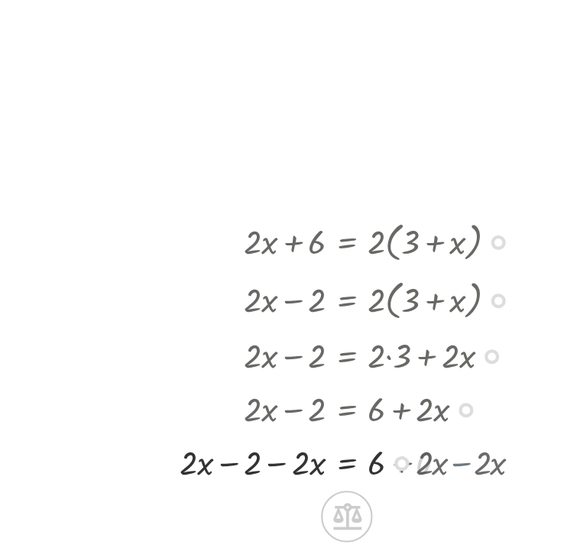
scroll to position [102, 392]
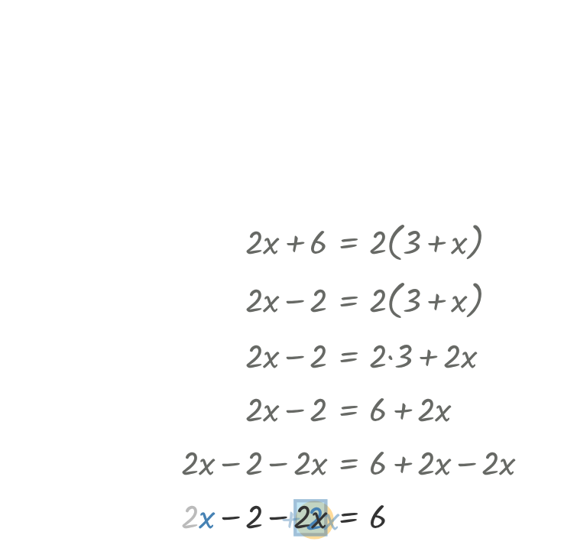
drag, startPoint x: 396, startPoint y: 402, endPoint x: 455, endPoint y: 402, distance: 58.8
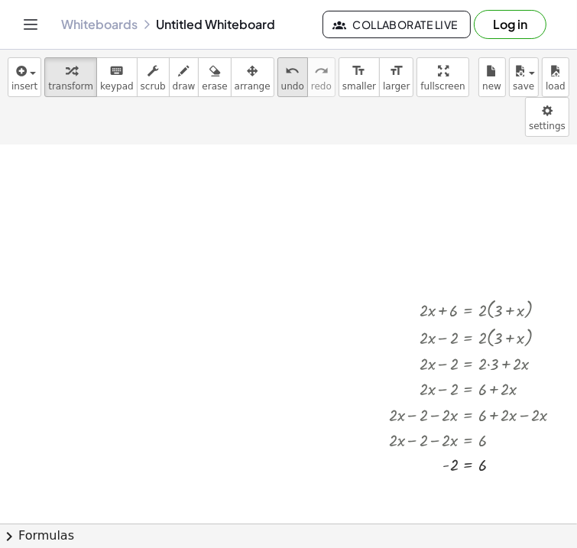
click at [285, 78] on icon "undo" at bounding box center [292, 71] width 15 height 18
click at [277, 79] on button "undo undo" at bounding box center [292, 77] width 31 height 40
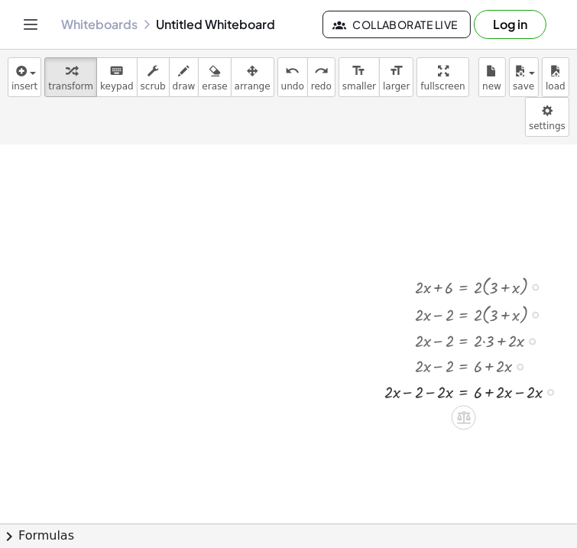
scroll to position [126, 396]
click at [281, 86] on span "undo" at bounding box center [292, 86] width 23 height 11
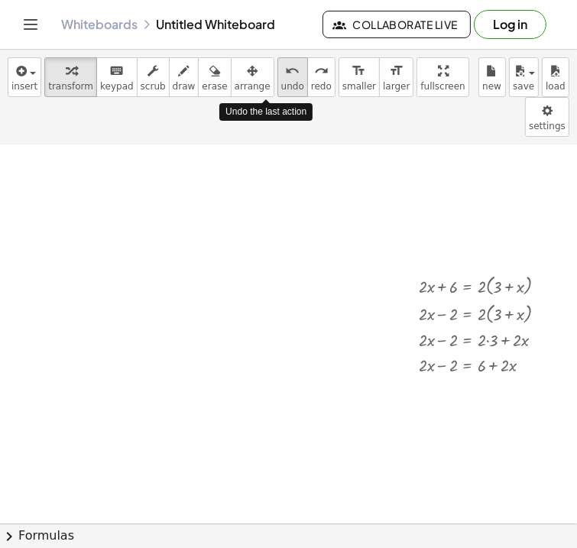
scroll to position [126, 392]
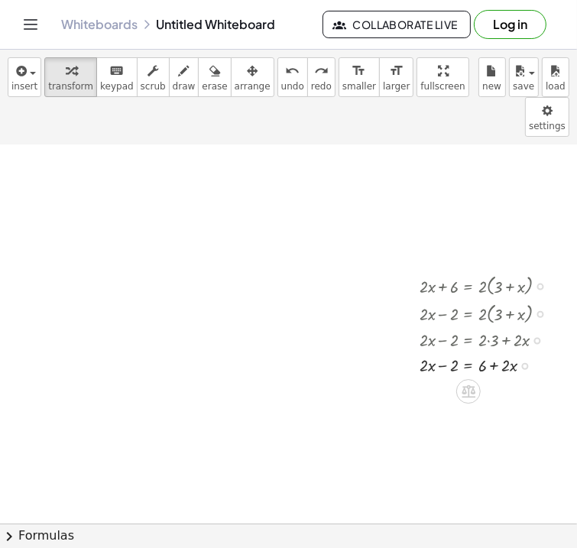
click at [467, 352] on div at bounding box center [489, 364] width 155 height 25
click at [277, 94] on button "undo undo" at bounding box center [292, 77] width 31 height 40
click at [281, 91] on span "undo" at bounding box center [292, 86] width 23 height 11
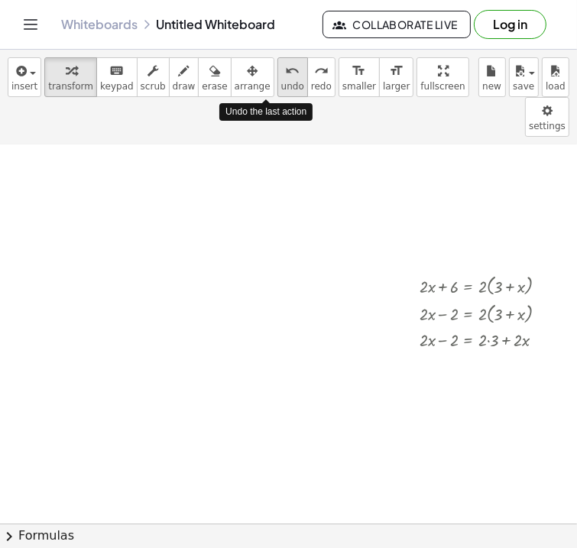
click at [281, 91] on span "undo" at bounding box center [292, 86] width 23 height 11
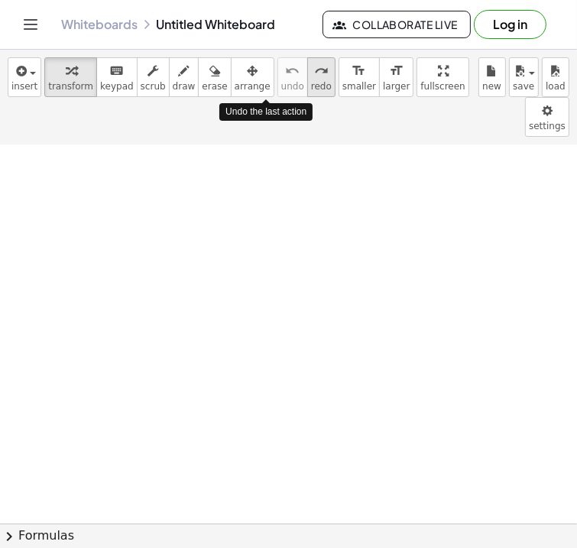
click at [311, 90] on span "redo" at bounding box center [321, 86] width 21 height 11
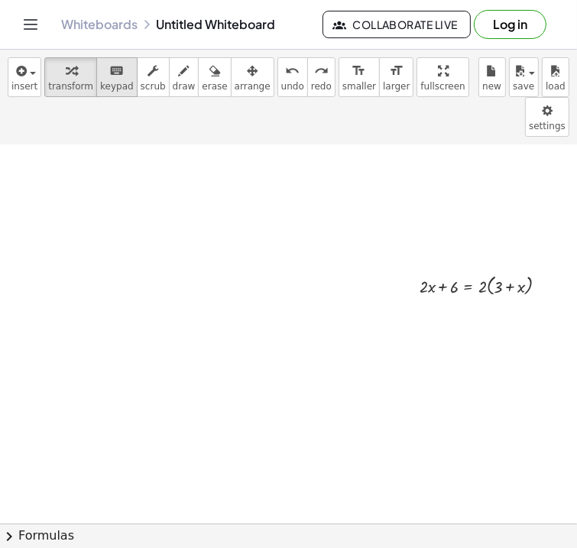
click at [108, 81] on span "keypad" at bounding box center [117, 86] width 34 height 11
click at [451, 279] on div at bounding box center [446, 287] width 23 height 17
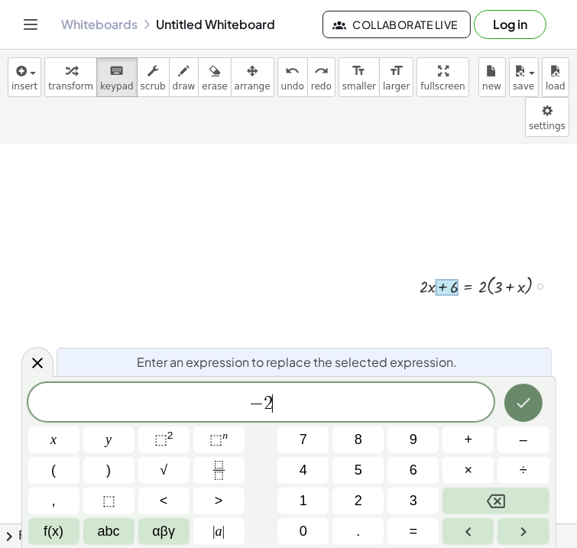
click at [518, 401] on icon "Done" at bounding box center [523, 402] width 18 height 18
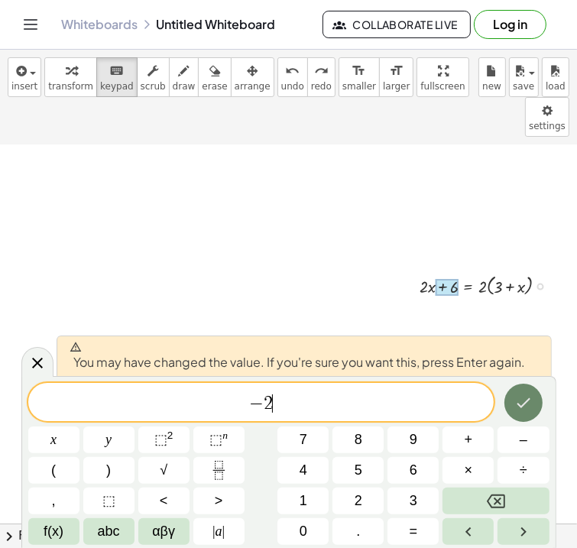
click at [518, 401] on icon "Done" at bounding box center [523, 402] width 18 height 18
click at [518, 401] on div at bounding box center [92, 435] width 969 height 832
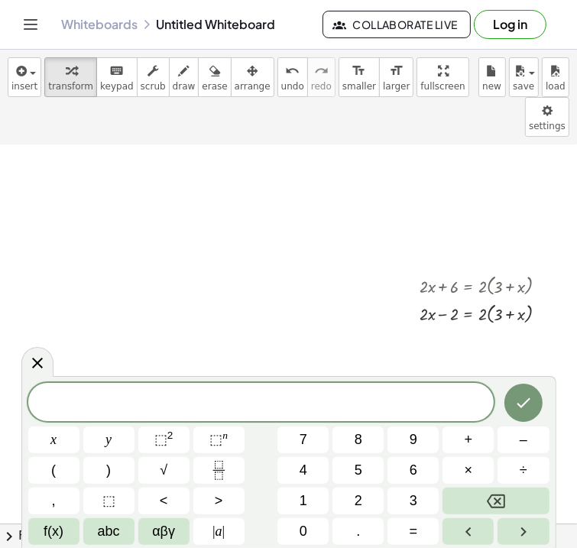
click at [423, 341] on div at bounding box center [92, 435] width 969 height 832
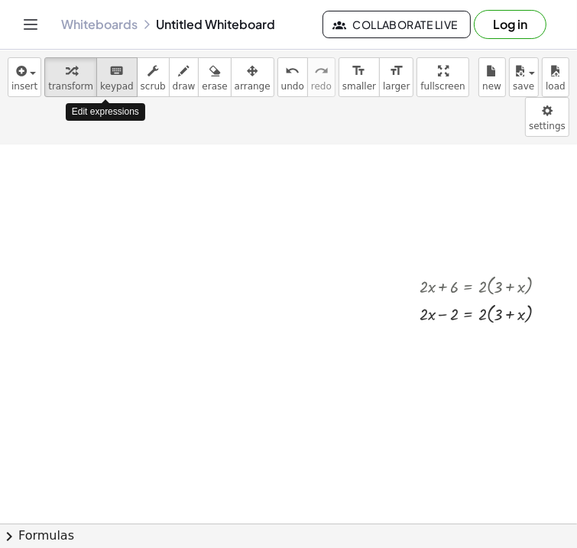
click at [109, 69] on icon "keyboard" at bounding box center [116, 71] width 15 height 18
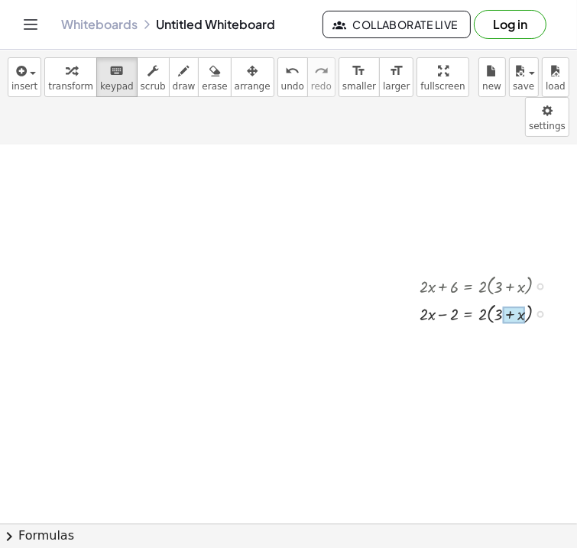
click at [515, 306] on div at bounding box center [514, 314] width 22 height 17
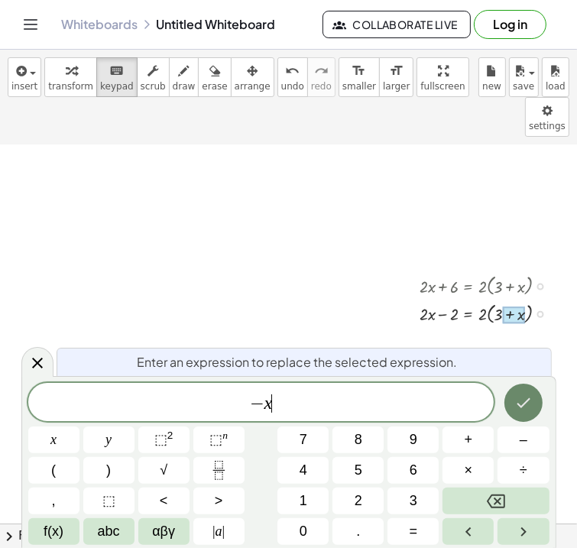
click at [529, 413] on button "Done" at bounding box center [523, 402] width 38 height 38
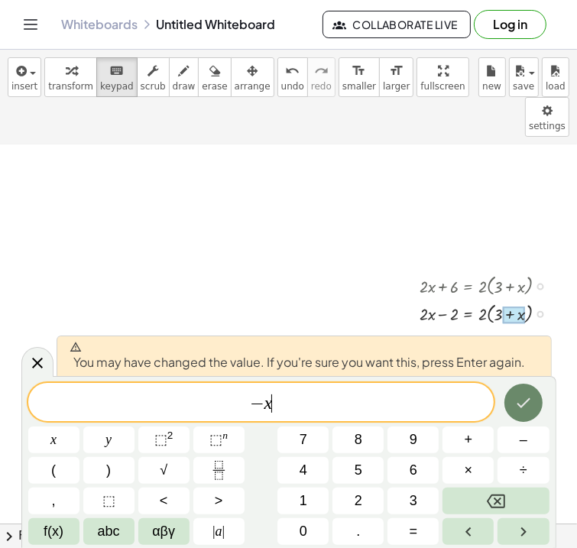
click at [529, 413] on button "Done" at bounding box center [523, 402] width 38 height 38
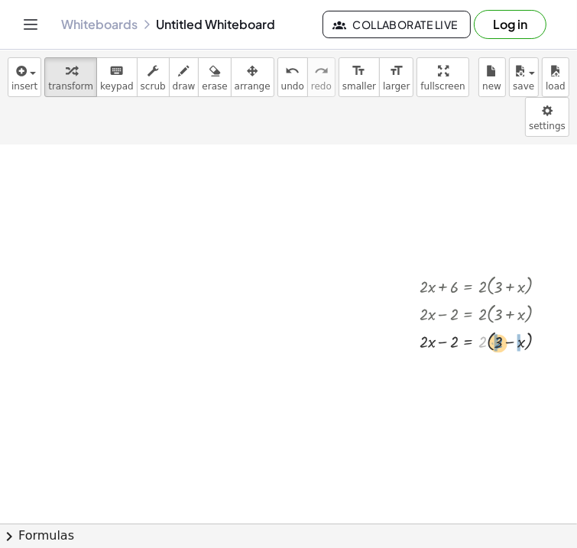
drag, startPoint x: 481, startPoint y: 300, endPoint x: 496, endPoint y: 304, distance: 15.7
click at [496, 327] on div at bounding box center [489, 340] width 155 height 27
click at [490, 354] on div at bounding box center [489, 366] width 155 height 25
click at [466, 380] on div at bounding box center [489, 392] width 155 height 25
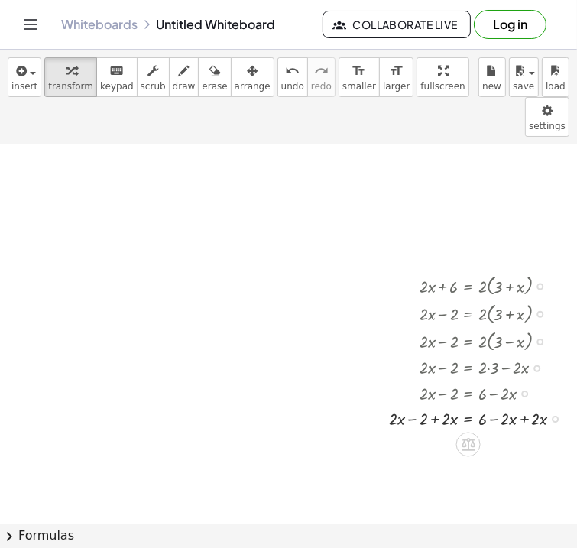
click at [523, 405] on div at bounding box center [481, 417] width 201 height 25
drag, startPoint x: 398, startPoint y: 406, endPoint x: 448, endPoint y: 406, distance: 50.4
click at [448, 430] on div at bounding box center [481, 442] width 201 height 25
click at [448, 429] on div at bounding box center [471, 442] width 222 height 27
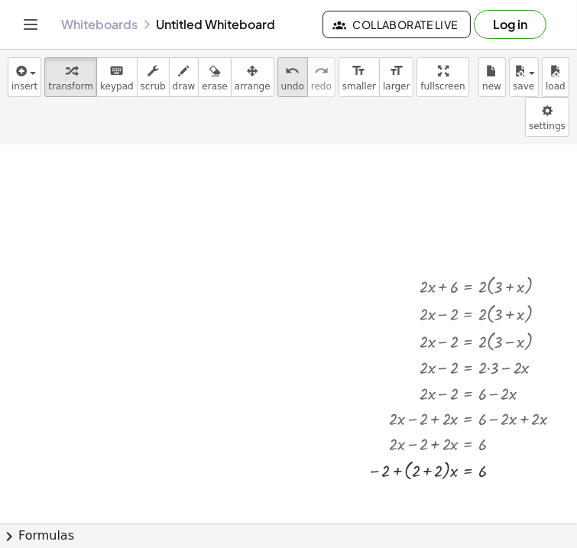
click at [285, 74] on icon "undo" at bounding box center [292, 71] width 15 height 18
drag, startPoint x: 397, startPoint y: 407, endPoint x: 456, endPoint y: 408, distance: 58.8
click at [285, 64] on icon "undo" at bounding box center [292, 71] width 15 height 18
drag, startPoint x: 453, startPoint y: 404, endPoint x: 415, endPoint y: 404, distance: 38.2
click at [415, 430] on div at bounding box center [474, 442] width 219 height 25
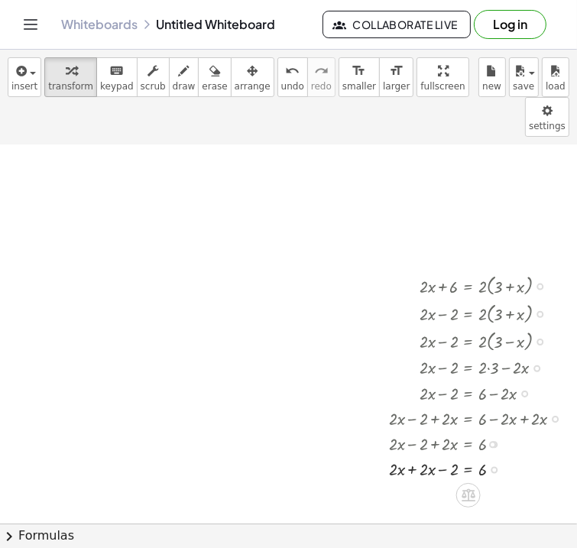
click at [412, 456] on div at bounding box center [481, 468] width 201 height 25
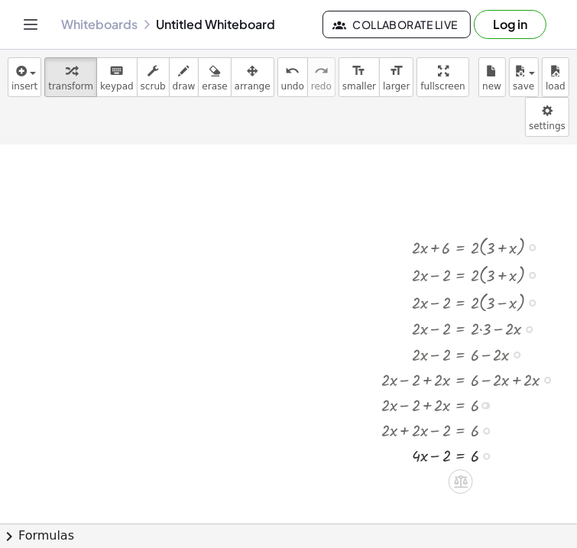
scroll to position [166, 399]
click at [459, 441] on div at bounding box center [473, 453] width 201 height 25
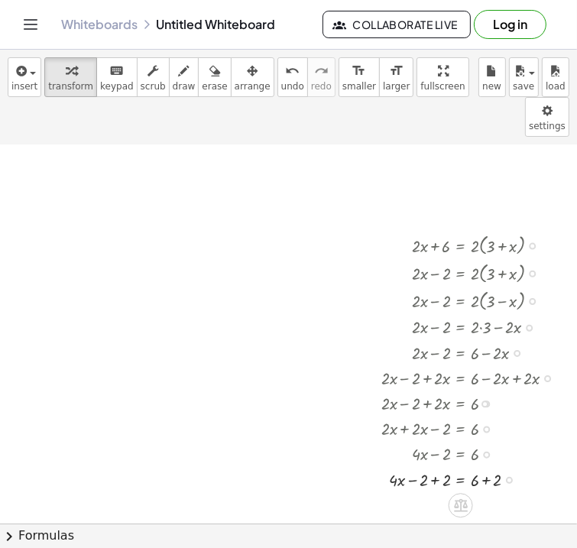
click at [435, 466] on div at bounding box center [473, 478] width 201 height 25
click at [487, 491] on div at bounding box center [473, 503] width 201 height 25
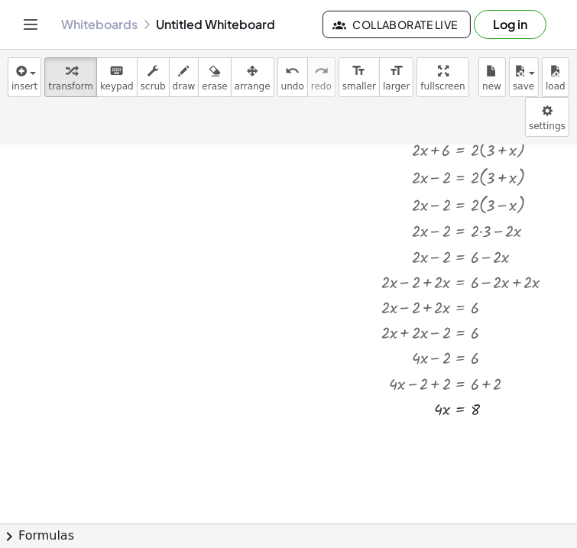
scroll to position [273, 402]
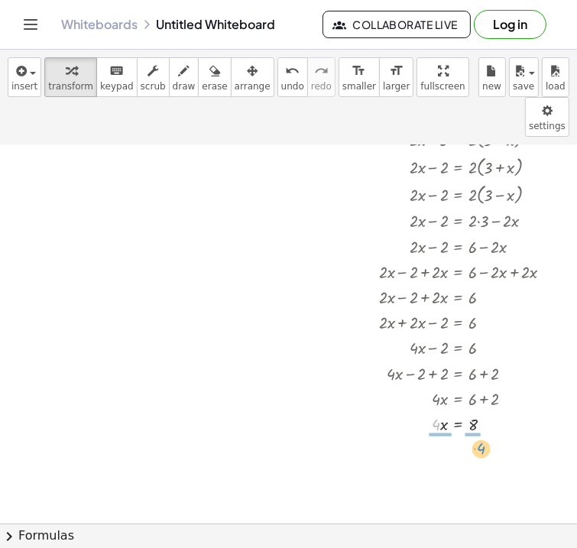
drag, startPoint x: 435, startPoint y: 386, endPoint x: 477, endPoint y: 409, distance: 48.9
click at [439, 436] on div at bounding box center [471, 453] width 201 height 35
click at [475, 471] on div at bounding box center [471, 488] width 201 height 35
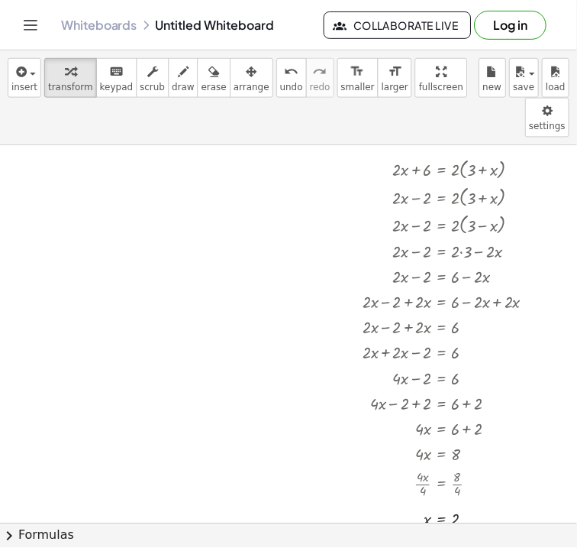
scroll to position [242, 416]
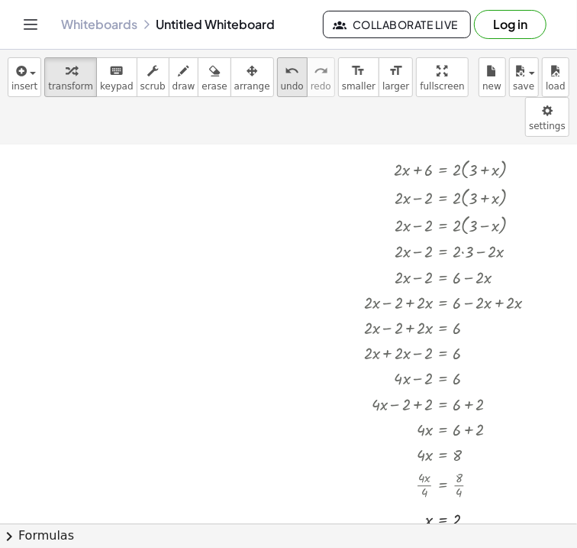
click at [285, 74] on icon "undo" at bounding box center [292, 71] width 15 height 18
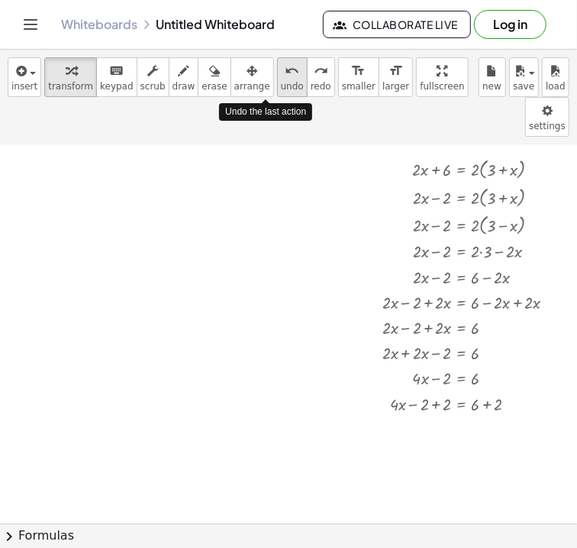
click at [285, 74] on icon "undo" at bounding box center [292, 71] width 15 height 18
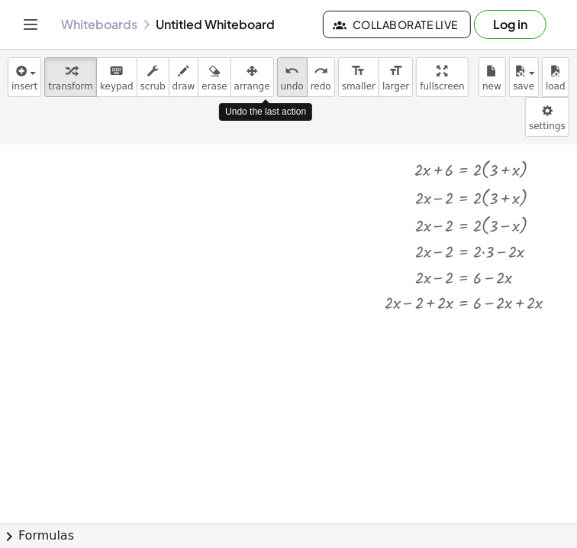
click at [285, 74] on icon "undo" at bounding box center [292, 71] width 15 height 18
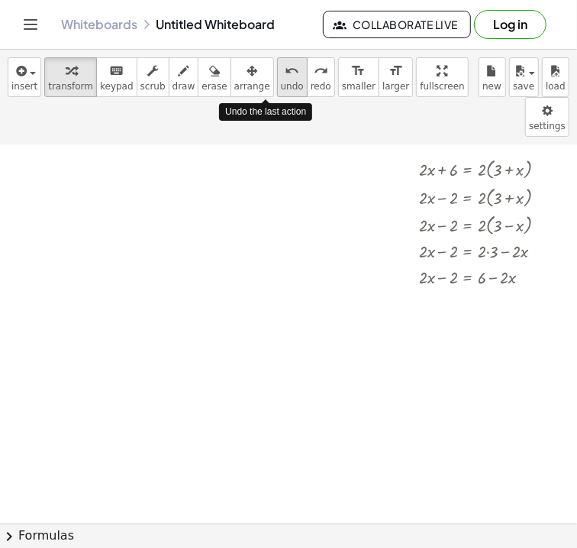
scroll to position [242, 390]
click at [285, 74] on icon "undo" at bounding box center [292, 71] width 15 height 18
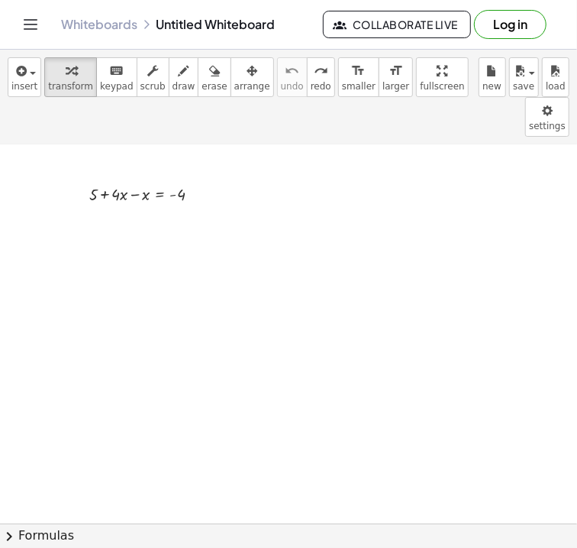
scroll to position [18, 98]
click at [120, 186] on div at bounding box center [151, 198] width 138 height 25
click at [116, 70] on div "keyboard" at bounding box center [117, 70] width 34 height 18
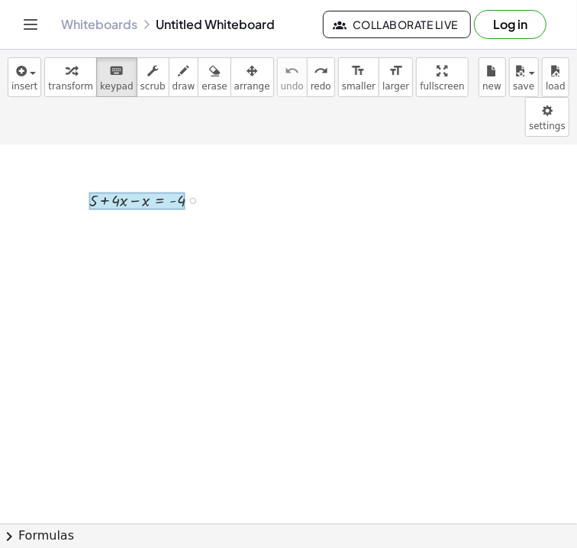
click at [169, 192] on div at bounding box center [137, 201] width 96 height 18
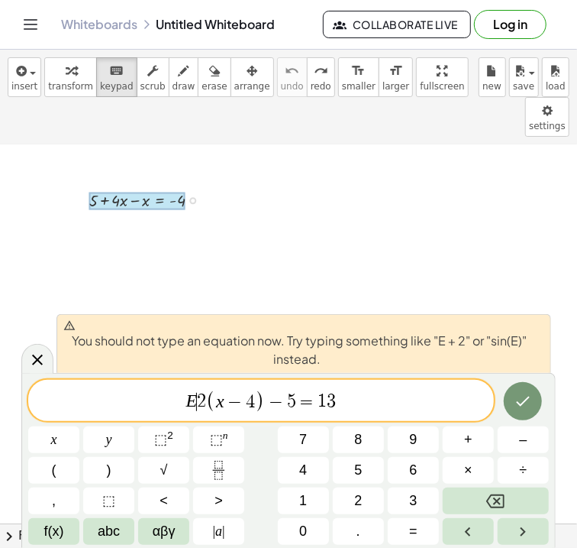
click at [200, 400] on span "2" at bounding box center [201, 402] width 9 height 18
click at [453, 440] on button "+" at bounding box center [468, 439] width 51 height 27
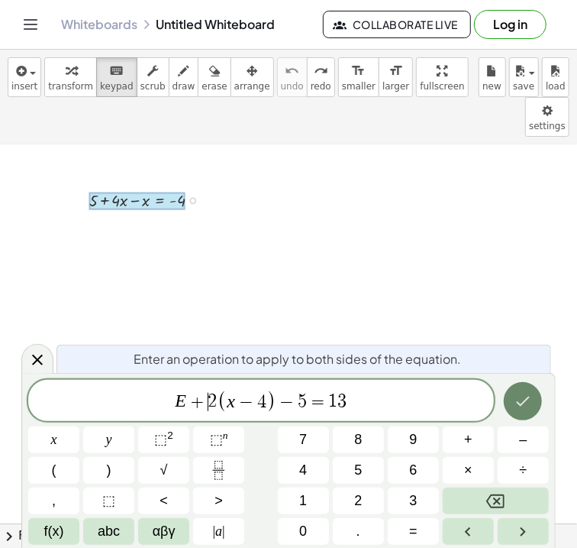
click at [521, 399] on icon "Done" at bounding box center [523, 401] width 18 height 18
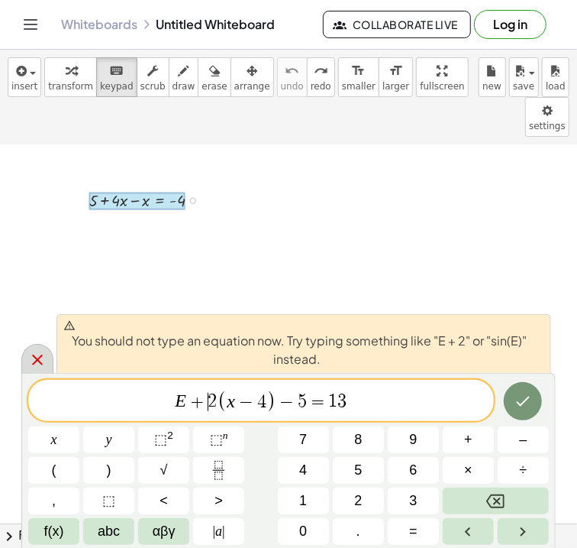
click at [42, 362] on icon at bounding box center [37, 360] width 18 height 18
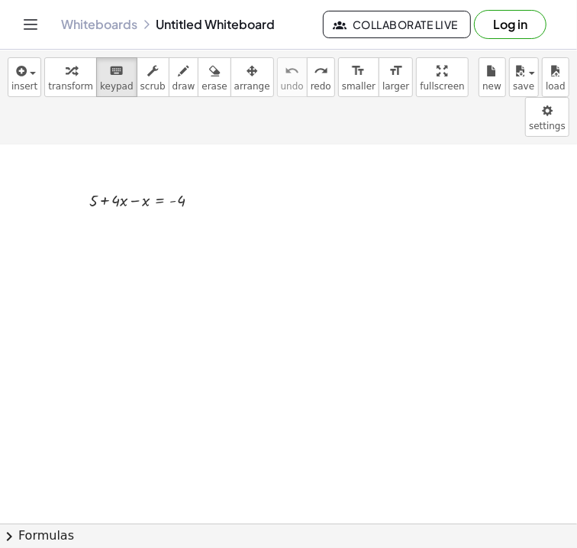
click at [422, 194] on div at bounding box center [386, 546] width 969 height 836
click at [449, 244] on div at bounding box center [386, 546] width 969 height 836
click at [320, 358] on div at bounding box center [386, 546] width 969 height 836
click at [240, 383] on div at bounding box center [386, 546] width 969 height 836
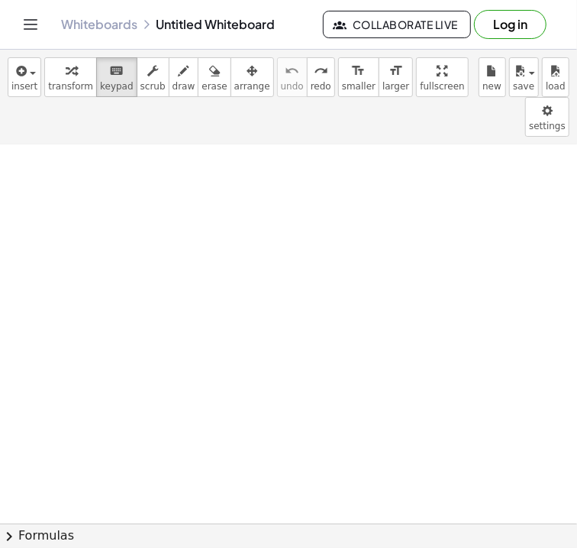
scroll to position [112, 0]
click at [383, 373] on div at bounding box center [484, 452] width 969 height 836
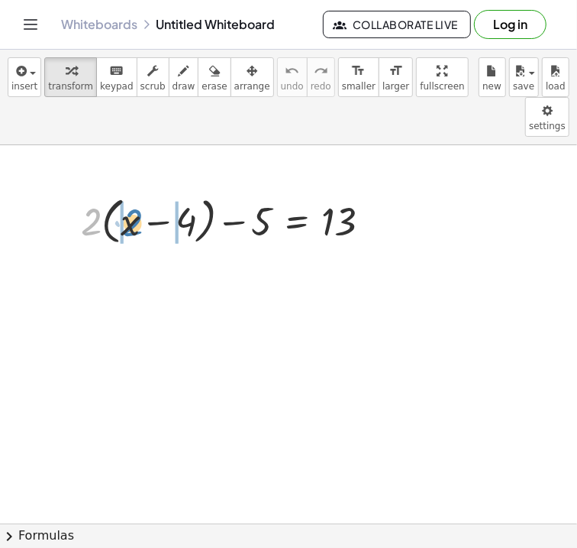
drag, startPoint x: 89, startPoint y: 172, endPoint x: 131, endPoint y: 173, distance: 41.3
click at [131, 191] on div at bounding box center [232, 220] width 318 height 58
drag, startPoint x: 84, startPoint y: 189, endPoint x: 121, endPoint y: 192, distance: 37.5
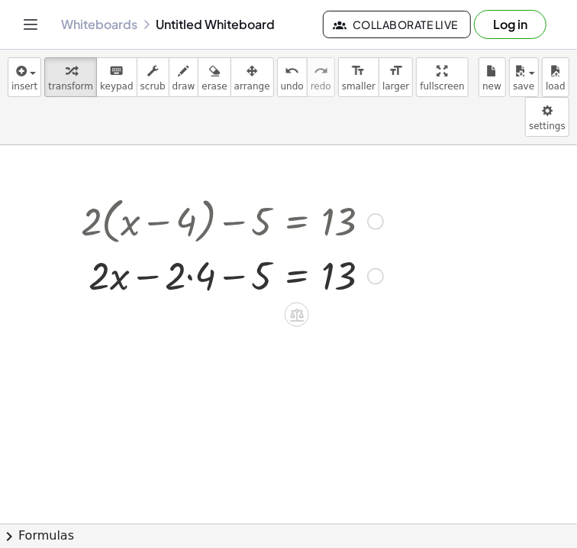
click at [186, 249] on div at bounding box center [232, 275] width 318 height 52
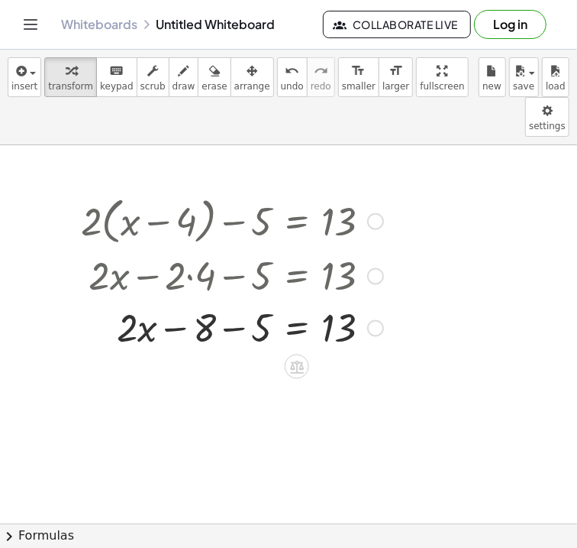
click at [233, 301] on div at bounding box center [232, 327] width 318 height 52
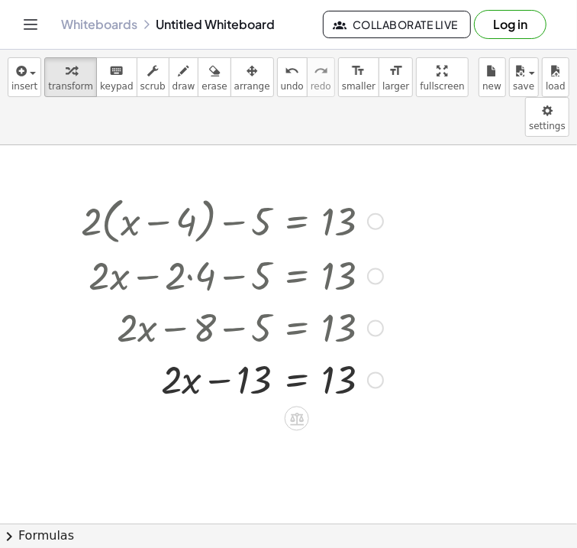
click at [293, 353] on div at bounding box center [232, 379] width 318 height 52
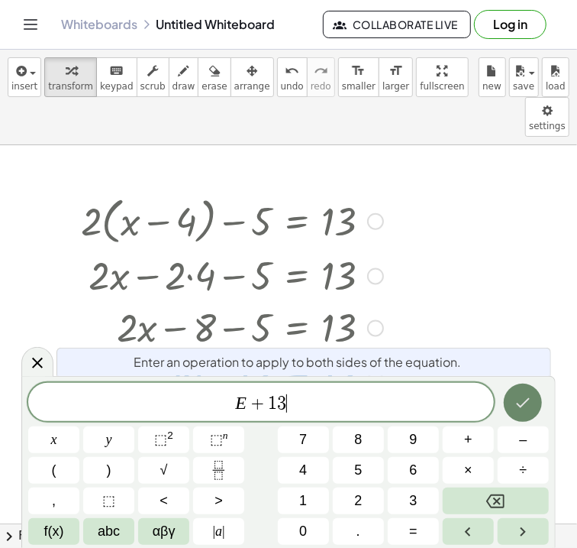
click at [517, 404] on icon "Done" at bounding box center [523, 402] width 18 height 18
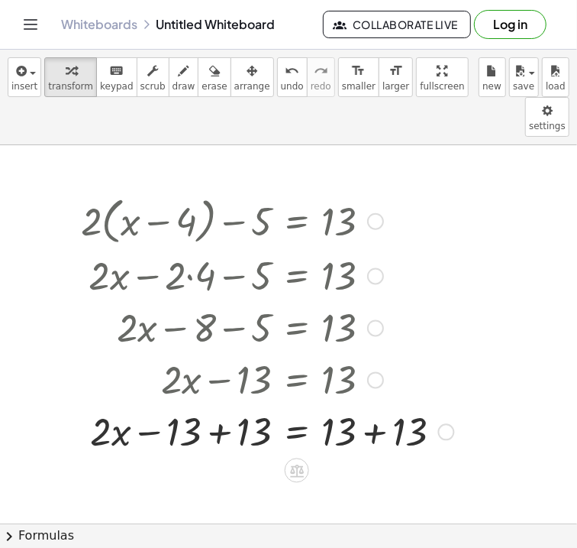
click at [373, 405] on div at bounding box center [267, 431] width 389 height 52
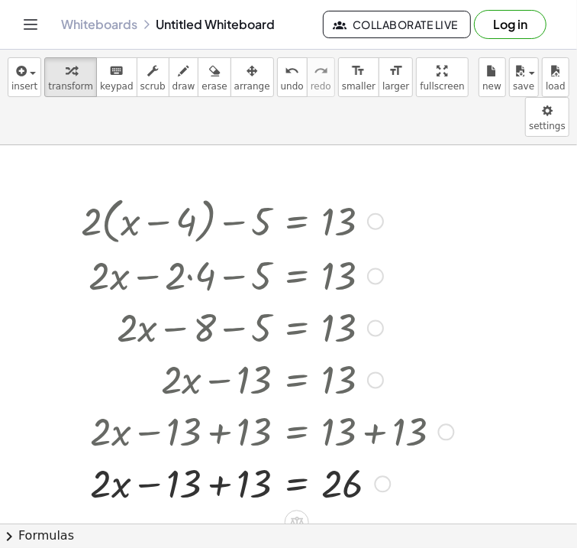
click at [221, 457] on div at bounding box center [267, 483] width 389 height 52
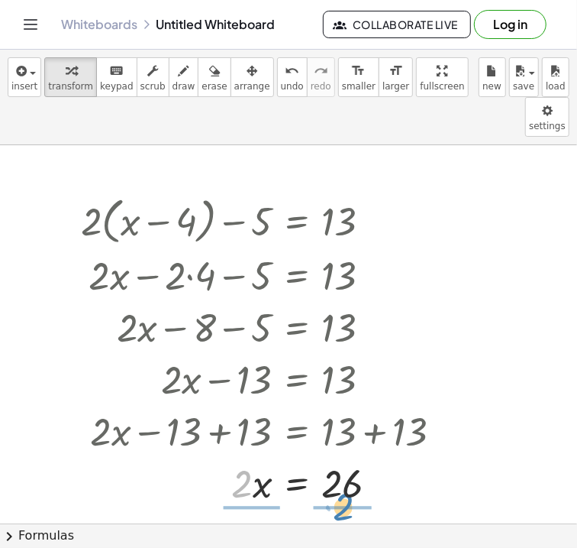
drag, startPoint x: 252, startPoint y: 448, endPoint x: 354, endPoint y: 471, distance: 104.1
click at [354, 471] on div "+ · 2 · ( + x − 4 ) − 5 = 13 + · 2 · x − · 2 · 4 − 5 = 13 + · 2 · x − 8 − 5 = 1…" at bounding box center [262, 349] width 408 height 325
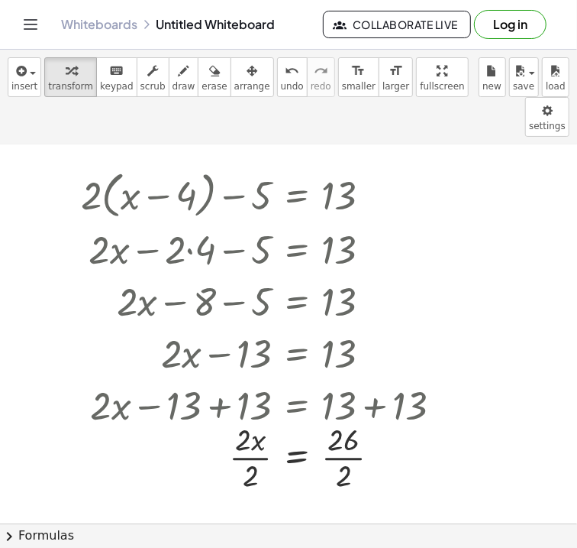
scroll to position [22, 0]
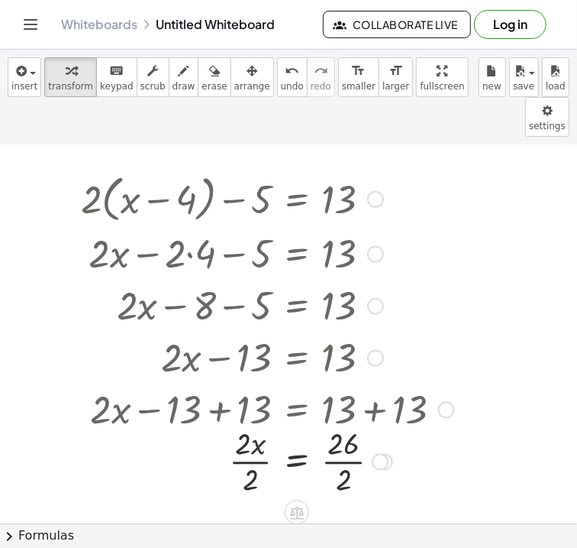
click at [248, 423] on div at bounding box center [267, 460] width 389 height 76
click at [344, 423] on div at bounding box center [267, 460] width 389 height 76
click at [351, 169] on div at bounding box center [267, 198] width 389 height 58
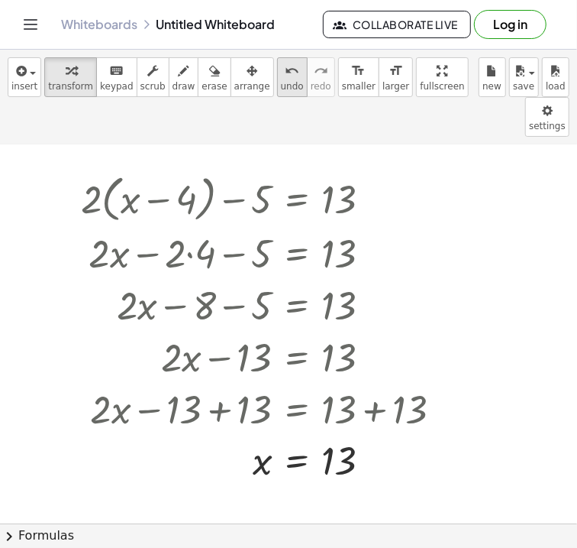
click at [277, 91] on button "undo undo" at bounding box center [292, 77] width 31 height 40
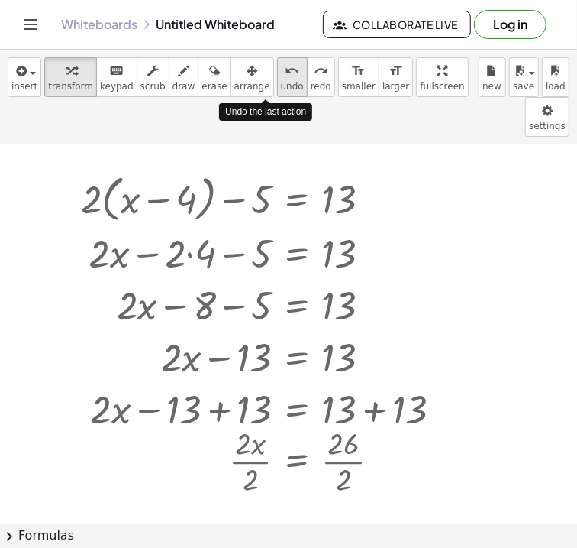
click at [277, 91] on button "undo undo" at bounding box center [292, 77] width 31 height 40
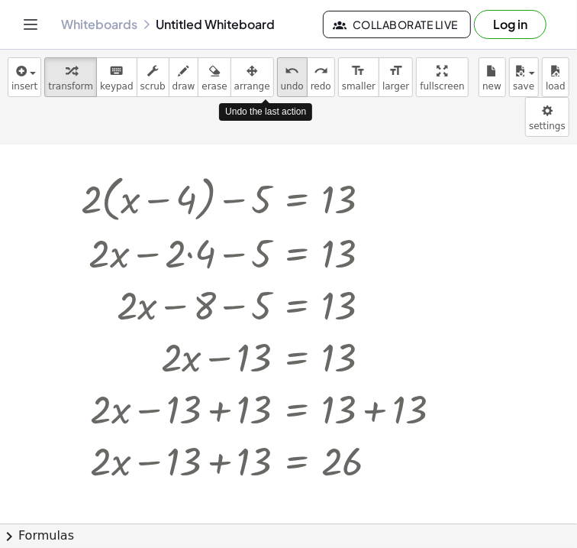
click at [277, 91] on button "undo undo" at bounding box center [292, 77] width 31 height 40
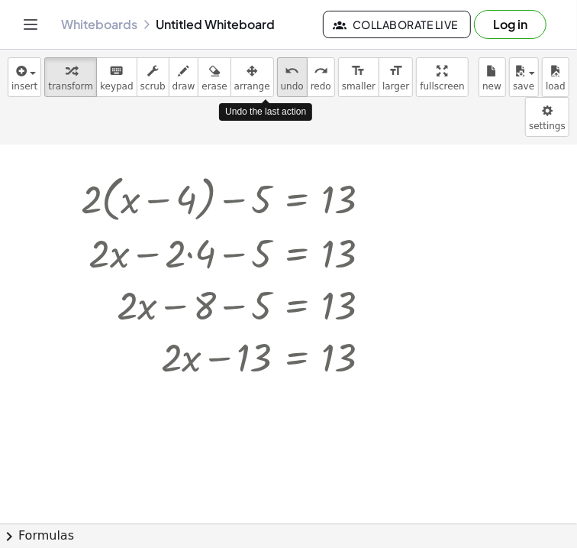
click at [277, 91] on button "undo undo" at bounding box center [292, 77] width 31 height 40
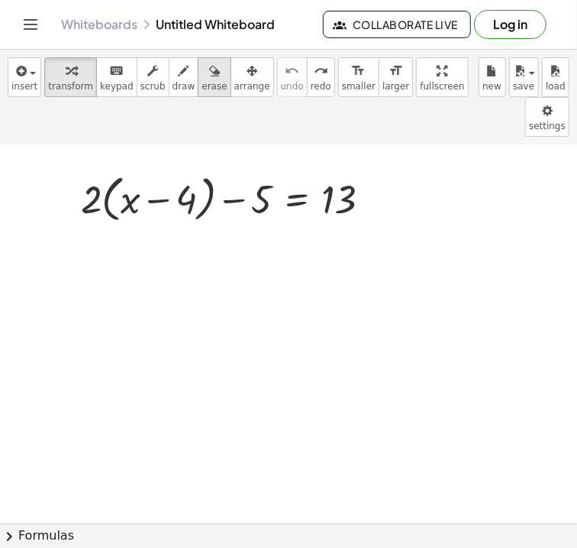
click at [202, 90] on span "erase" at bounding box center [214, 86] width 25 height 11
click at [223, 160] on div at bounding box center [288, 547] width 577 height 849
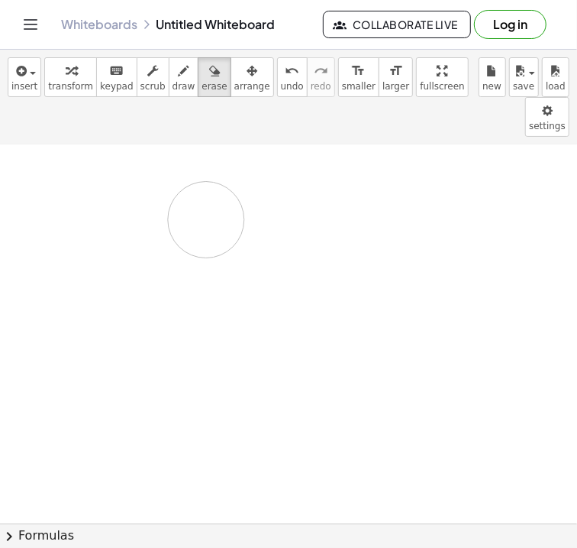
drag, startPoint x: 204, startPoint y: 145, endPoint x: 154, endPoint y: 192, distance: 68.6
click at [154, 192] on div at bounding box center [288, 547] width 577 height 849
drag, startPoint x: 59, startPoint y: 173, endPoint x: 137, endPoint y: 226, distance: 94.0
click at [137, 226] on div at bounding box center [288, 547] width 577 height 849
drag, startPoint x: 115, startPoint y: 210, endPoint x: 365, endPoint y: 176, distance: 252.8
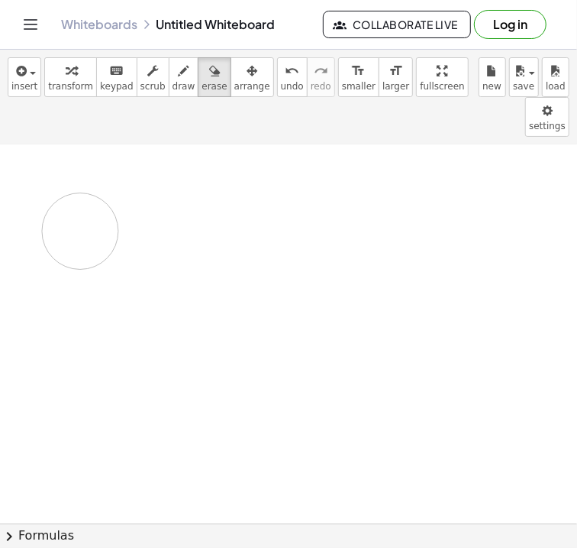
click at [365, 176] on div at bounding box center [288, 547] width 577 height 849
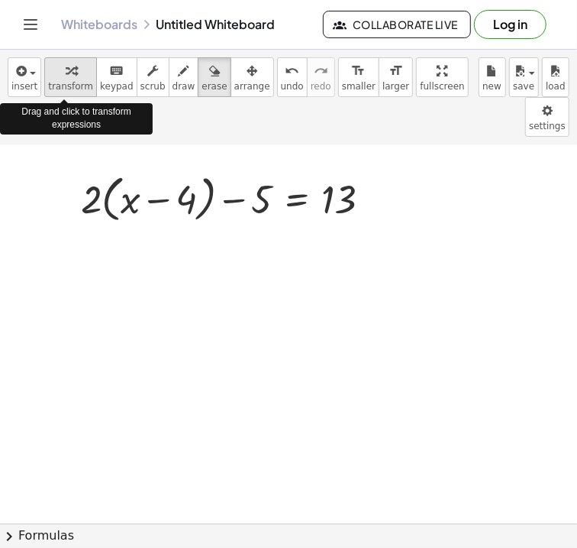
click at [57, 76] on div "button" at bounding box center [70, 70] width 45 height 18
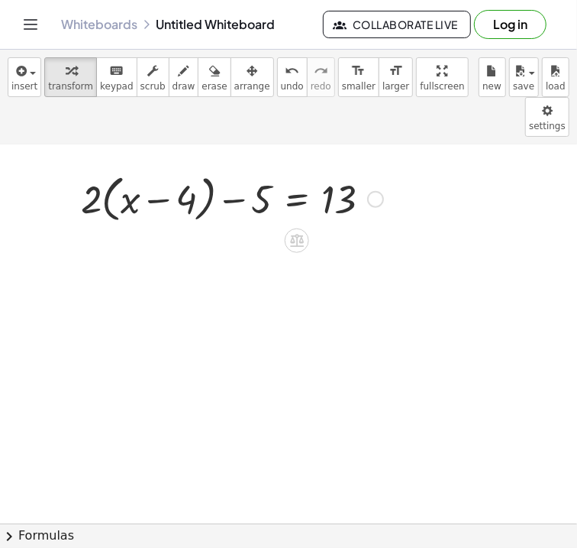
click at [340, 175] on div at bounding box center [232, 198] width 318 height 58
drag, startPoint x: 225, startPoint y: 159, endPoint x: 325, endPoint y: 229, distance: 122.3
click at [325, 229] on div "− 5 + · 2 · ( + x − 4 ) − 5 = 13" at bounding box center [288, 547] width 577 height 849
drag, startPoint x: 196, startPoint y: 160, endPoint x: 303, endPoint y: 235, distance: 130.5
click at [303, 235] on div "− 4 + · 2 · ( + x − 4 ) − 5 = 13" at bounding box center [288, 547] width 577 height 849
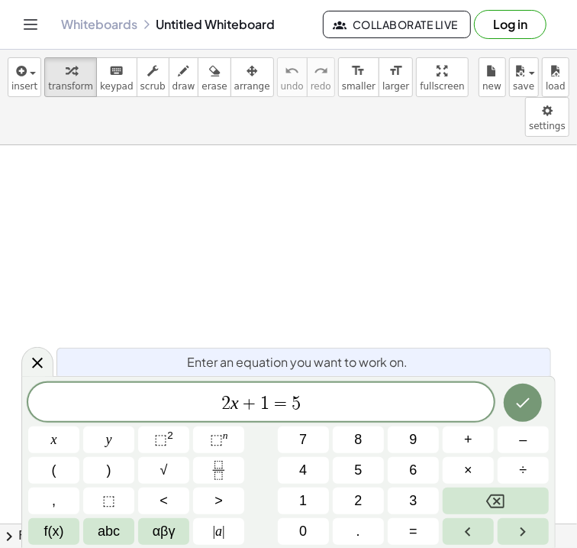
click at [342, 405] on span "2 x + 1 ​ = 5" at bounding box center [261, 403] width 466 height 21
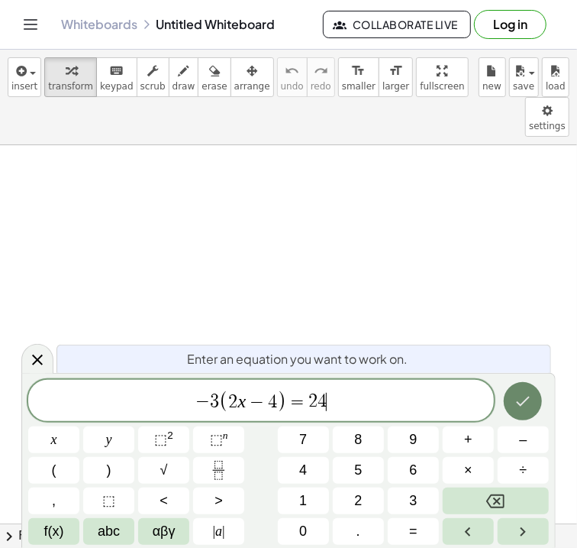
click at [519, 408] on icon "Done" at bounding box center [523, 401] width 18 height 18
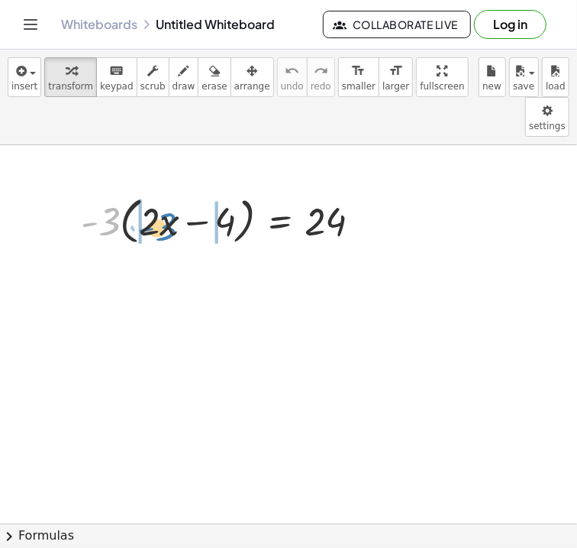
drag, startPoint x: 112, startPoint y: 182, endPoint x: 169, endPoint y: 187, distance: 56.8
click at [169, 191] on div at bounding box center [227, 220] width 308 height 58
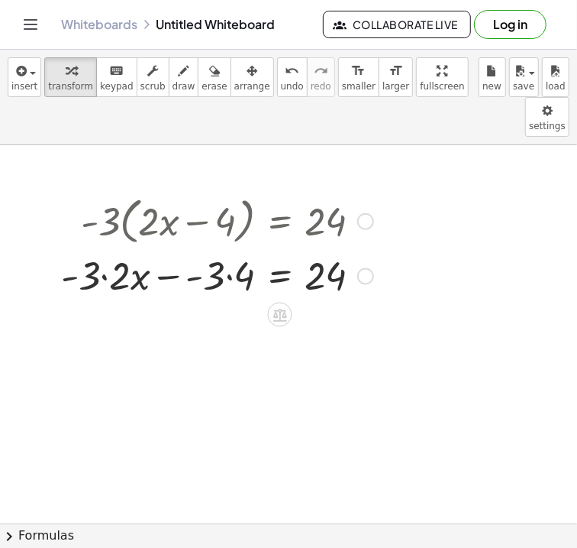
click at [226, 249] on div at bounding box center [217, 275] width 328 height 52
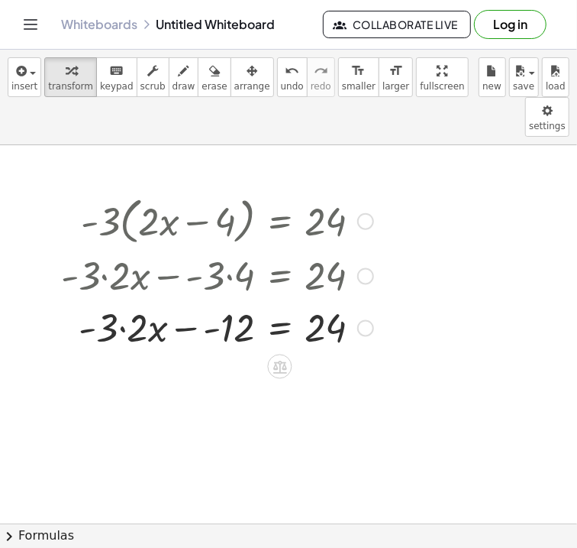
click at [124, 301] on div at bounding box center [217, 327] width 328 height 52
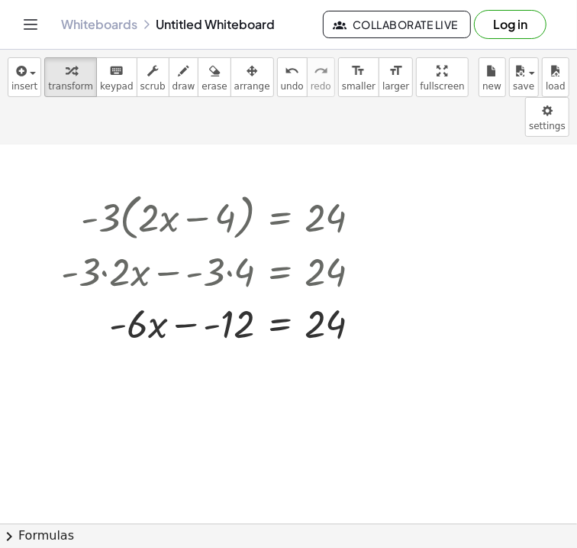
scroll to position [5, 0]
click at [285, 296] on div at bounding box center [217, 322] width 328 height 52
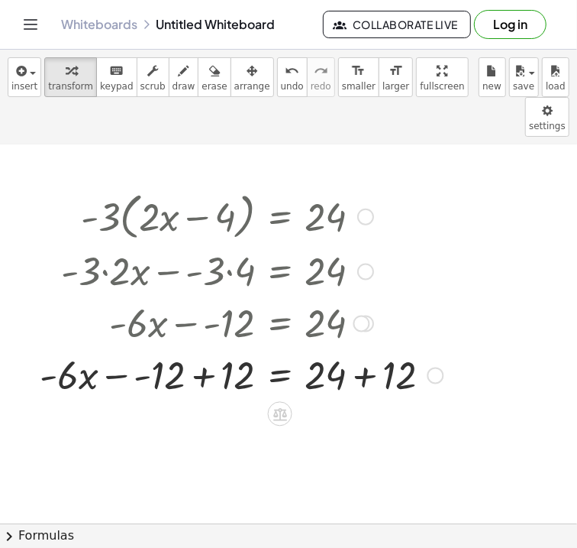
click at [199, 348] on div at bounding box center [241, 374] width 419 height 52
click at [205, 348] on div at bounding box center [241, 374] width 419 height 52
click at [364, 348] on div at bounding box center [241, 374] width 419 height 52
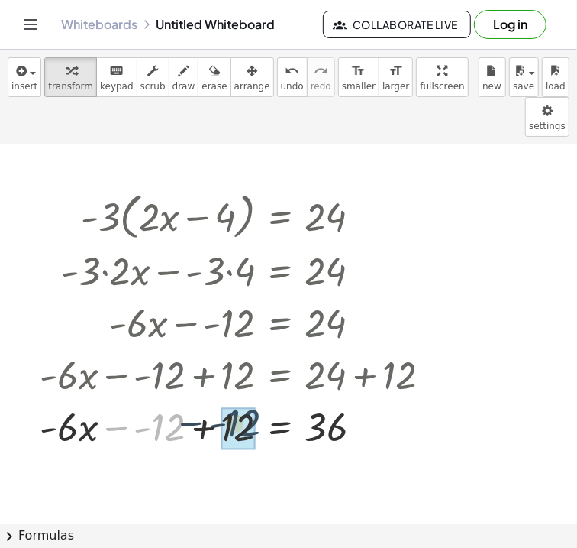
drag, startPoint x: 165, startPoint y: 391, endPoint x: 242, endPoint y: 386, distance: 77.3
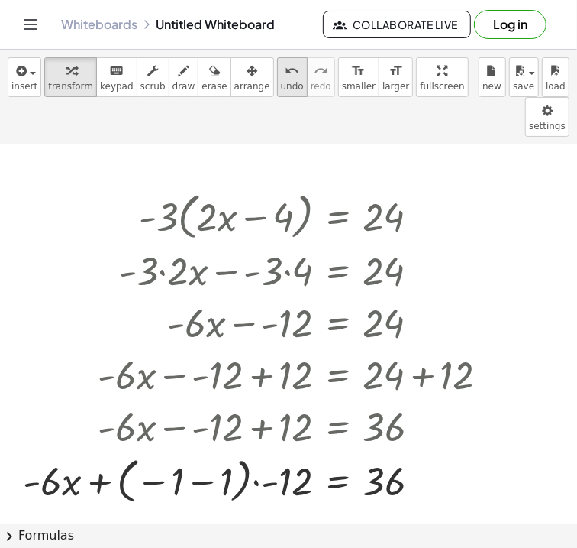
click at [281, 88] on span "undo" at bounding box center [292, 86] width 23 height 11
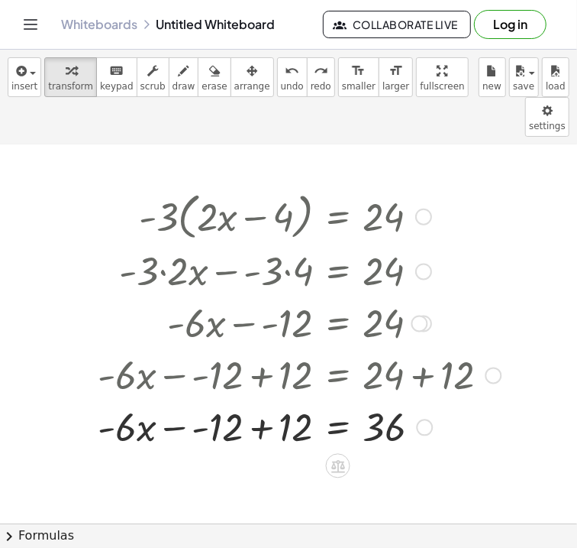
click at [270, 400] on div at bounding box center [299, 426] width 419 height 52
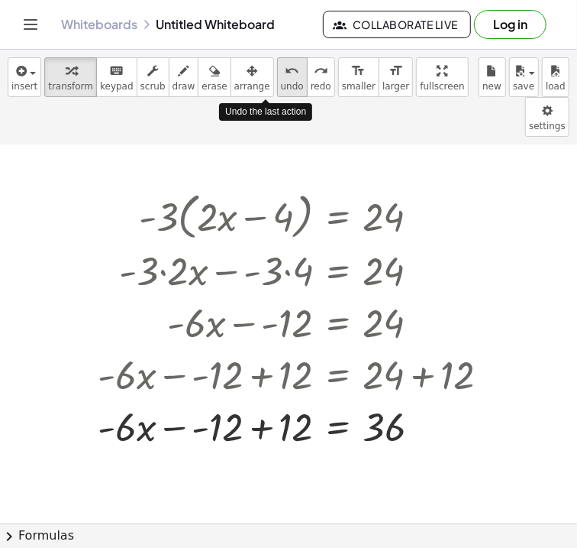
click at [285, 78] on icon "undo" at bounding box center [292, 71] width 15 height 18
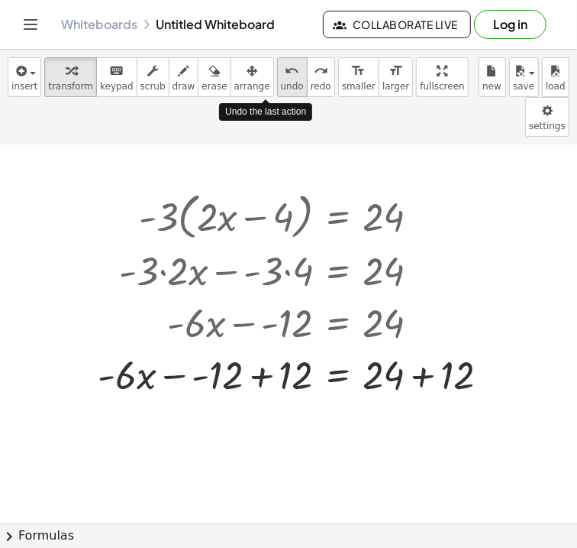
click at [285, 78] on icon "undo" at bounding box center [292, 71] width 15 height 18
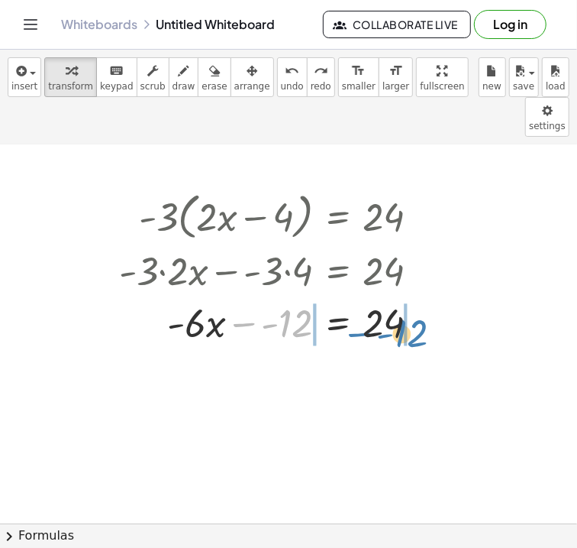
drag, startPoint x: 280, startPoint y: 290, endPoint x: 395, endPoint y: 300, distance: 115.7
click at [395, 300] on div at bounding box center [276, 322] width 328 height 52
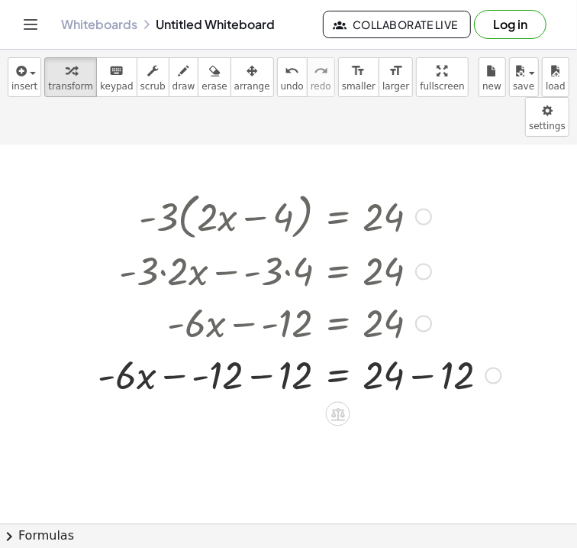
click at [271, 348] on div at bounding box center [299, 374] width 419 height 52
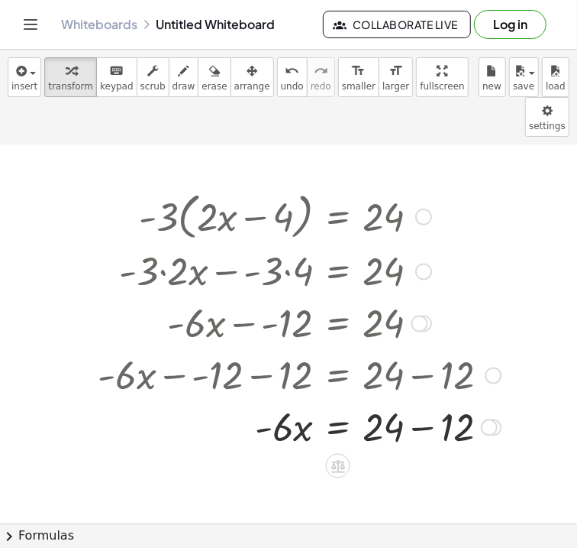
click at [425, 400] on div at bounding box center [299, 426] width 419 height 52
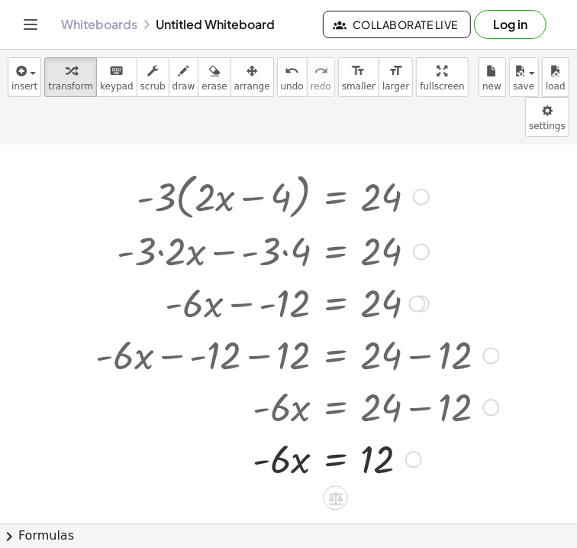
scroll to position [31, 2]
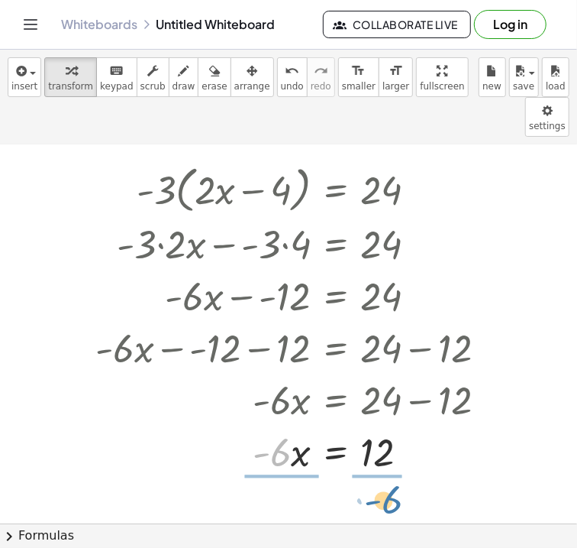
drag, startPoint x: 290, startPoint y: 424, endPoint x: 405, endPoint y: 471, distance: 124.0
click at [405, 471] on div "· - 3 · ( + · 2 · x − 4 ) = 24 + · - 3 · 2 · x − · - 3 · 4 = 24 + · - 3 · 2 · x…" at bounding box center [286, 538] width 577 height 849
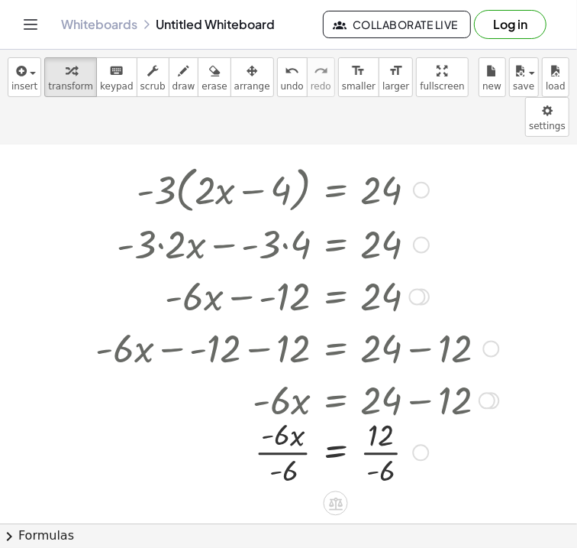
scroll to position [35, 2]
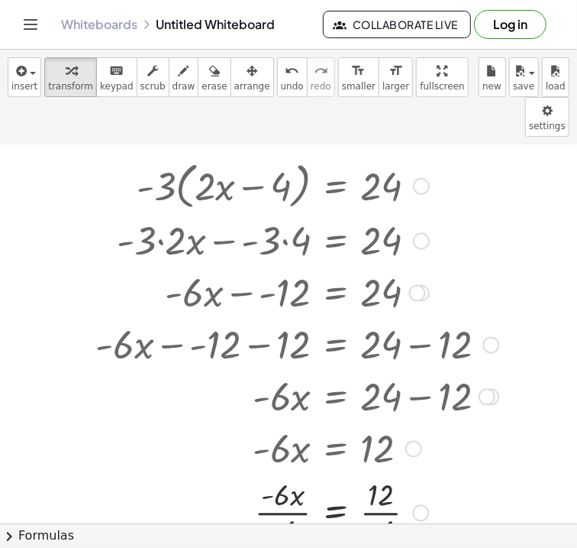
click at [289, 474] on div at bounding box center [297, 512] width 419 height 76
click at [370, 476] on div at bounding box center [297, 512] width 419 height 76
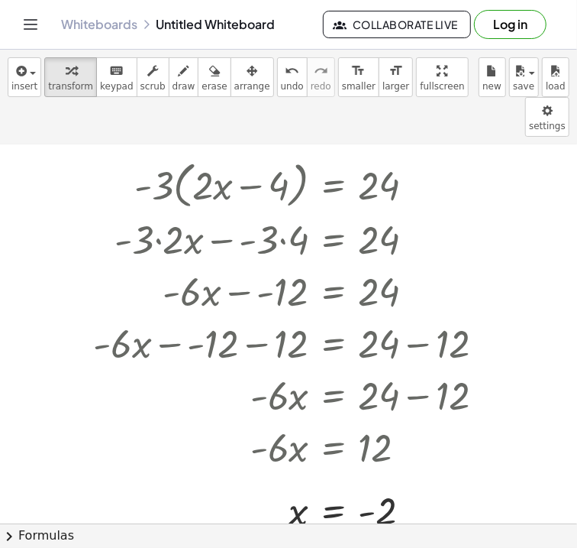
scroll to position [35, 5]
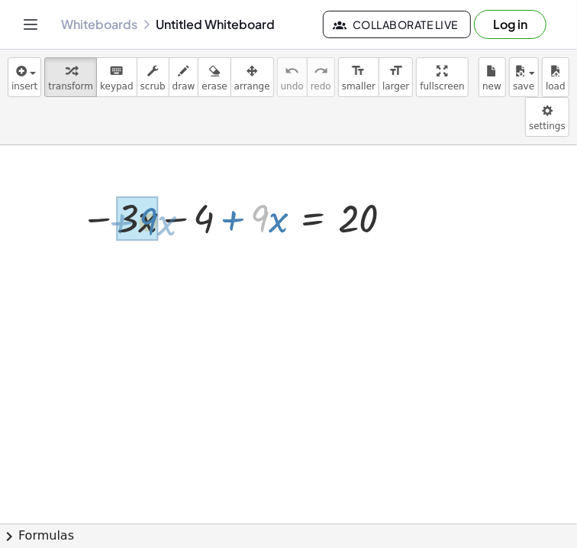
drag, startPoint x: 260, startPoint y: 181, endPoint x: 146, endPoint y: 182, distance: 113.8
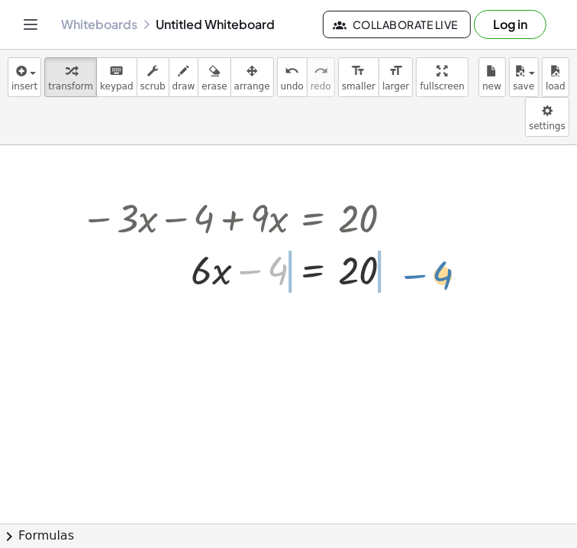
drag, startPoint x: 279, startPoint y: 232, endPoint x: 439, endPoint y: 236, distance: 160.4
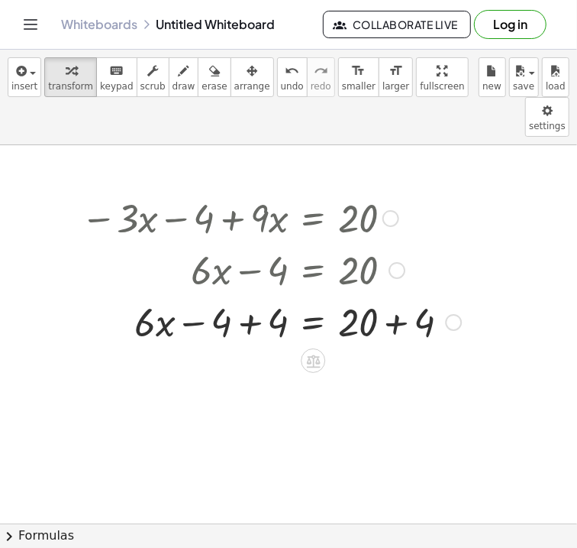
click at [254, 295] on div at bounding box center [271, 321] width 396 height 52
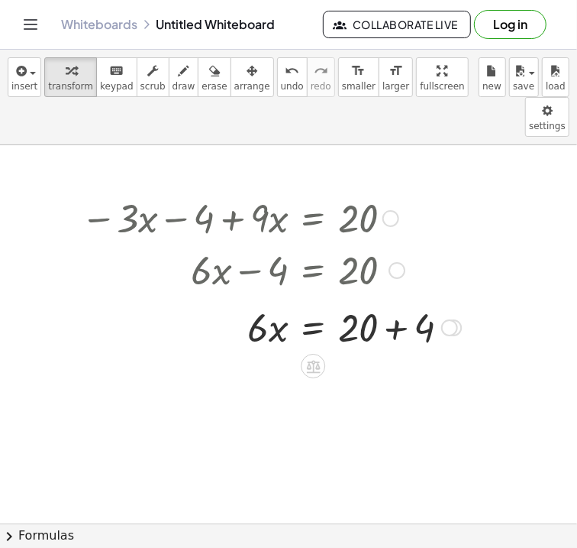
click at [396, 300] on div at bounding box center [271, 326] width 396 height 52
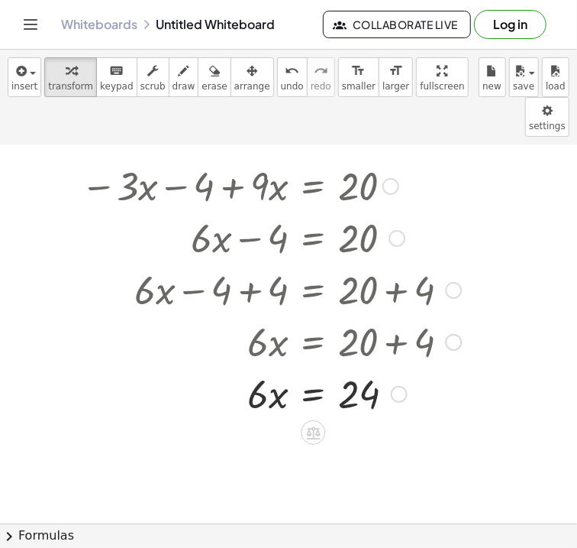
scroll to position [40, 0]
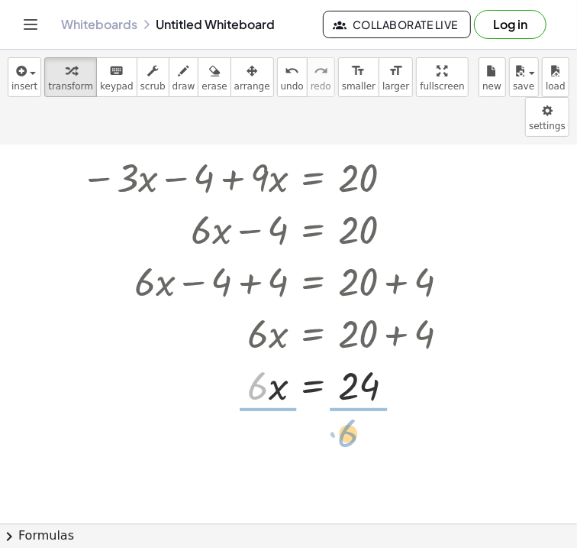
drag, startPoint x: 259, startPoint y: 347, endPoint x: 354, endPoint y: 389, distance: 104.3
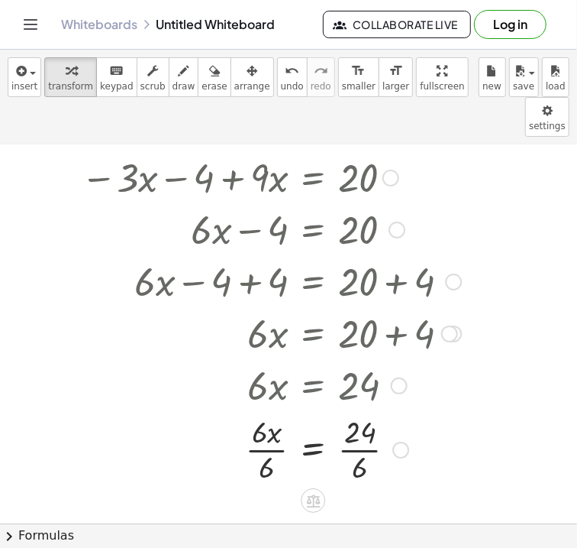
click at [360, 412] on div at bounding box center [271, 448] width 396 height 76
click at [260, 410] on div at bounding box center [271, 448] width 396 height 76
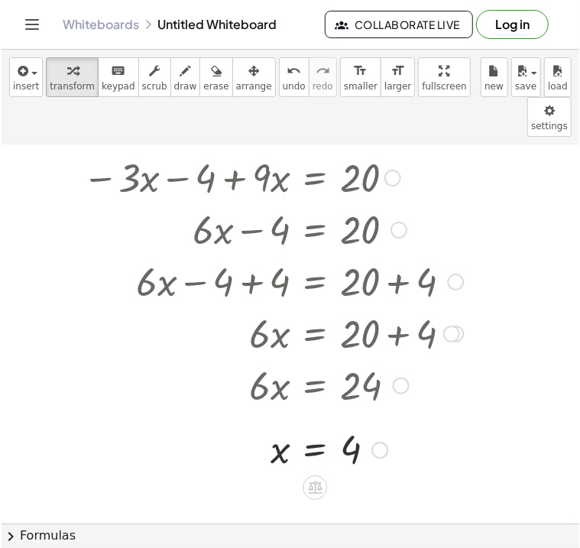
scroll to position [0, 0]
